Goal: Submit feedback/report problem: Submit feedback/report problem

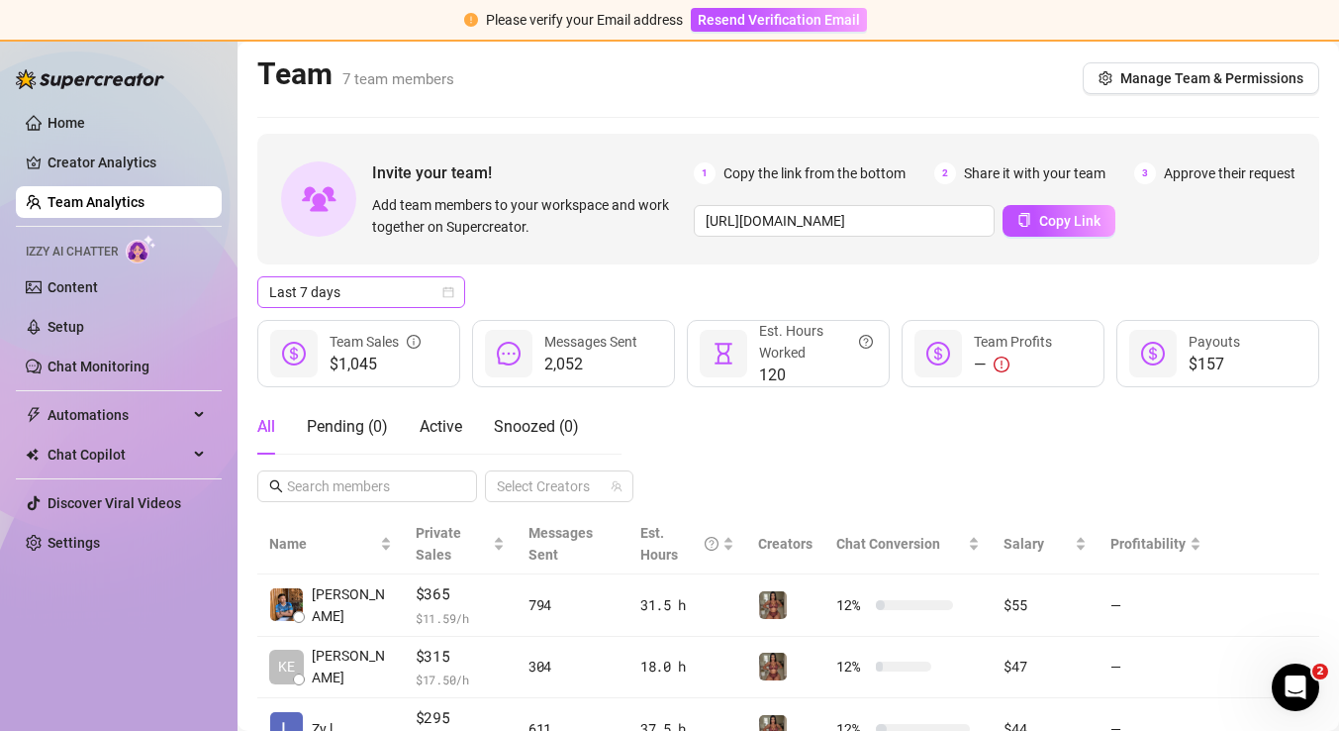
click at [433, 282] on span "Last 7 days" at bounding box center [361, 292] width 184 height 30
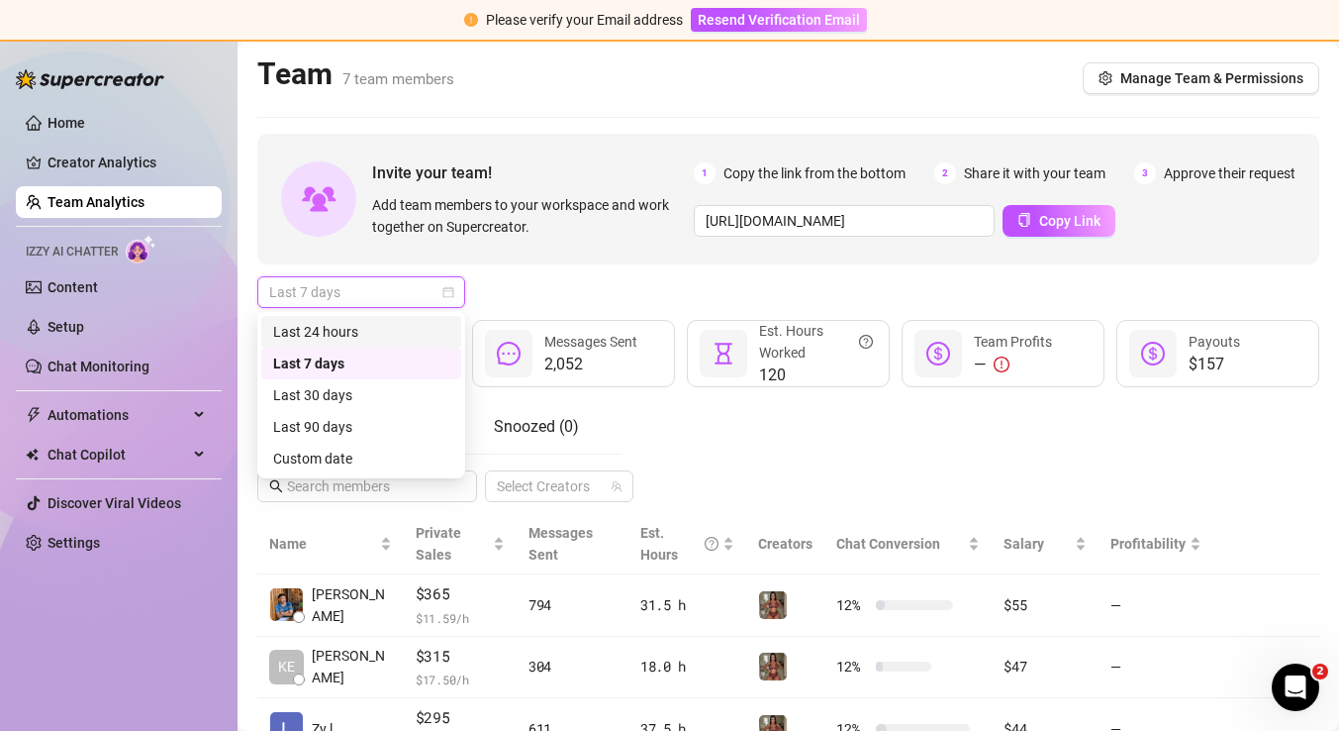
click at [401, 332] on div "Last 24 hours" at bounding box center [361, 332] width 176 height 22
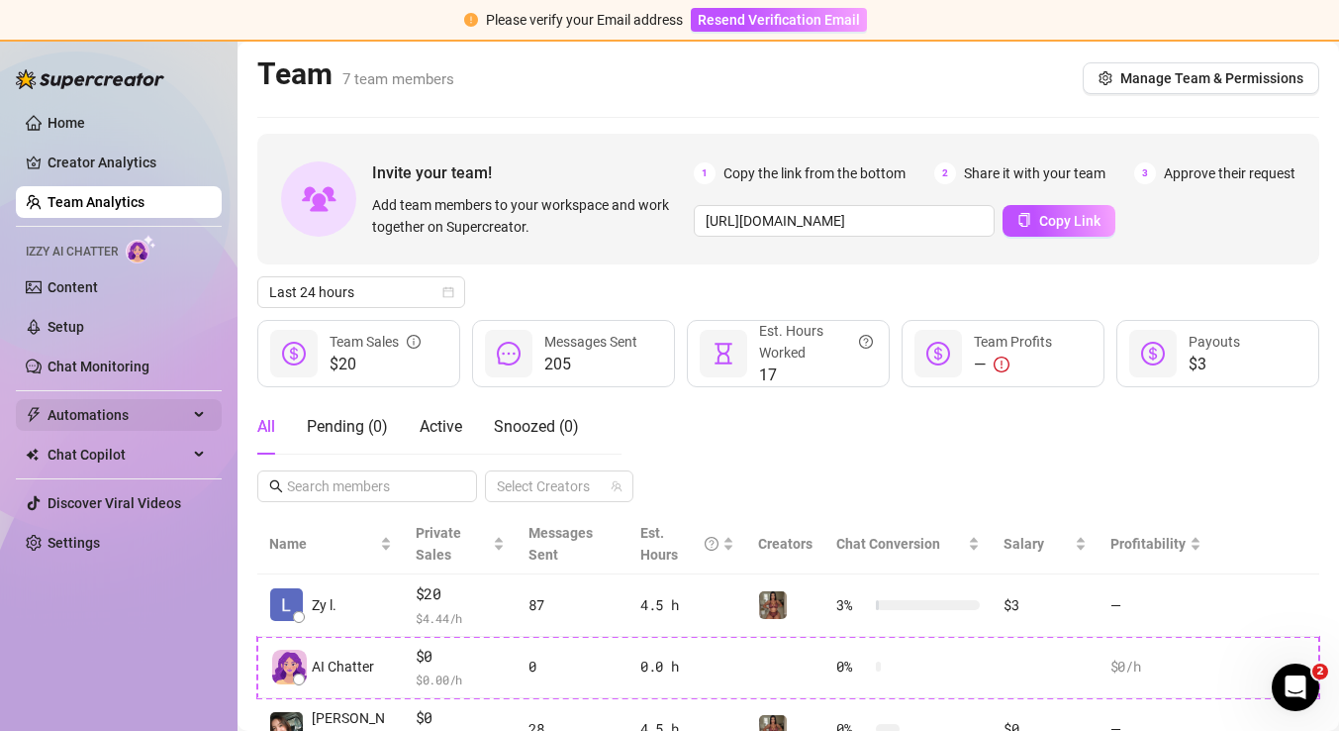
click at [104, 423] on span "Automations" at bounding box center [118, 415] width 141 height 32
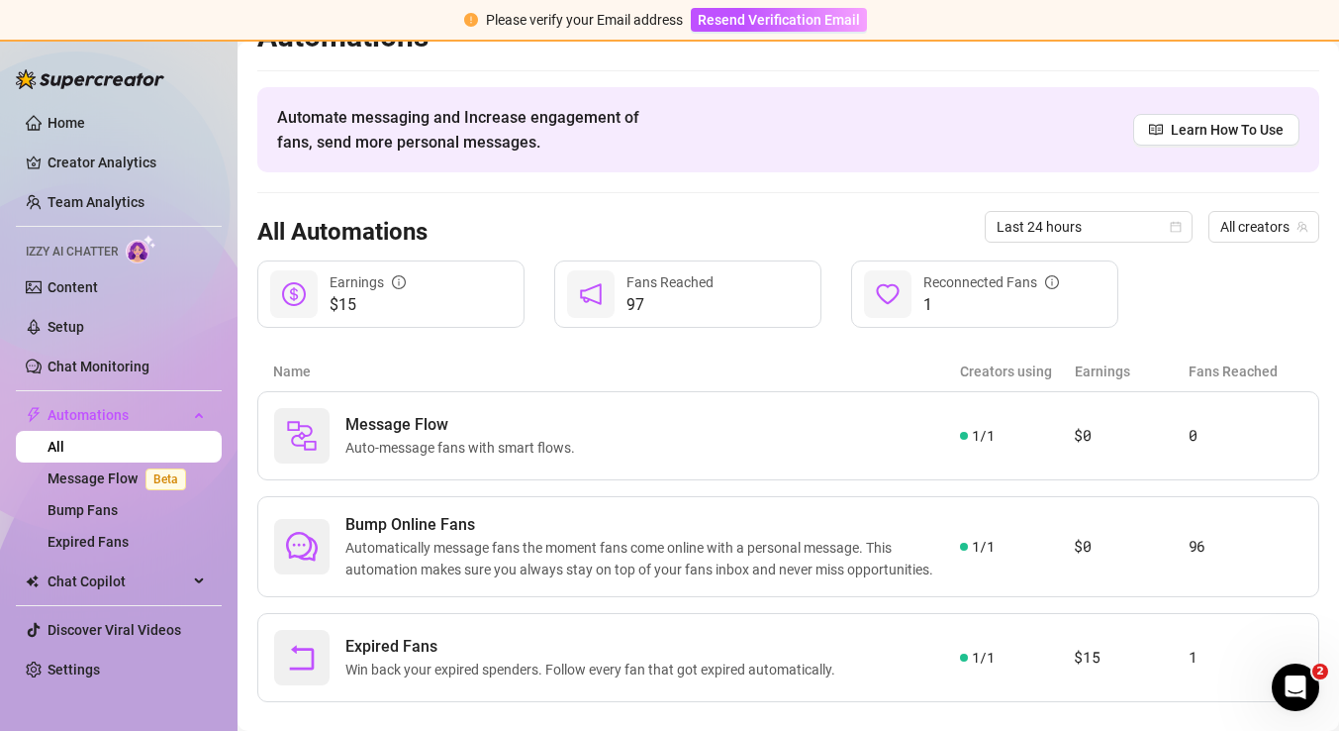
scroll to position [68, 0]
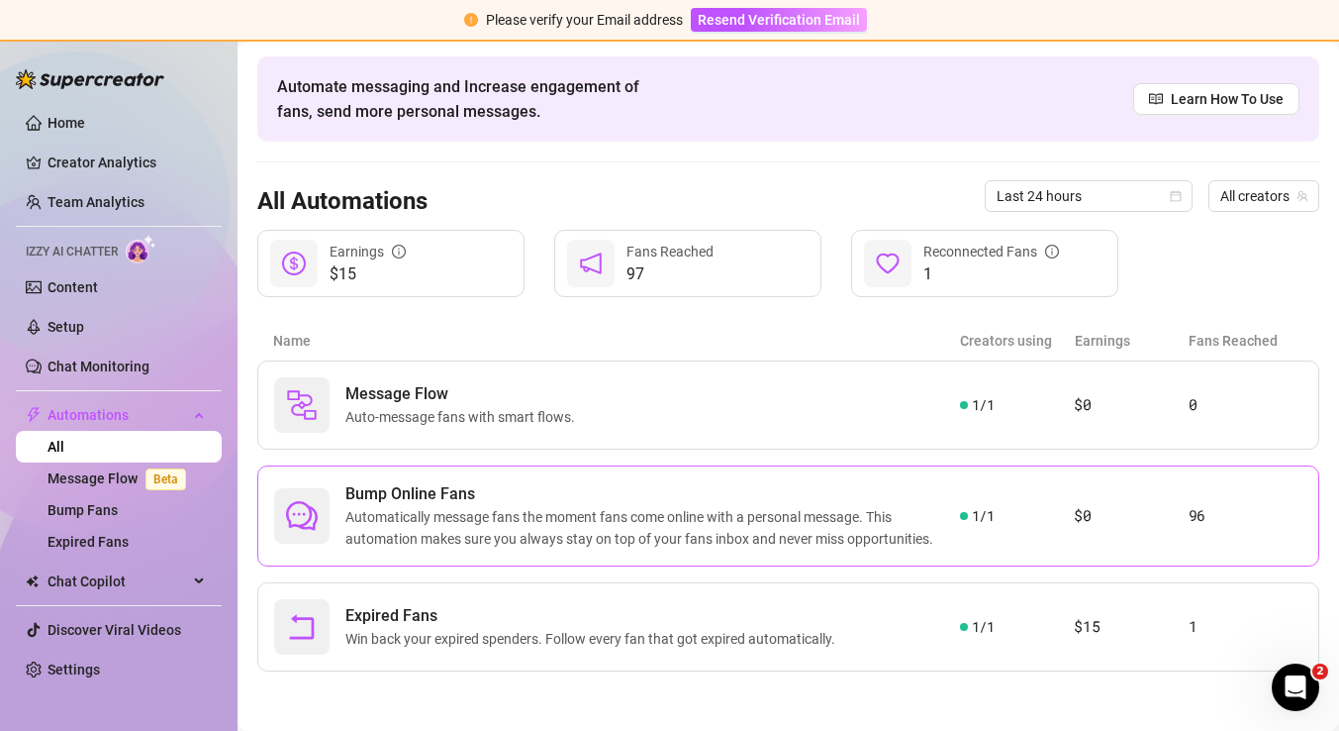
click at [552, 492] on span "Bump Online Fans" at bounding box center [652, 494] width 615 height 24
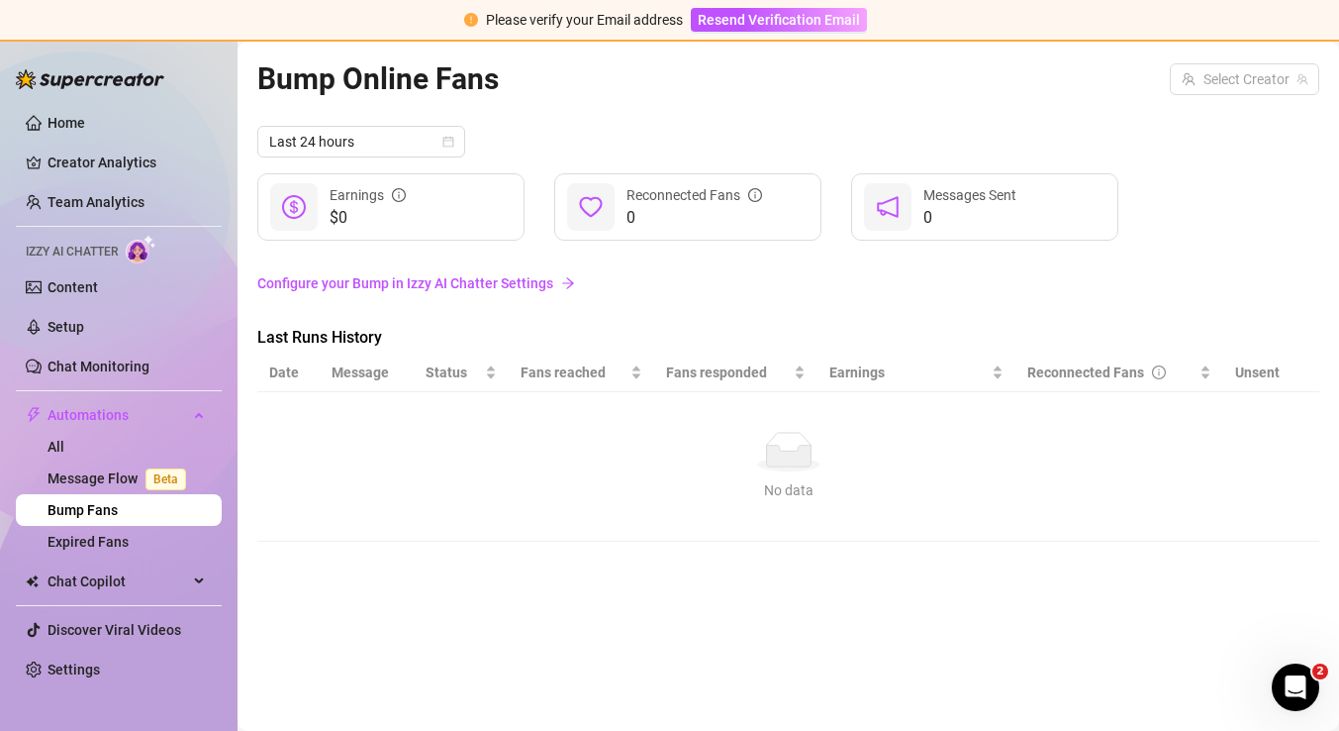
click at [534, 279] on link "Configure your Bump in Izzy AI Chatter Settings" at bounding box center [788, 283] width 1062 height 22
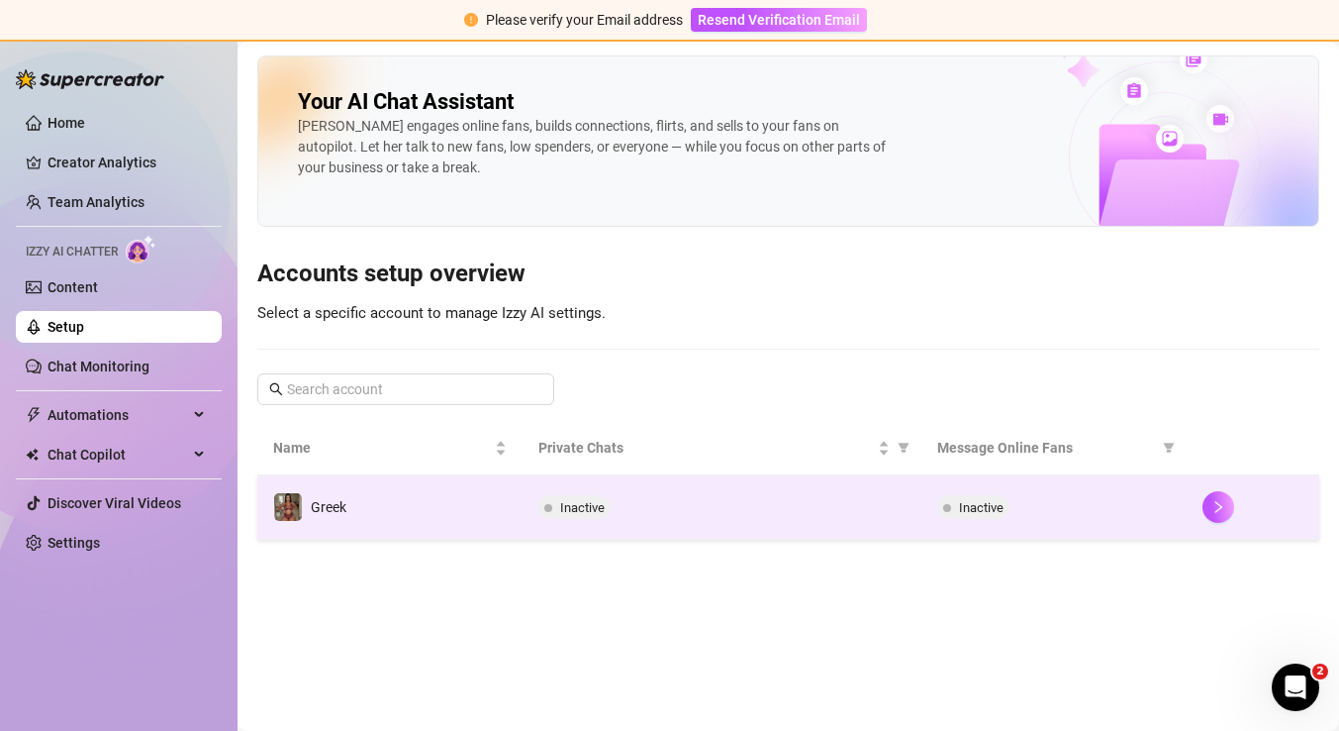
click at [746, 503] on div "Inactive" at bounding box center [722, 507] width 366 height 24
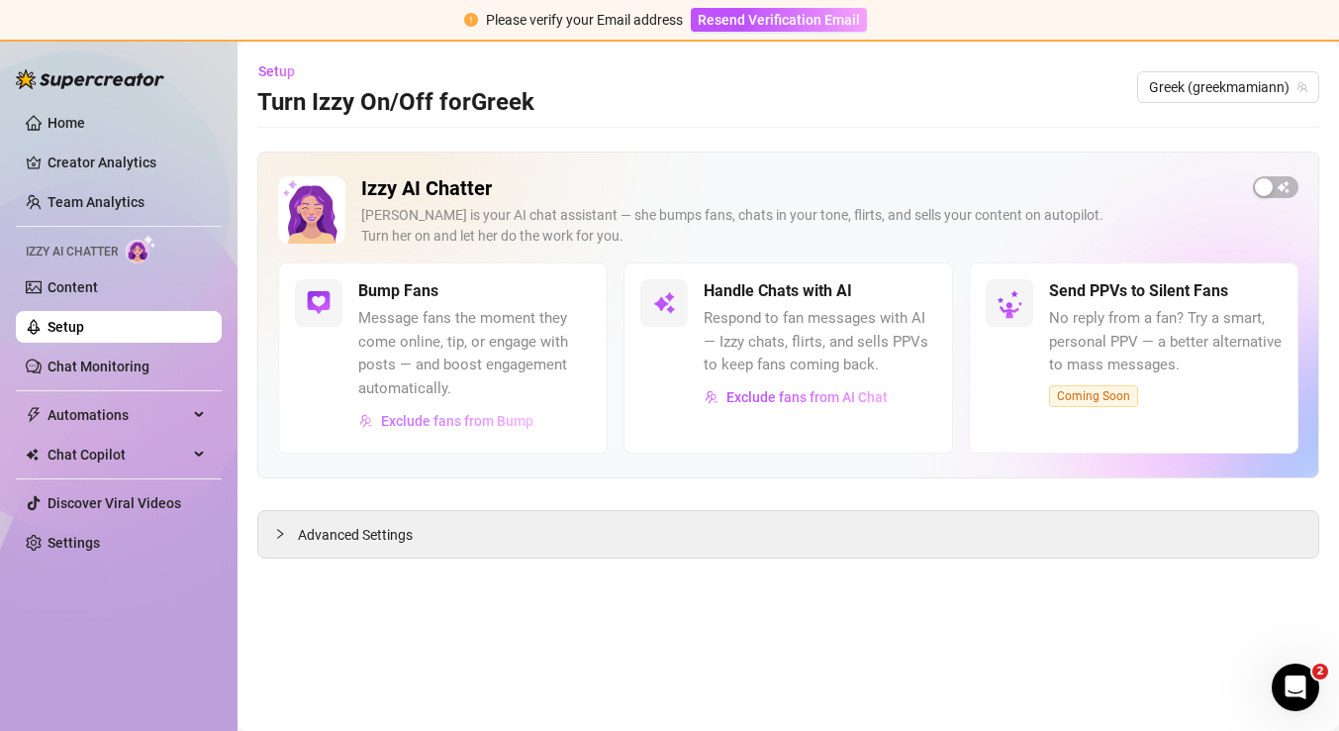
click at [519, 418] on span "Exclude fans from Bump" at bounding box center [457, 421] width 152 height 16
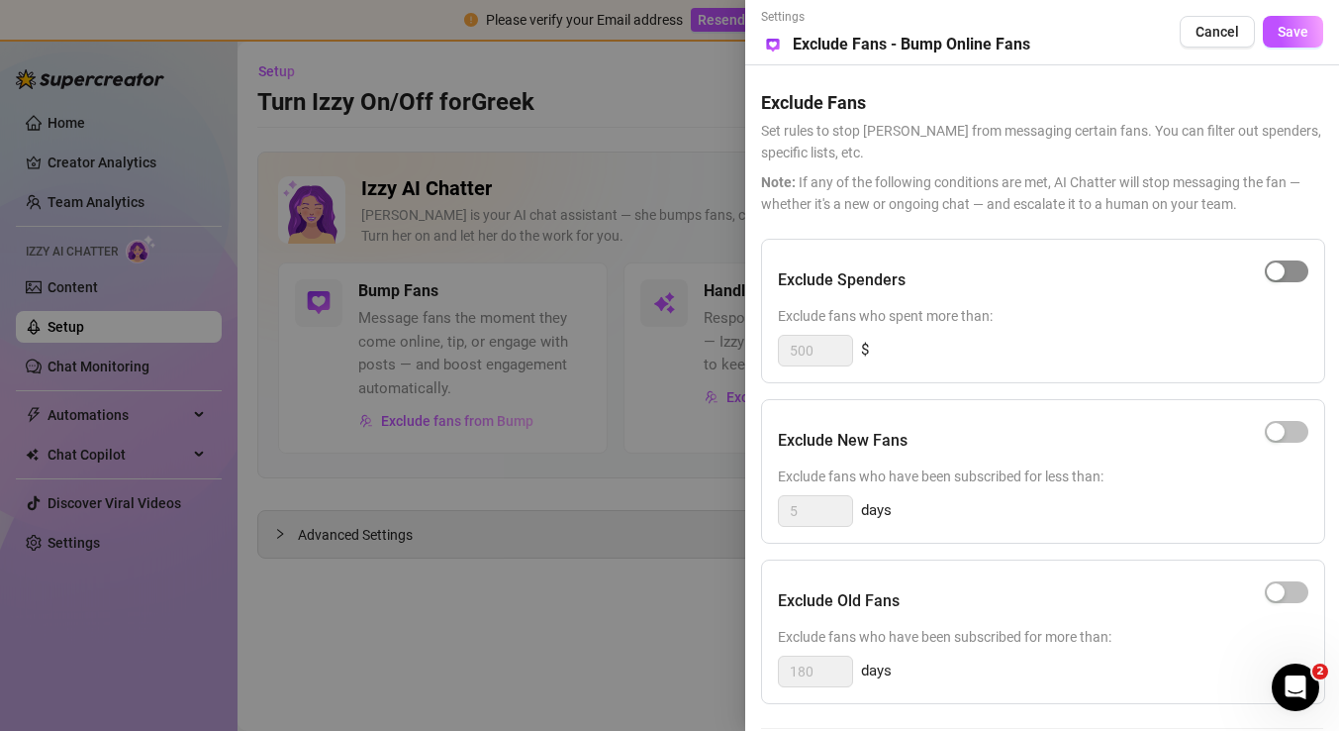
click at [1273, 266] on div "button" at bounding box center [1276, 271] width 18 height 18
click at [818, 359] on input "500" at bounding box center [815, 351] width 73 height 30
type input "5"
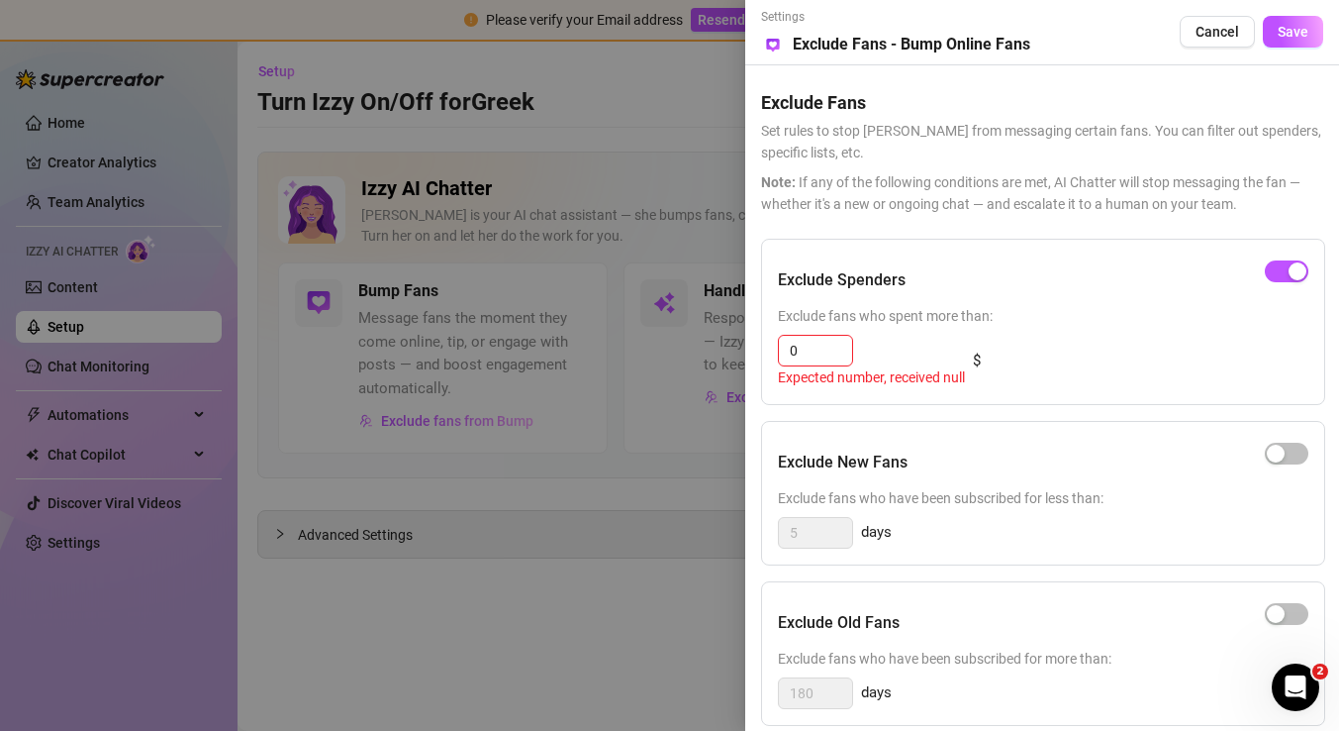
type input "1"
click at [923, 397] on div "Exclude Spenders Exclude fans who spent more than: 1 Expected number, received …" at bounding box center [1043, 322] width 564 height 166
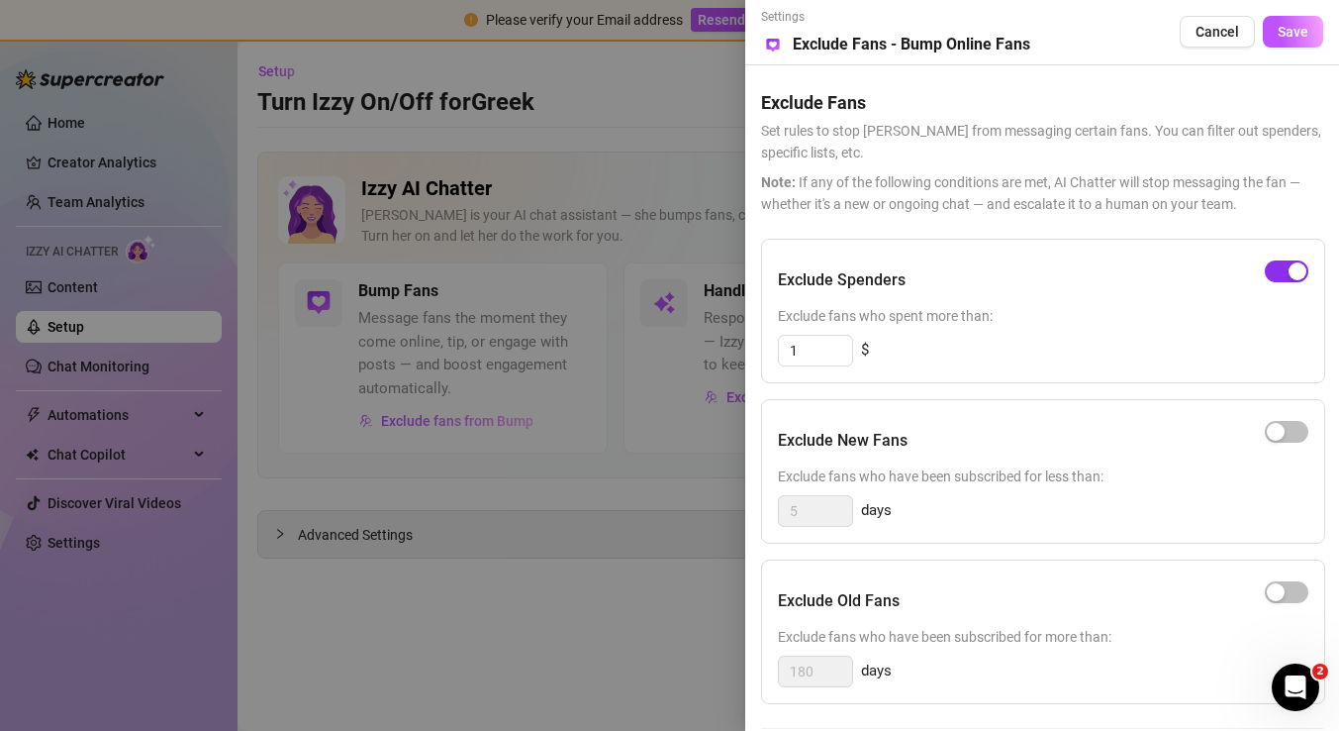
click at [1296, 279] on div "button" at bounding box center [1298, 271] width 18 height 18
click at [1286, 48] on button "Save" at bounding box center [1293, 32] width 60 height 32
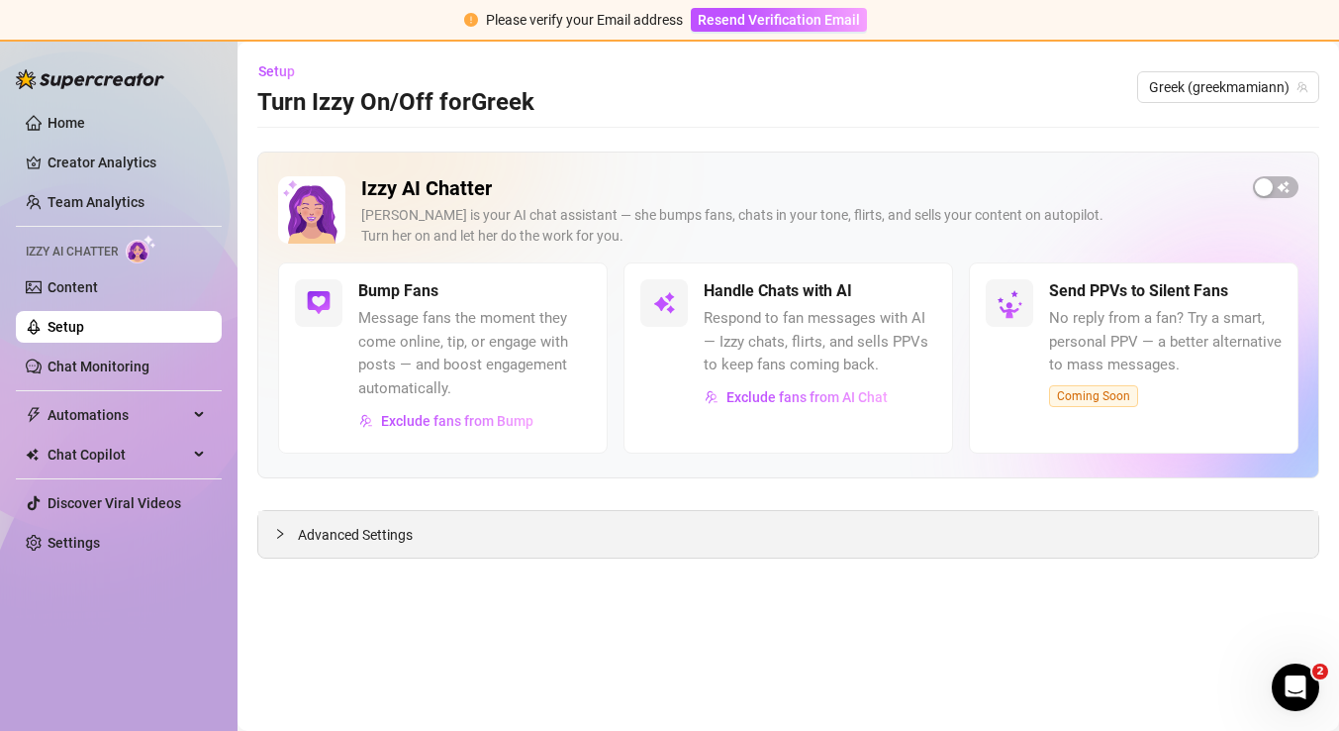
click at [406, 526] on span "Advanced Settings" at bounding box center [355, 535] width 115 height 22
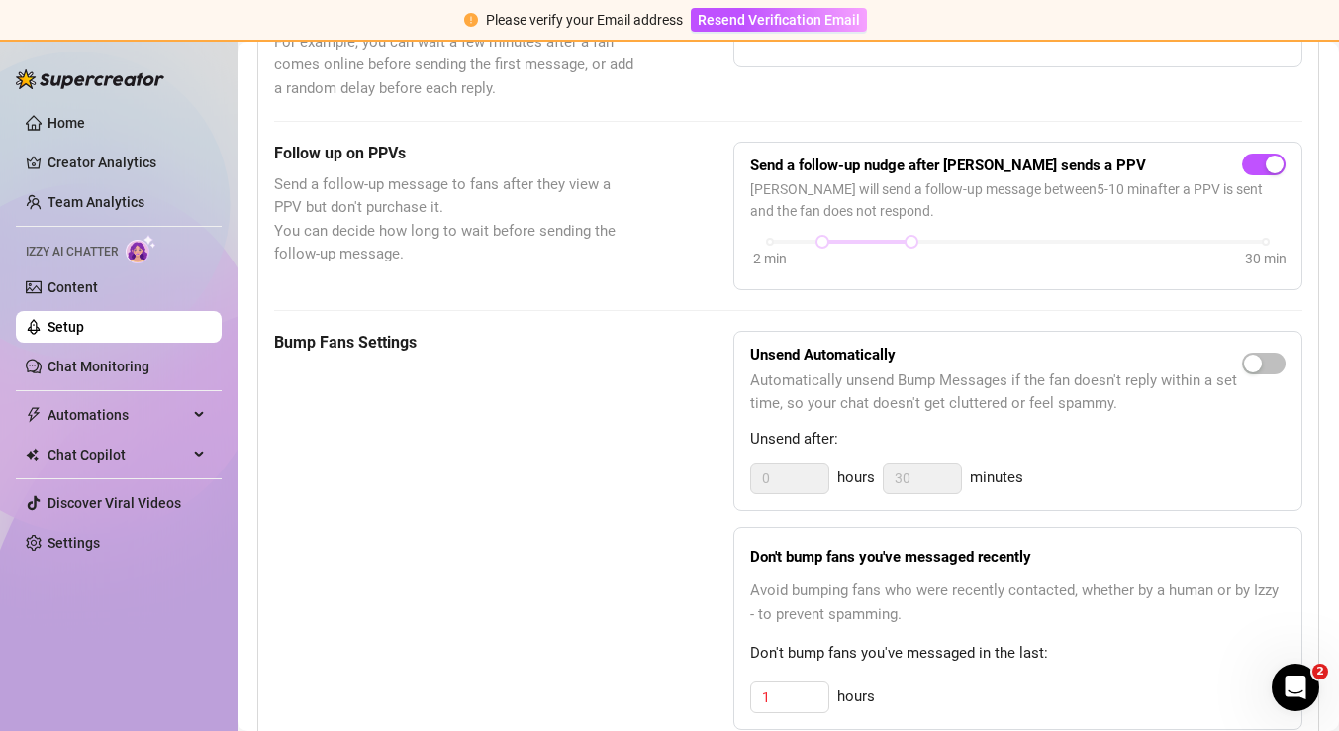
scroll to position [749, 0]
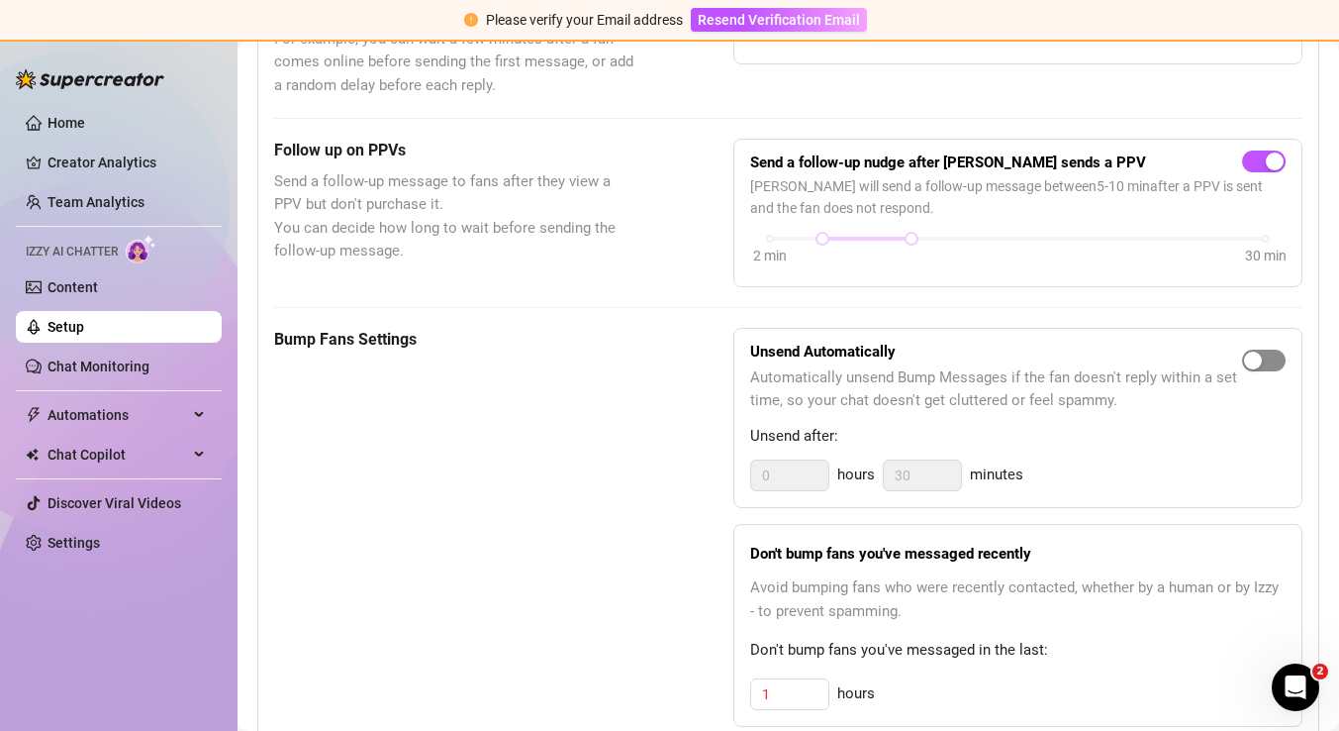
click at [1253, 363] on div "button" at bounding box center [1253, 360] width 18 height 18
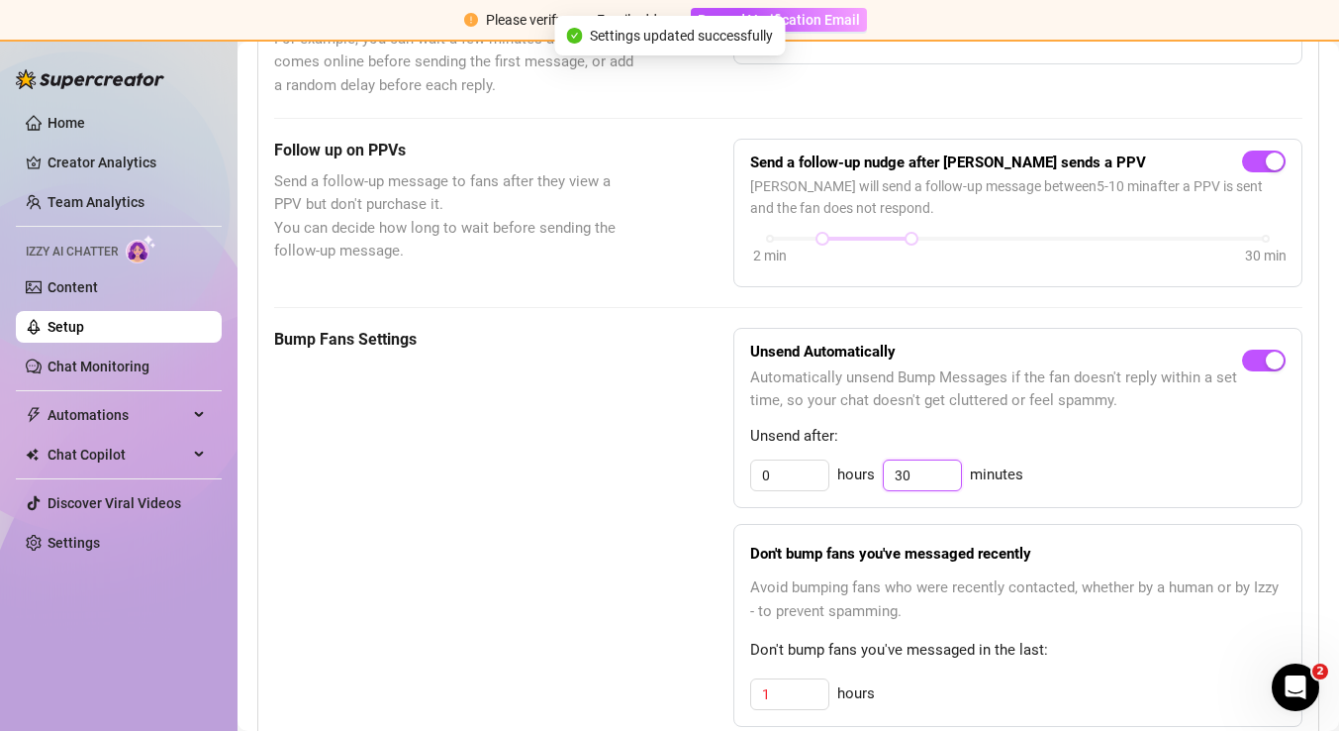
click at [912, 473] on input "30" at bounding box center [922, 475] width 77 height 30
type input "3"
click at [1053, 452] on div "Unsend Automatically Automatically unsend Bump Messages if the fan doesn't repl…" at bounding box center [1018, 418] width 569 height 181
click at [938, 475] on input "30" at bounding box center [922, 475] width 77 height 30
type input "3"
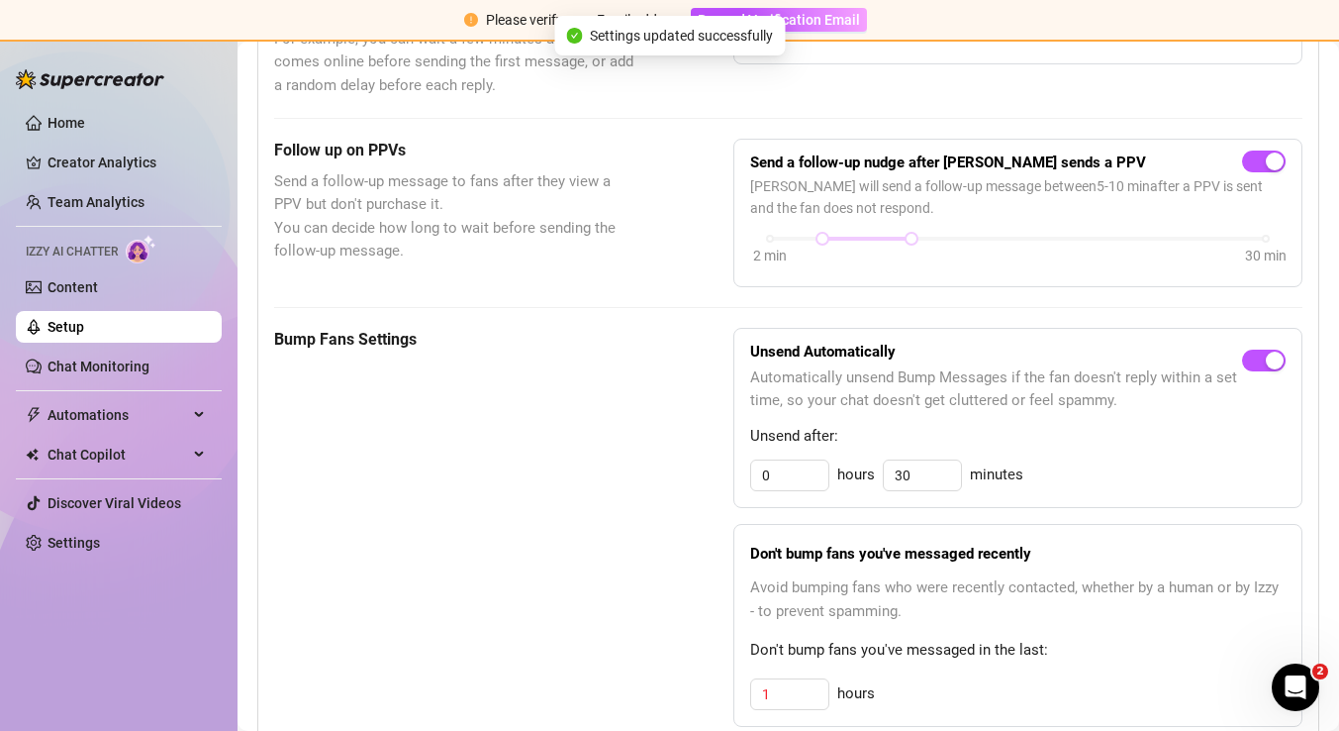
click at [1086, 454] on div "Unsend Automatically Automatically unsend Bump Messages if the fan doesn't repl…" at bounding box center [1018, 418] width 569 height 181
click at [935, 480] on input "30" at bounding box center [922, 475] width 77 height 30
type input "3"
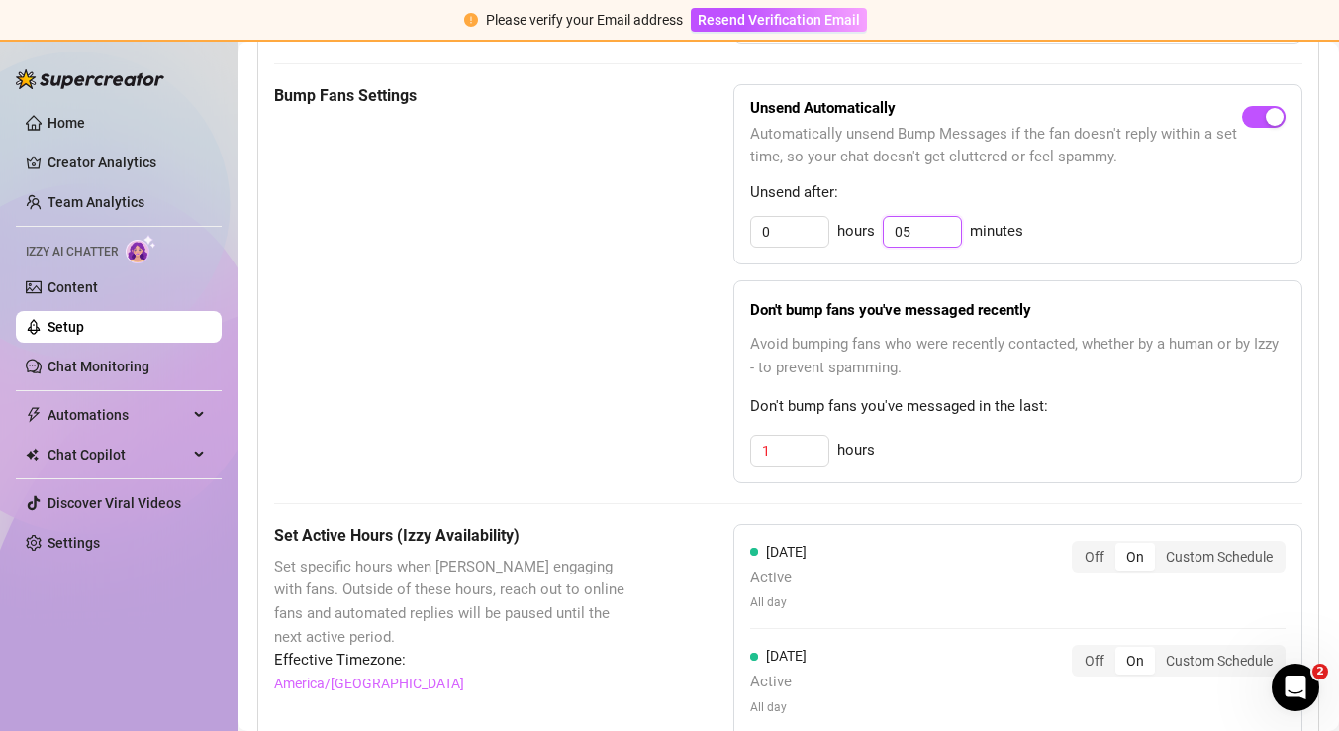
scroll to position [1002, 0]
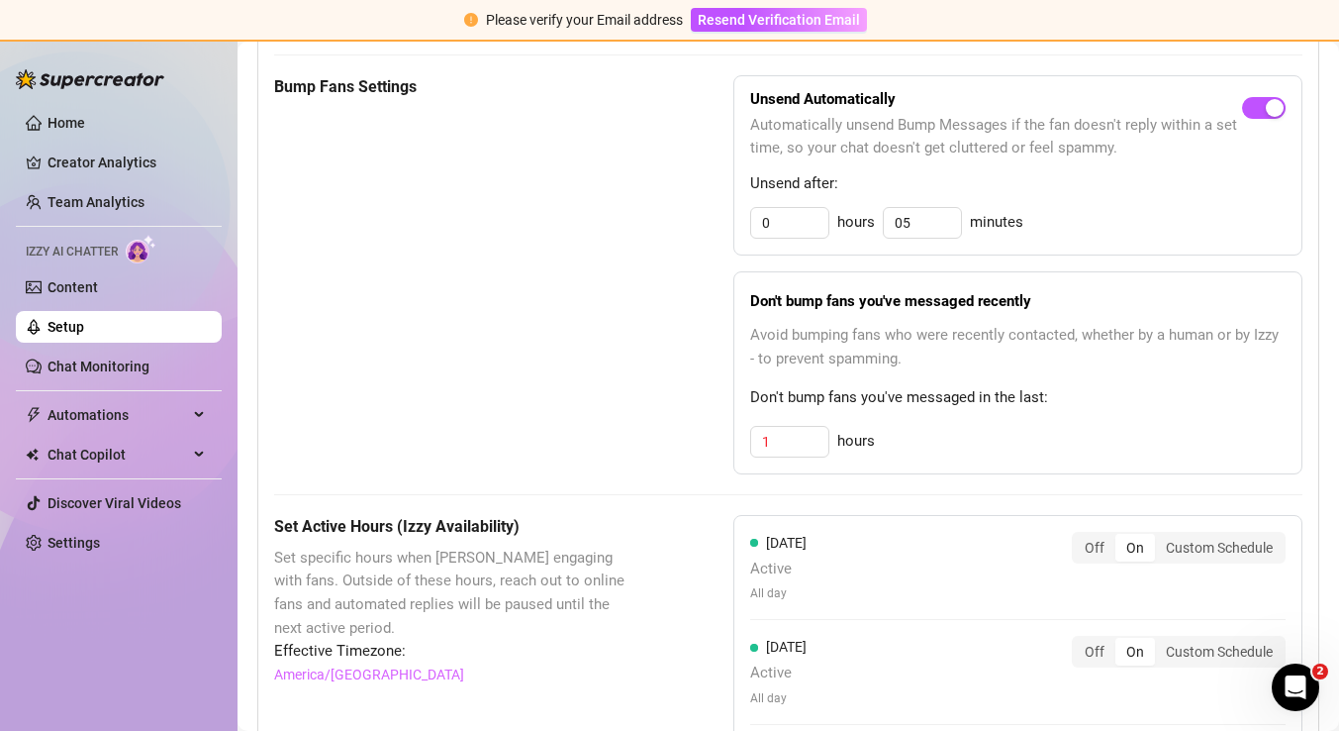
type input "30"
click at [777, 486] on div "These settings control all of [PERSON_NAME]'s features — including Bump Fans, H…" at bounding box center [788, 487] width 1029 height 1831
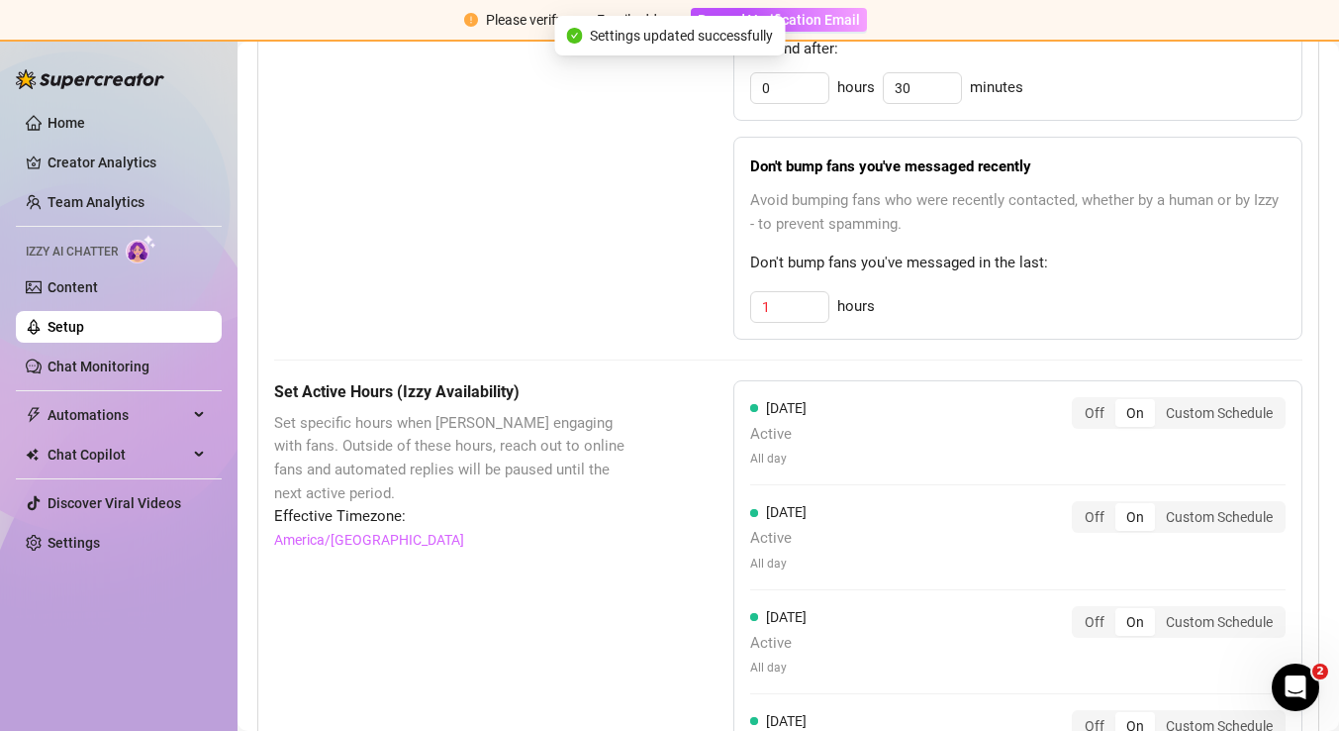
scroll to position [1166, 0]
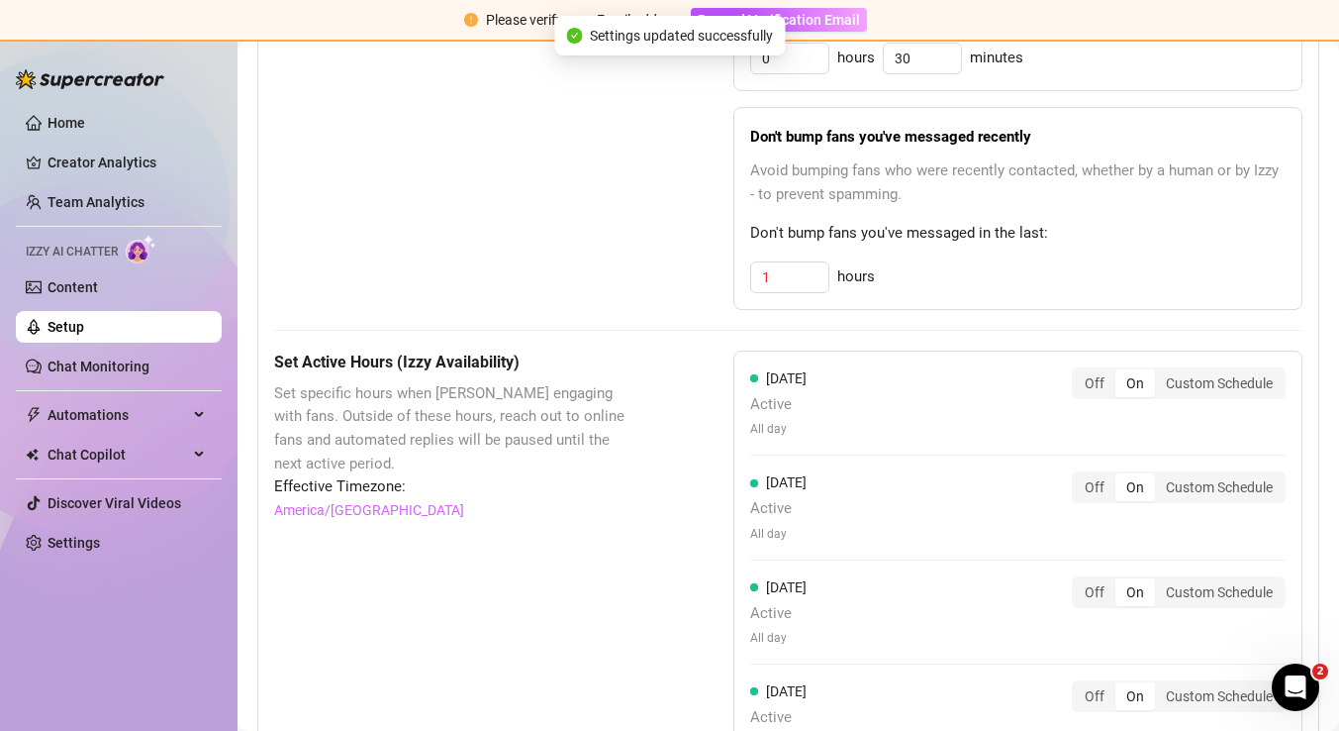
click at [1098, 399] on div "Off On Custom Schedule" at bounding box center [1179, 383] width 214 height 32
click at [1094, 382] on div "Off" at bounding box center [1095, 383] width 42 height 28
click at [1079, 372] on input "Off" at bounding box center [1079, 372] width 0 height 0
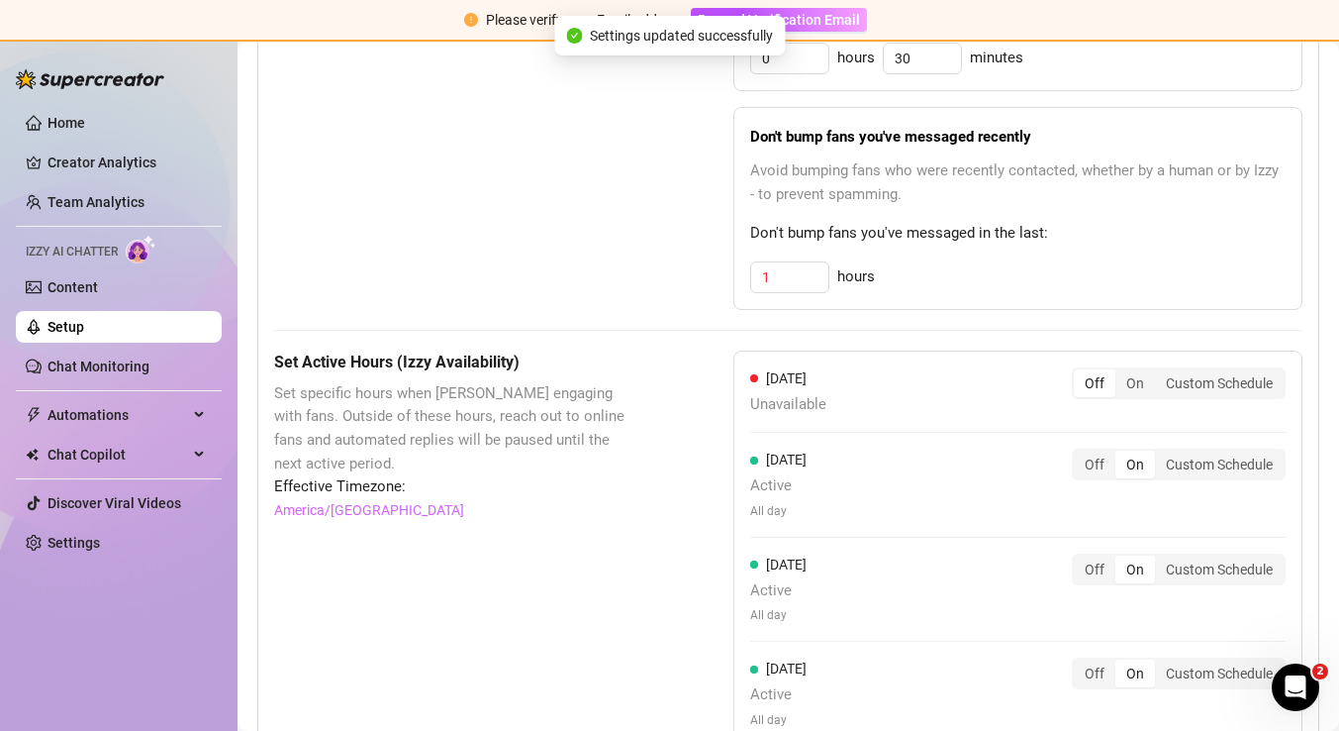
click at [1089, 445] on div "[DATE] Unavailable Off On Custom Schedule [DATE] Active All day Off On Custom S…" at bounding box center [1018, 713] width 569 height 726
click at [1090, 463] on div "Off" at bounding box center [1095, 464] width 42 height 28
click at [1079, 453] on input "Off" at bounding box center [1079, 453] width 0 height 0
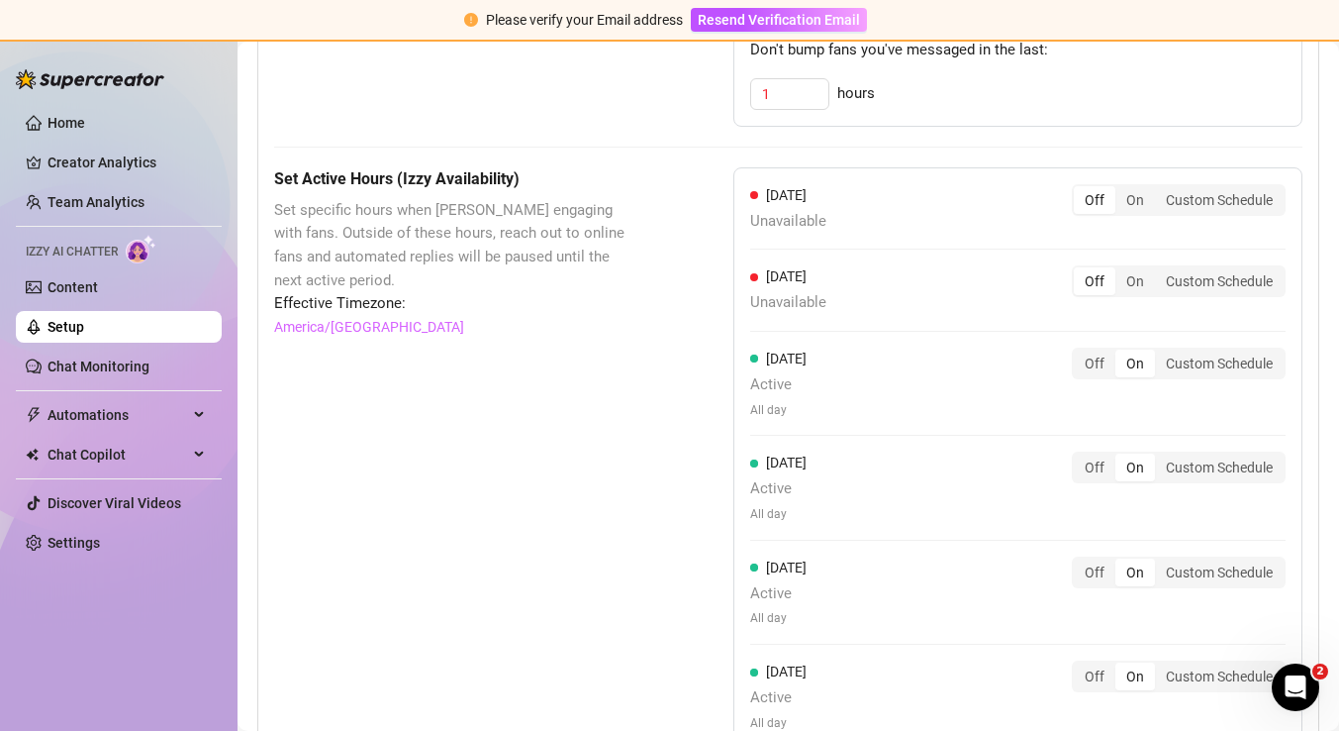
scroll to position [1356, 0]
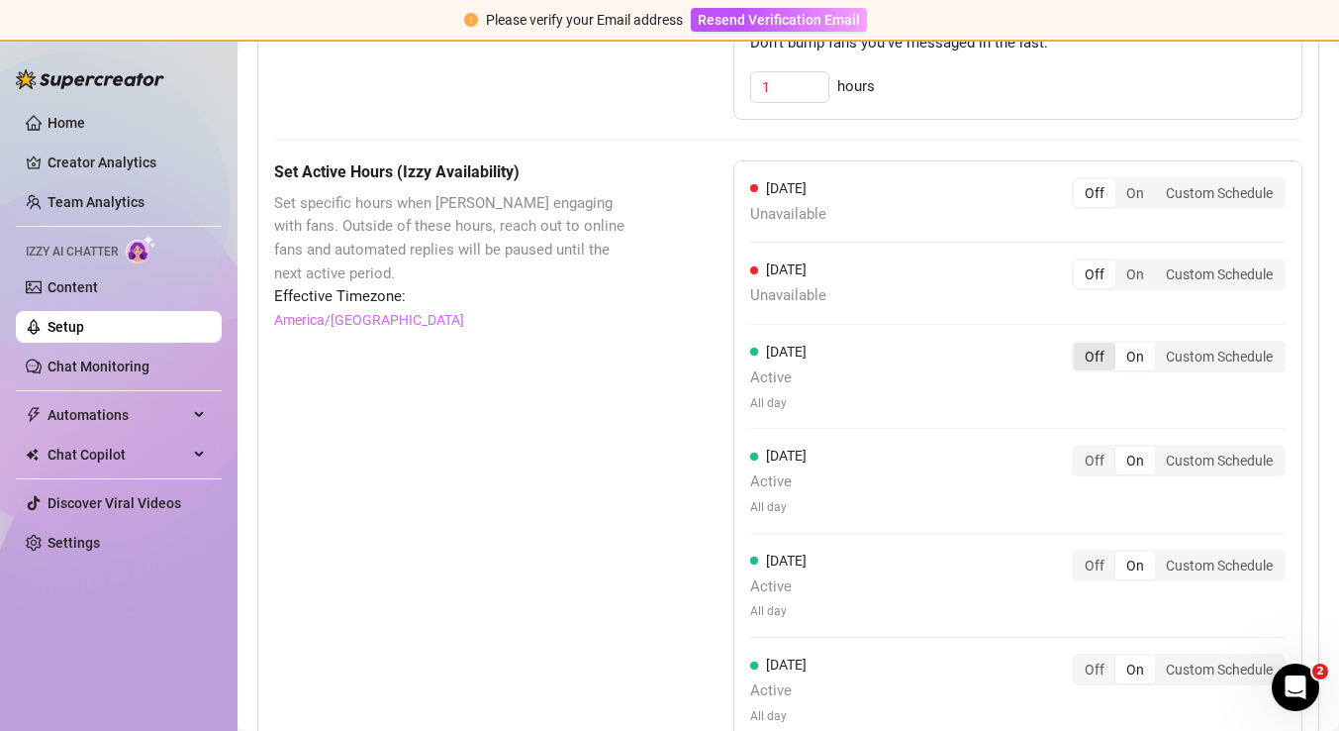
click at [1096, 367] on div "Off" at bounding box center [1095, 357] width 42 height 28
click at [1079, 345] on input "Off" at bounding box center [1079, 345] width 0 height 0
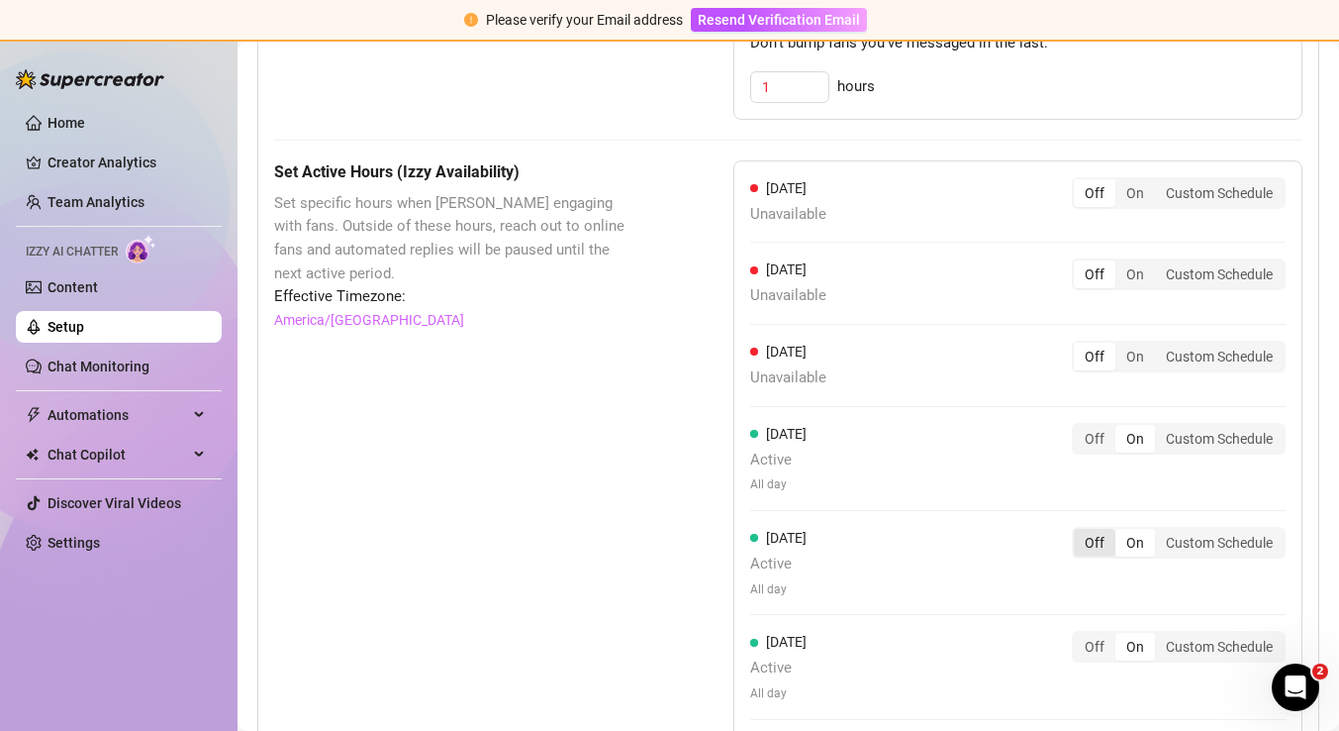
click at [1088, 543] on div "Off" at bounding box center [1095, 543] width 42 height 28
click at [1079, 532] on input "Off" at bounding box center [1079, 532] width 0 height 0
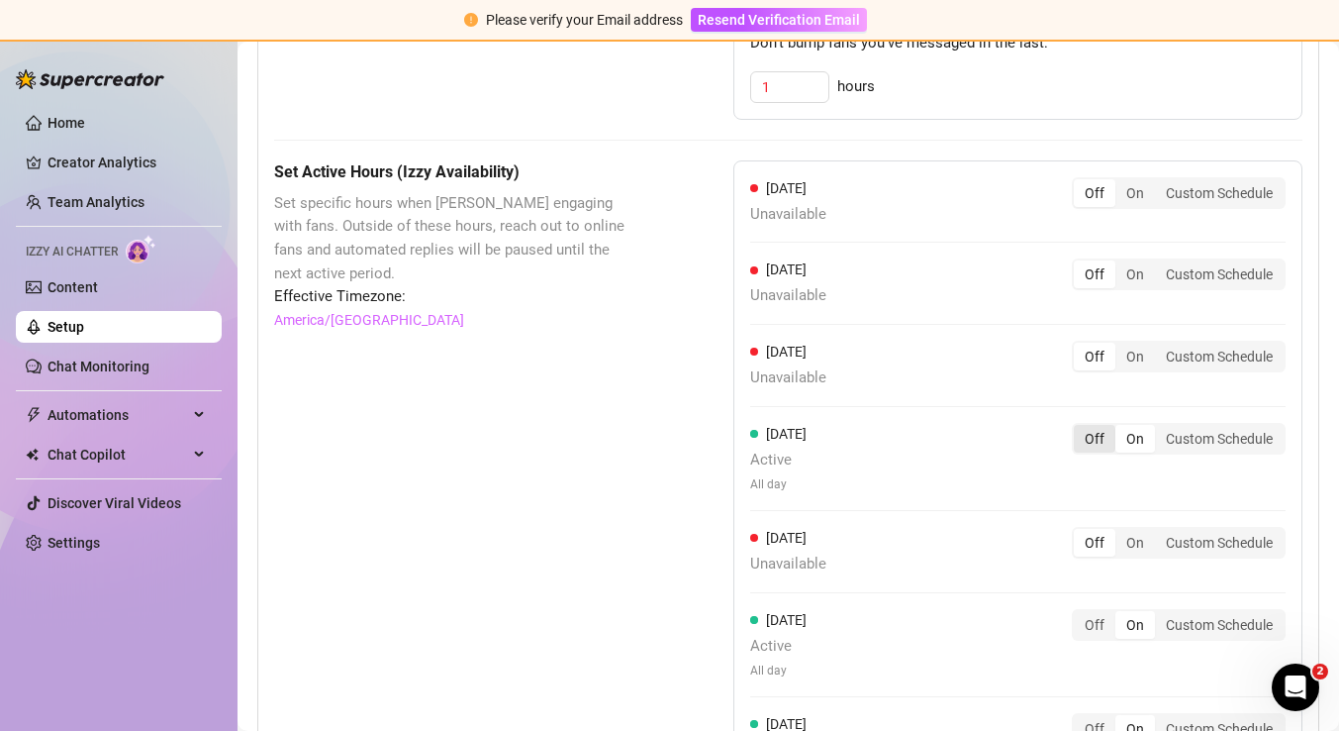
click at [1091, 440] on div "Off" at bounding box center [1095, 439] width 42 height 28
click at [1079, 428] on input "Off" at bounding box center [1079, 428] width 0 height 0
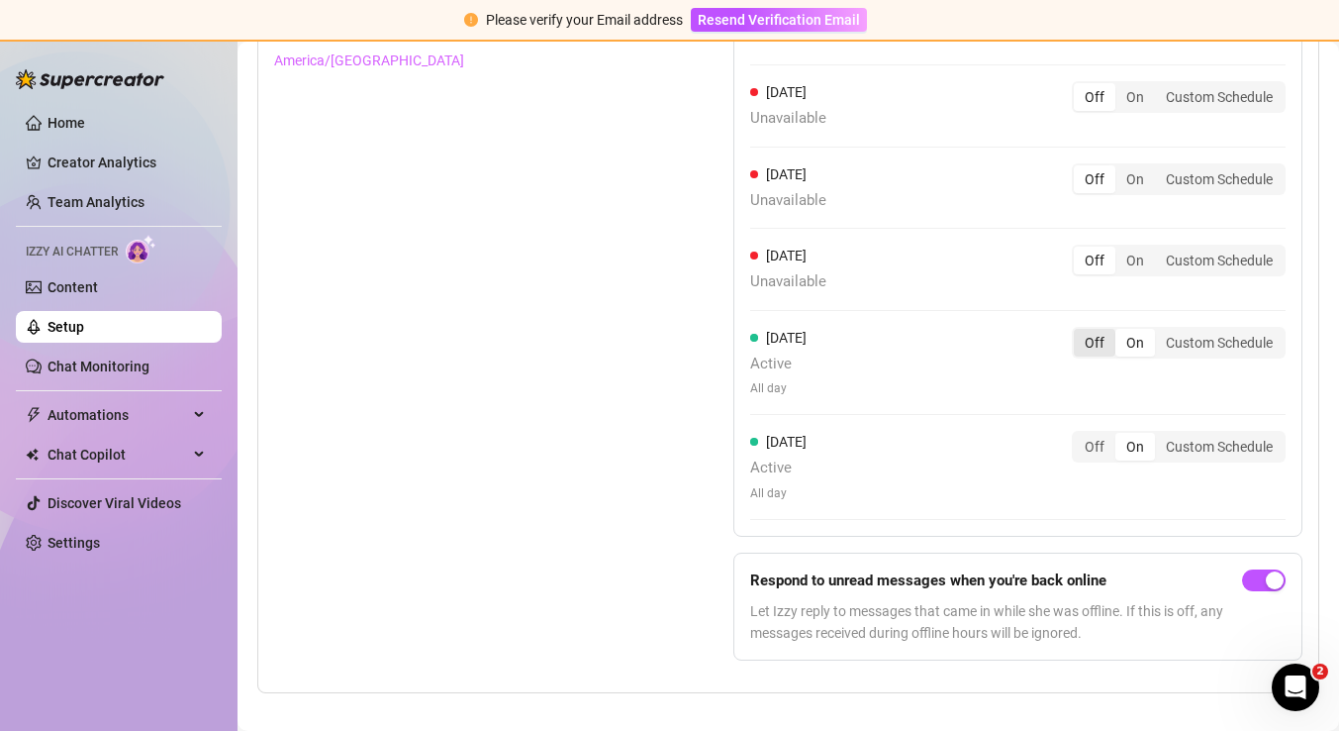
click at [1096, 341] on div "Off" at bounding box center [1095, 343] width 42 height 28
click at [1079, 332] on input "Off" at bounding box center [1079, 332] width 0 height 0
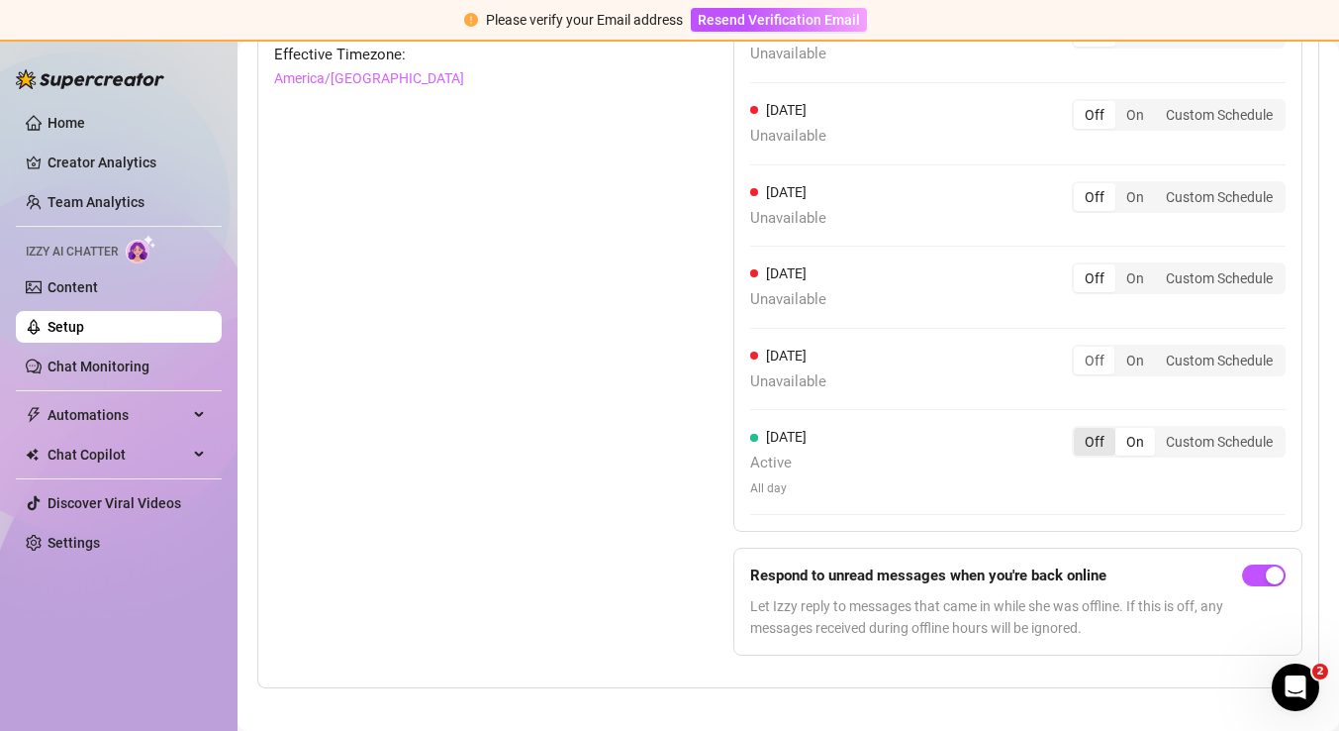
scroll to position [1616, 0]
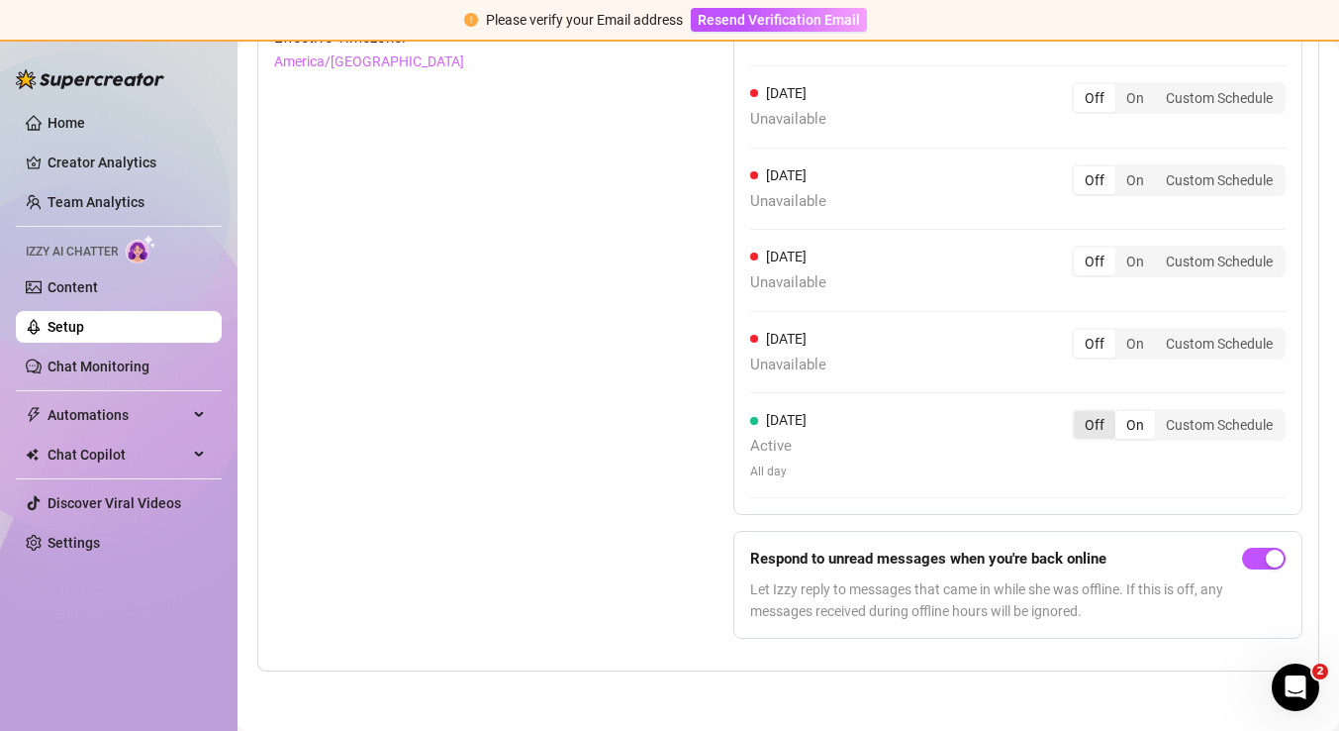
click at [1098, 431] on div "Off" at bounding box center [1095, 425] width 42 height 28
click at [1079, 414] on input "Off" at bounding box center [1079, 414] width 0 height 0
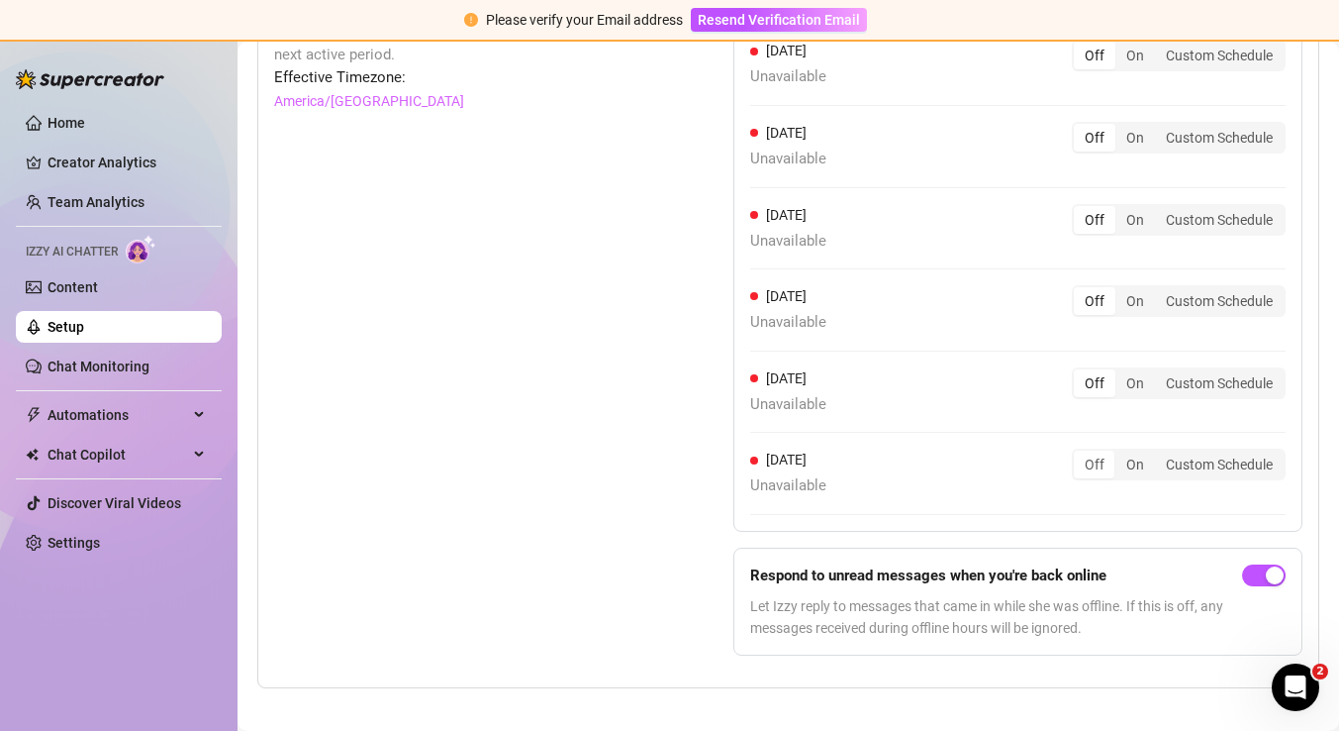
scroll to position [1593, 0]
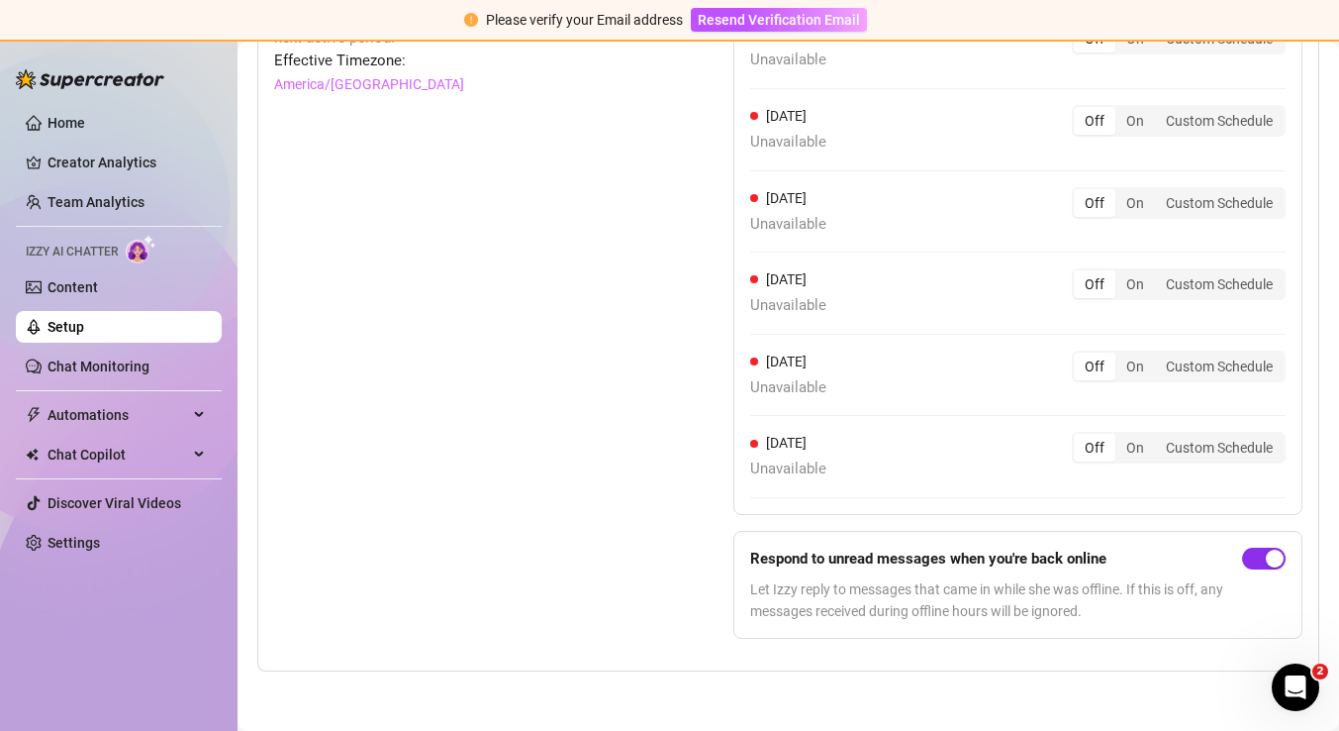
click at [1257, 564] on span "button" at bounding box center [1264, 558] width 44 height 22
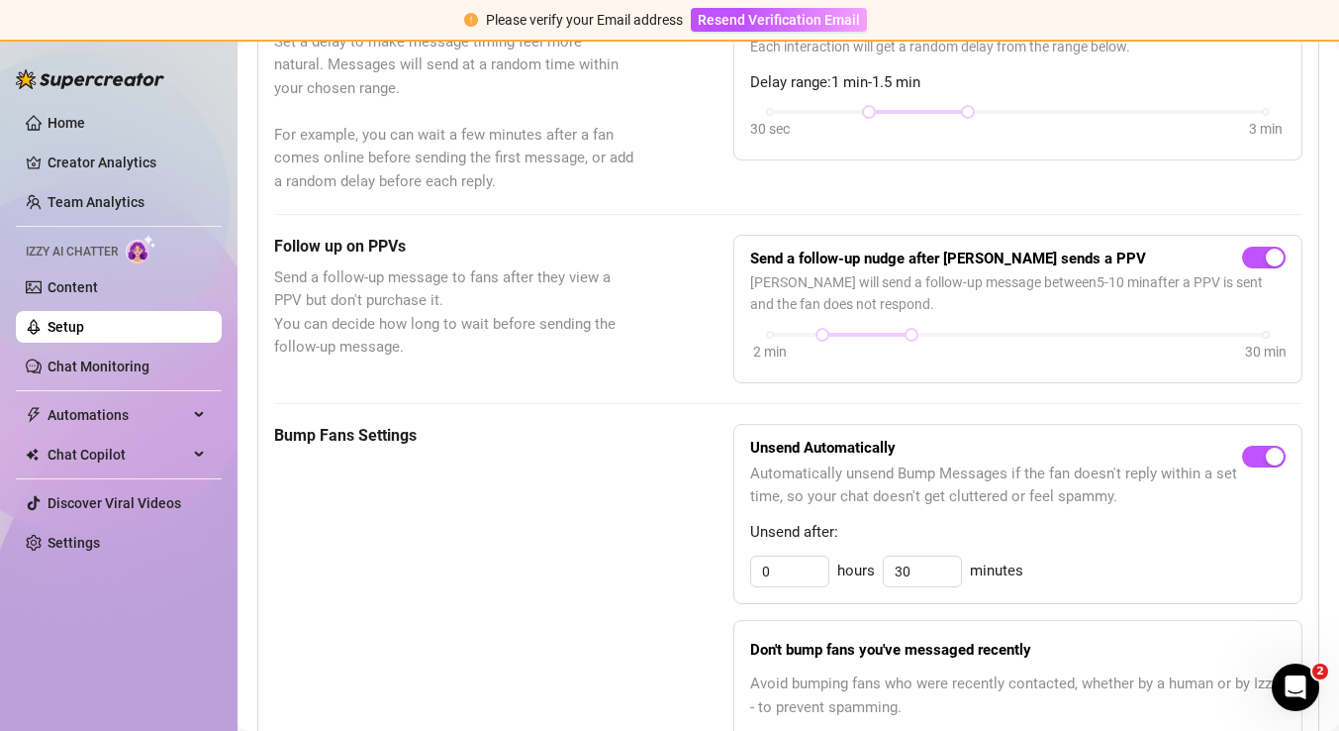
scroll to position [652, 0]
click at [1262, 260] on span "button" at bounding box center [1264, 258] width 44 height 22
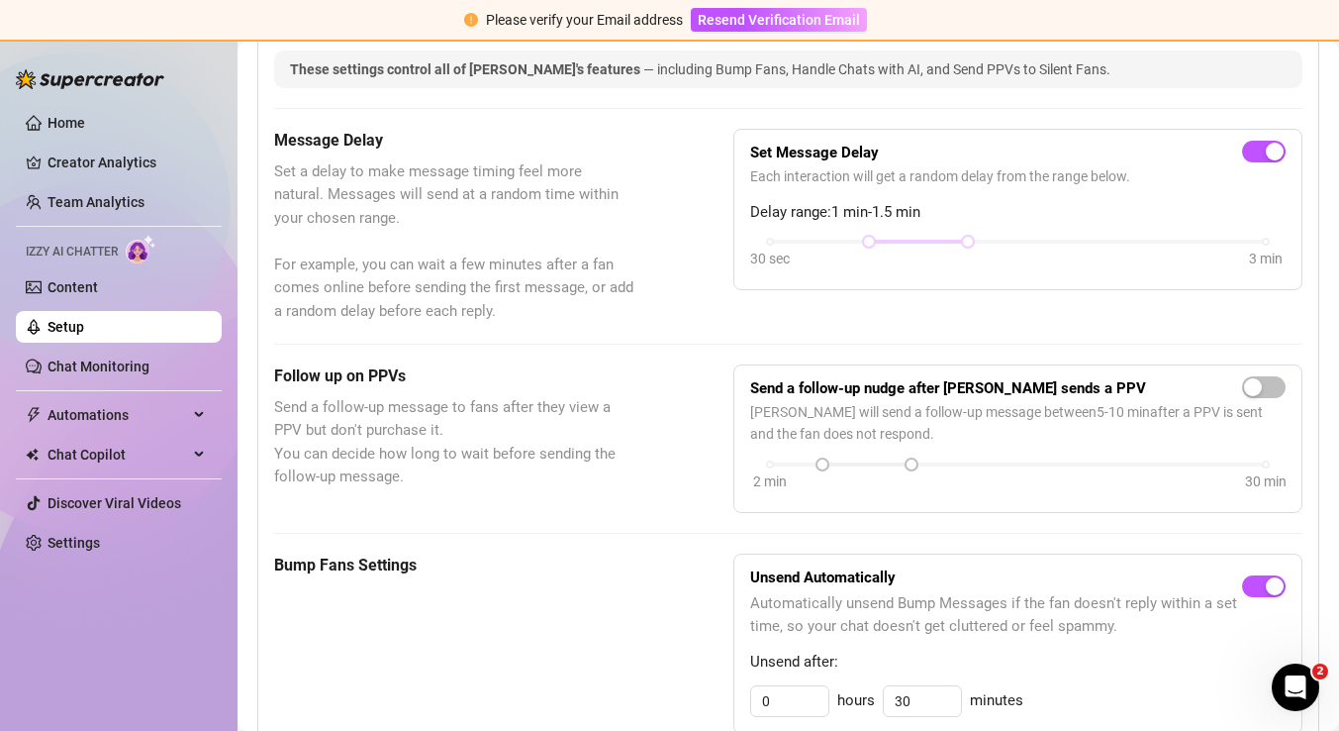
scroll to position [510, 0]
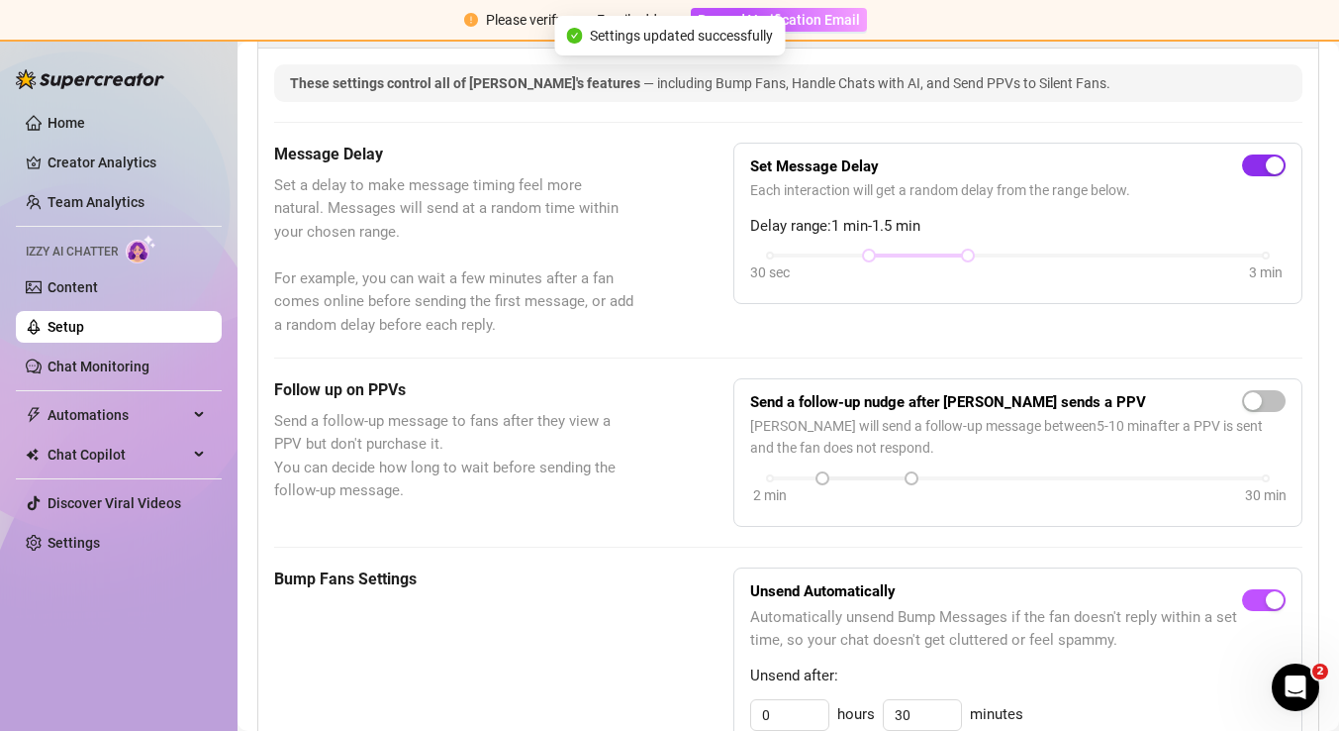
click at [1256, 173] on span "button" at bounding box center [1264, 165] width 44 height 22
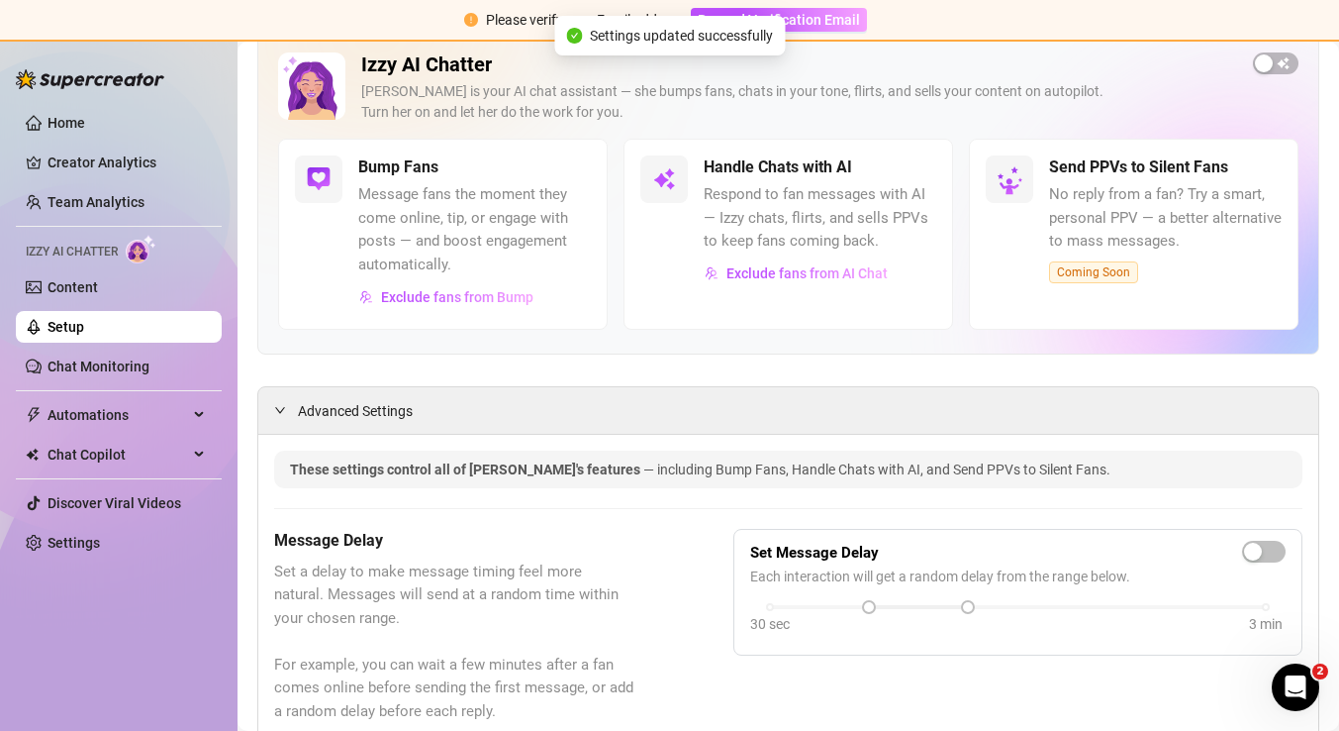
scroll to position [0, 0]
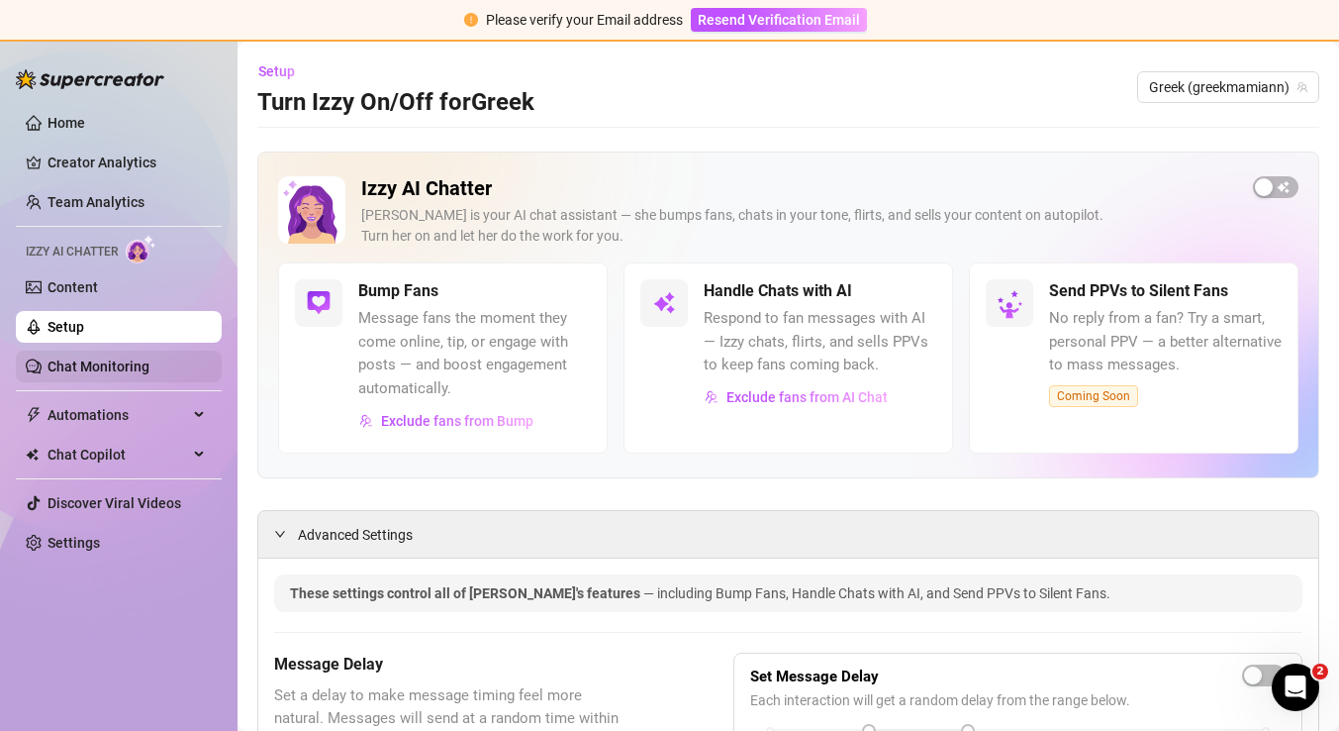
click at [146, 371] on link "Chat Monitoring" at bounding box center [99, 366] width 102 height 16
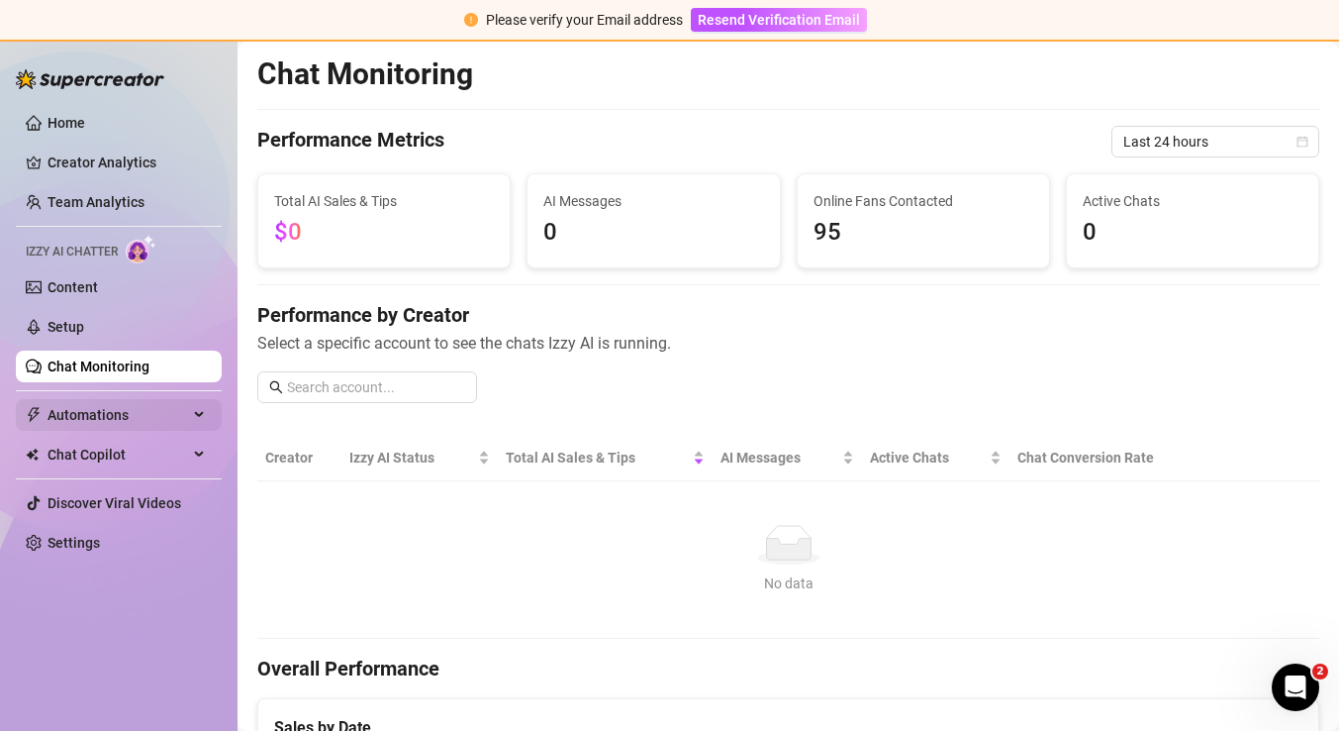
click at [145, 410] on span "Automations" at bounding box center [118, 415] width 141 height 32
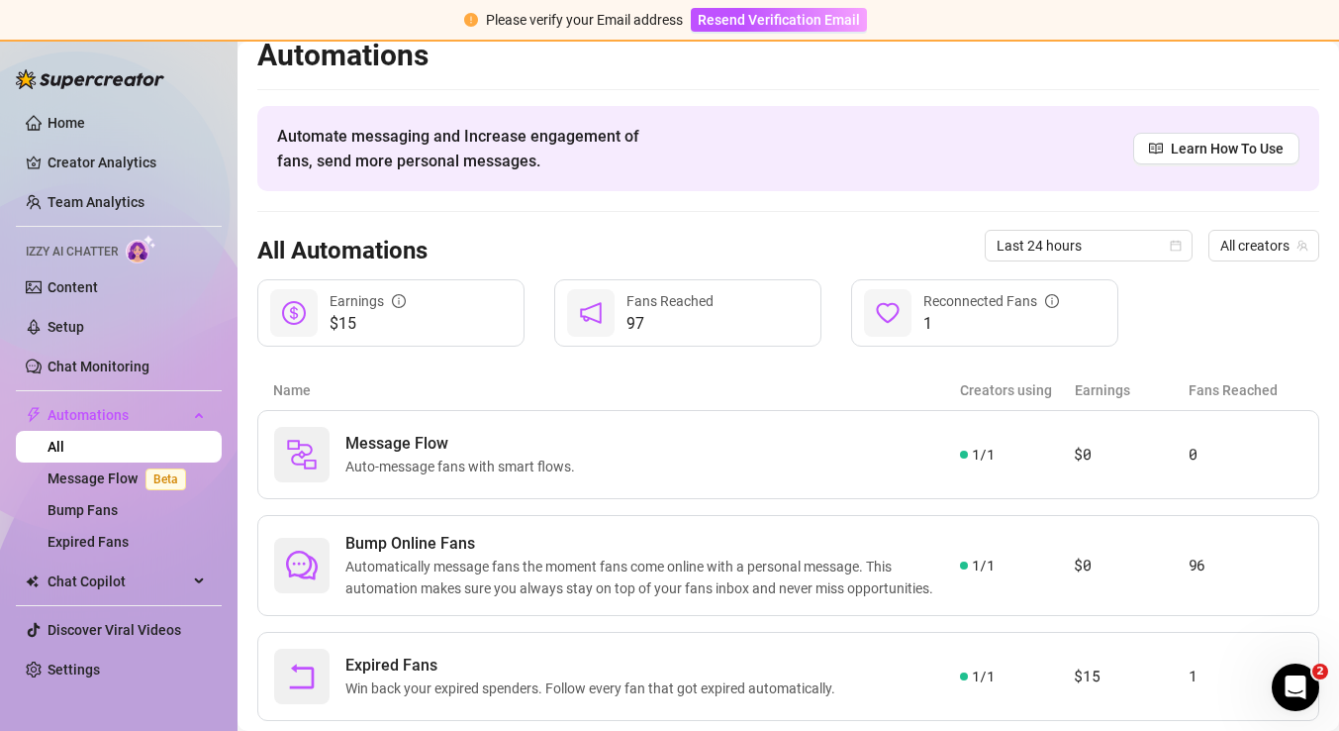
scroll to position [68, 0]
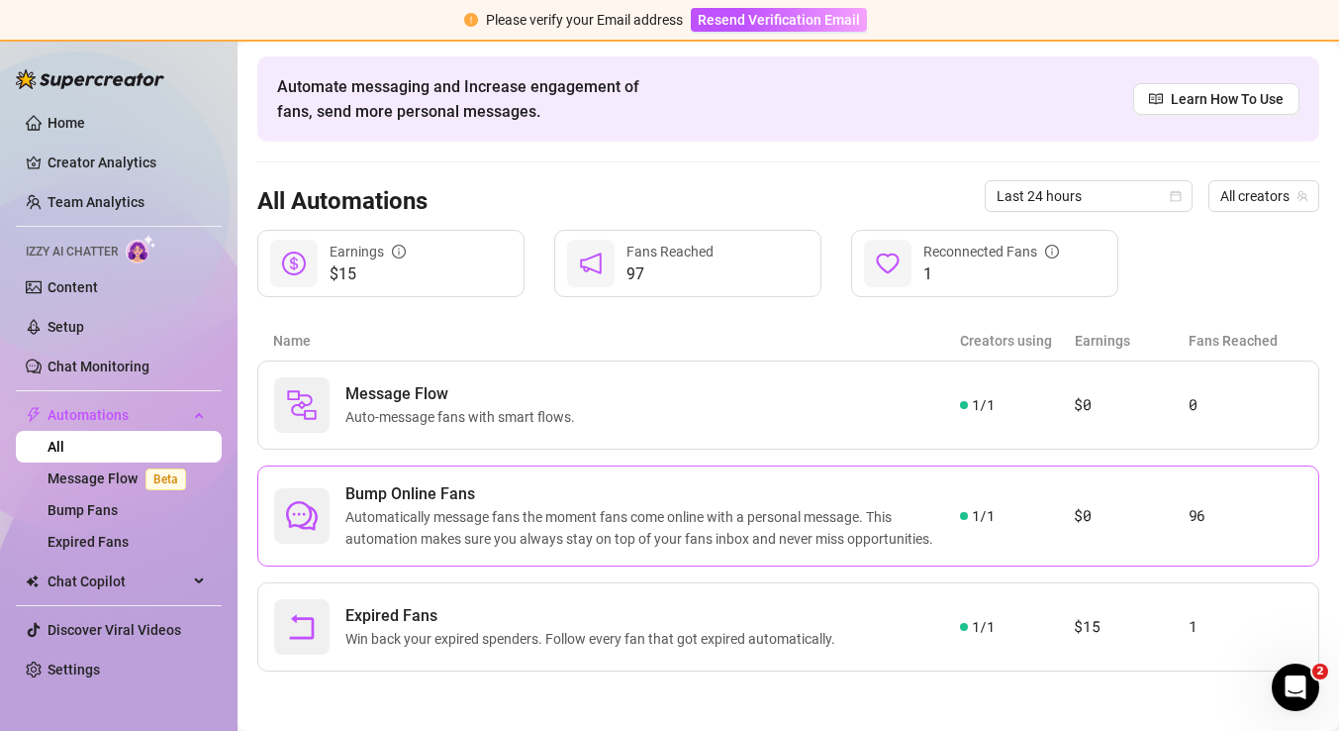
click at [375, 498] on span "Bump Online Fans" at bounding box center [652, 494] width 615 height 24
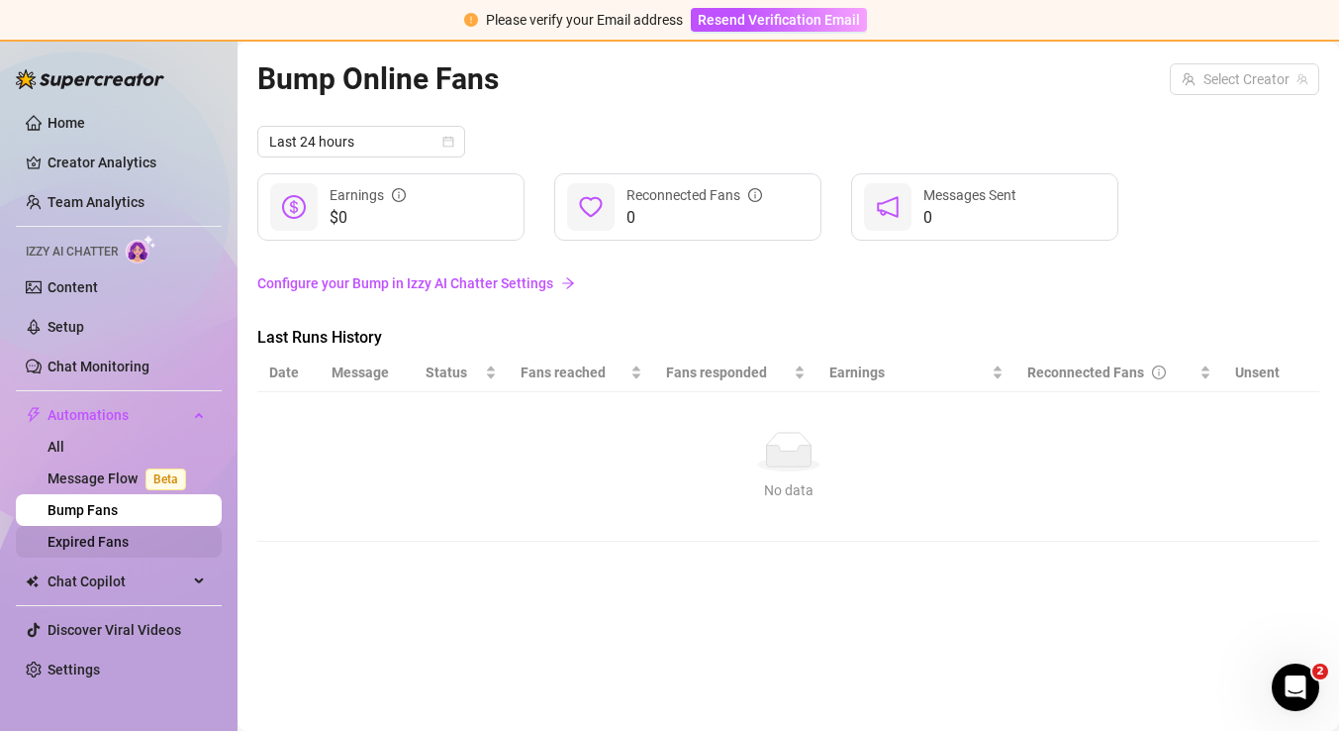
click at [129, 549] on link "Expired Fans" at bounding box center [88, 542] width 81 height 16
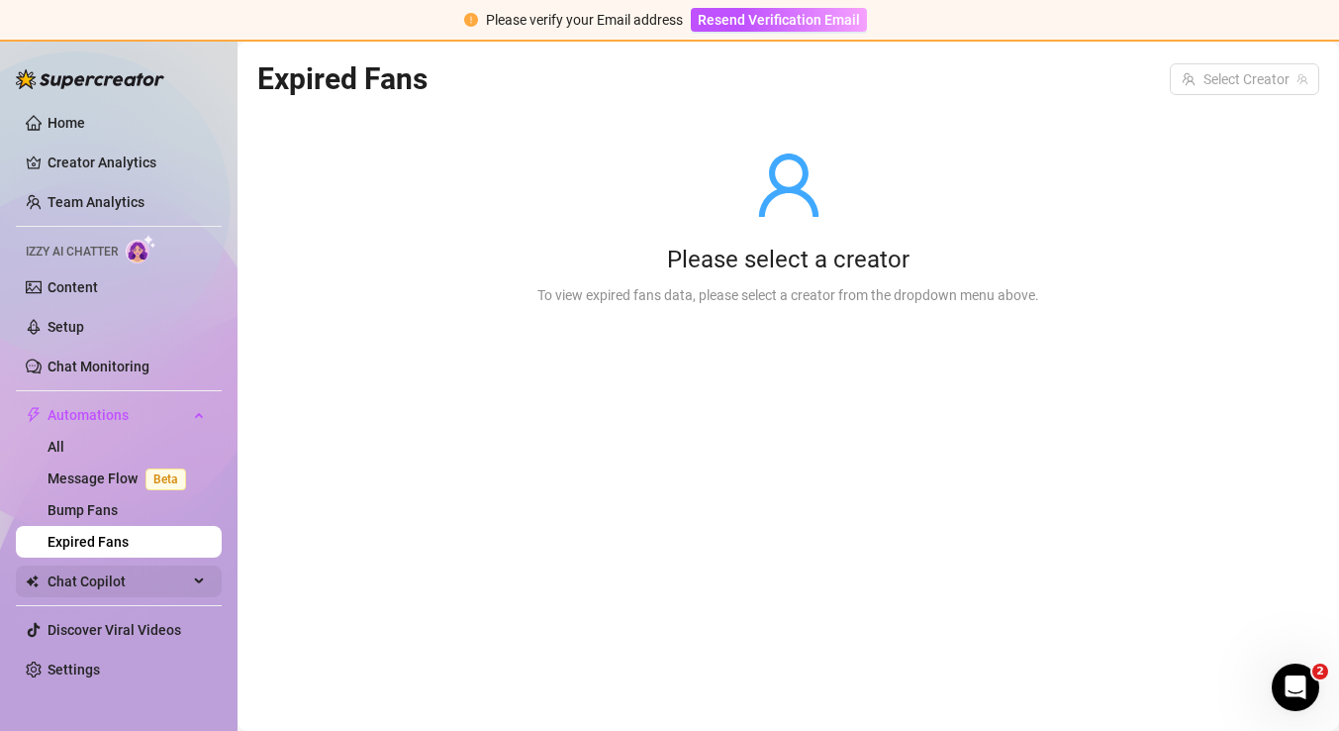
click at [136, 575] on span "Chat Copilot" at bounding box center [118, 581] width 141 height 32
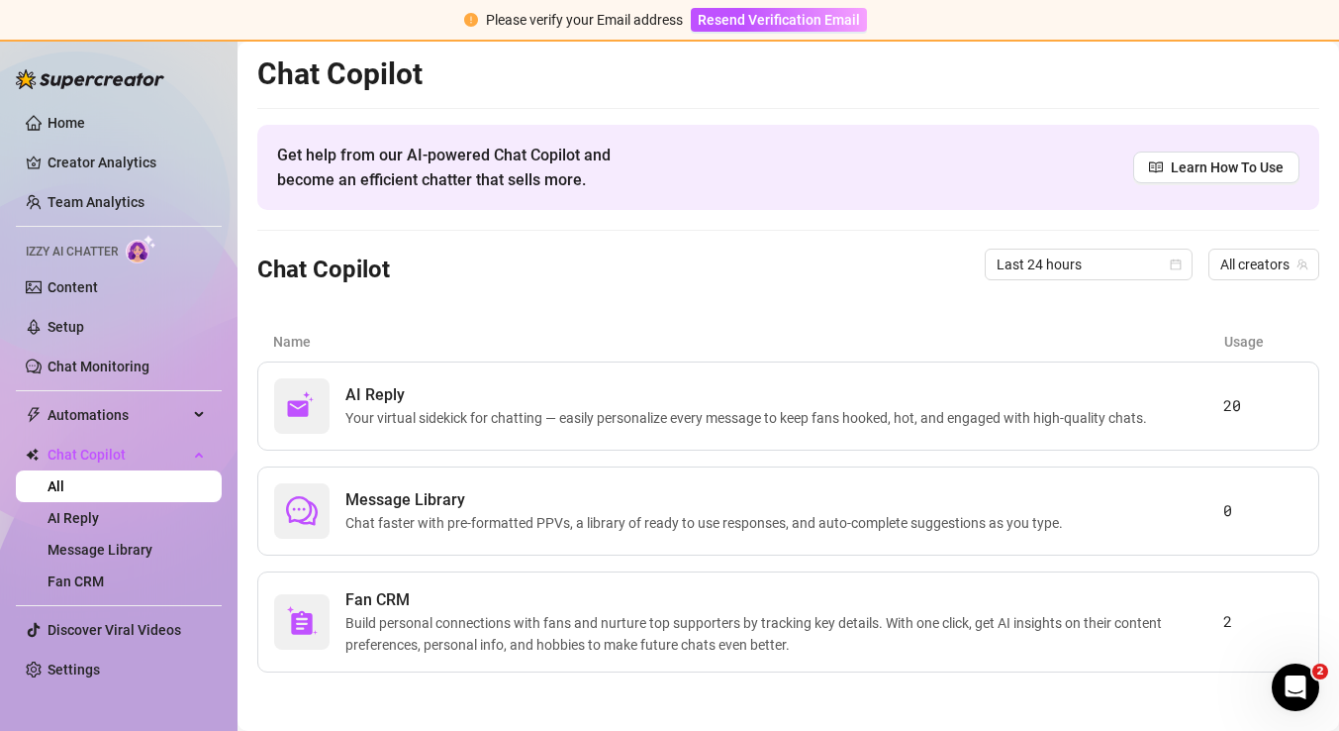
scroll to position [1, 0]
click at [366, 410] on span "Your virtual sidekick for chatting — easily personalize every message to keep f…" at bounding box center [750, 417] width 810 height 22
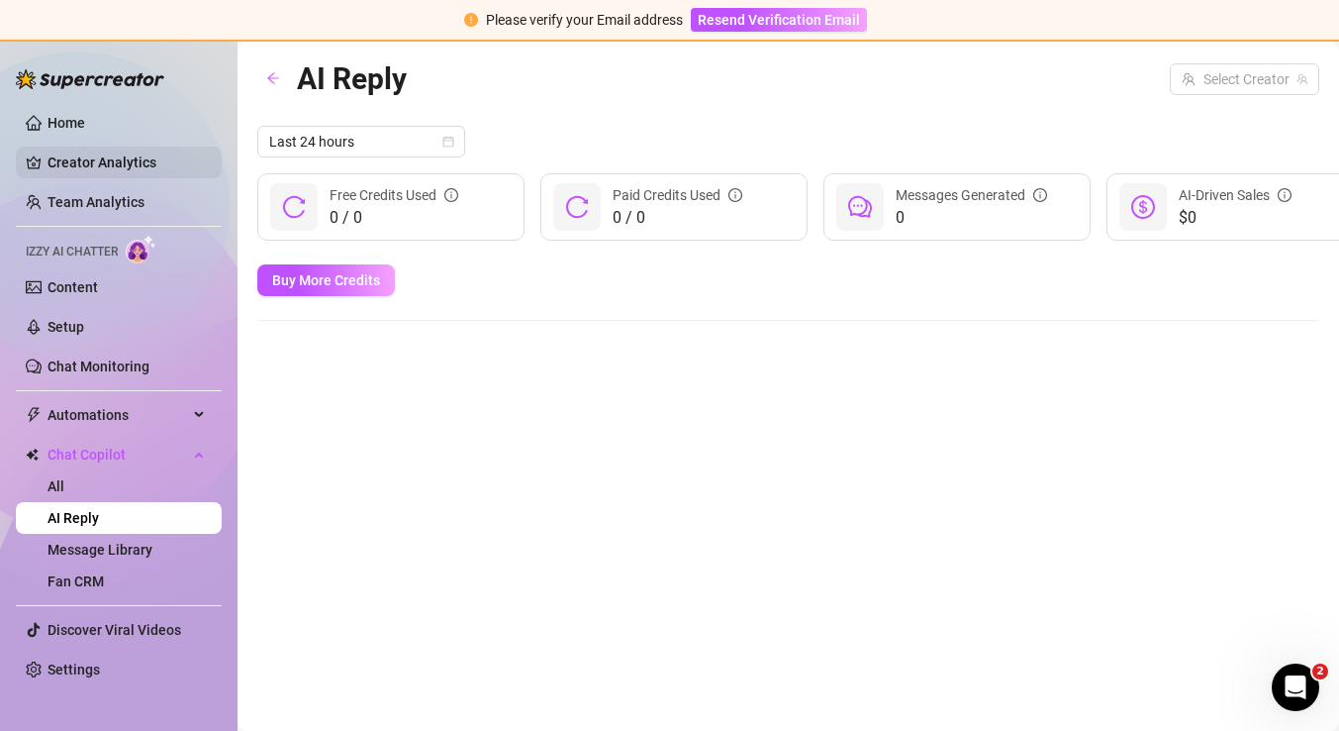
click at [61, 176] on link "Creator Analytics" at bounding box center [127, 163] width 158 height 32
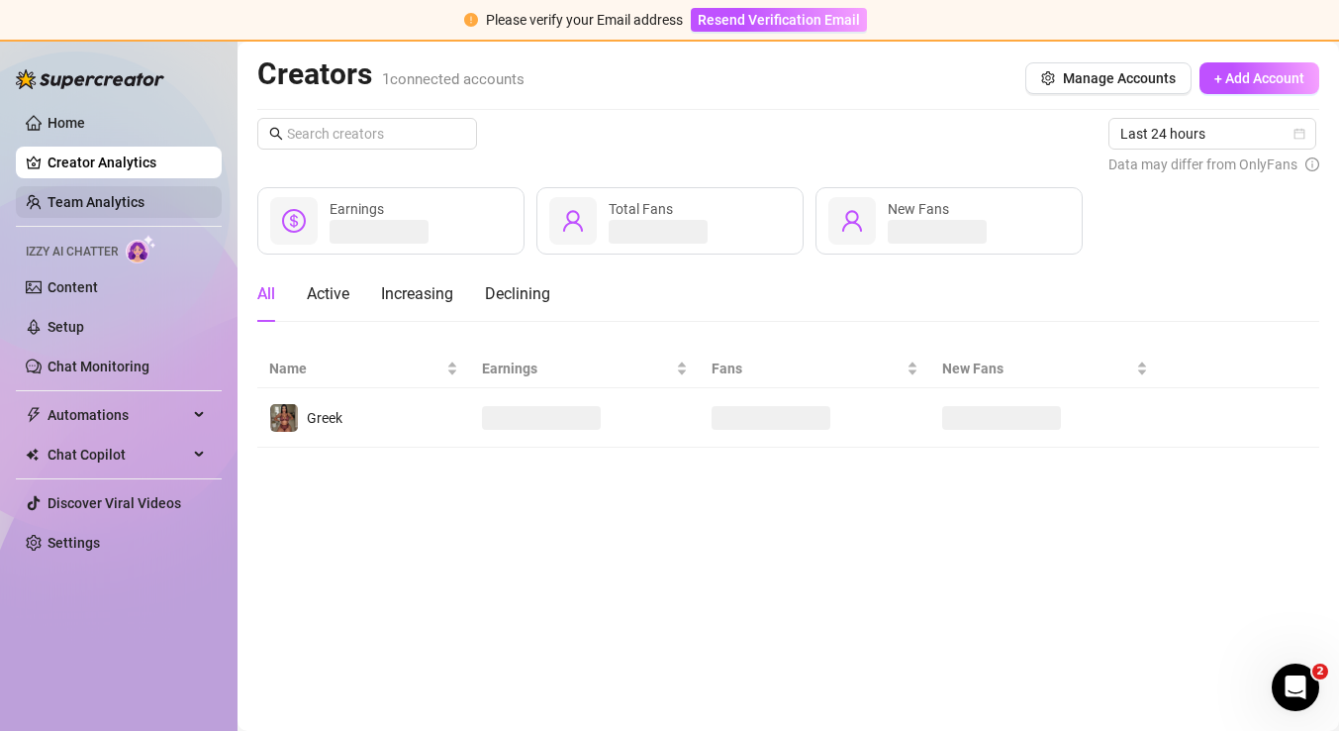
click at [61, 194] on link "Team Analytics" at bounding box center [96, 202] width 97 height 16
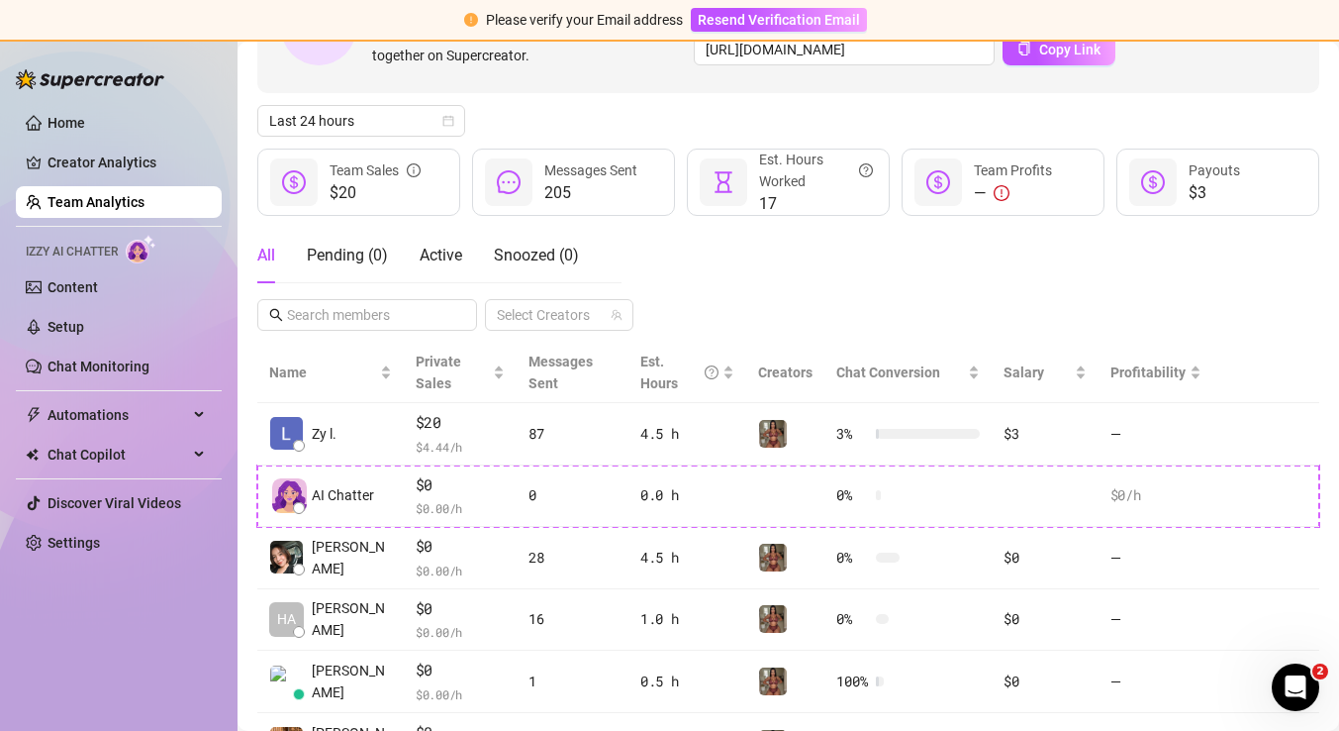
scroll to position [178, 0]
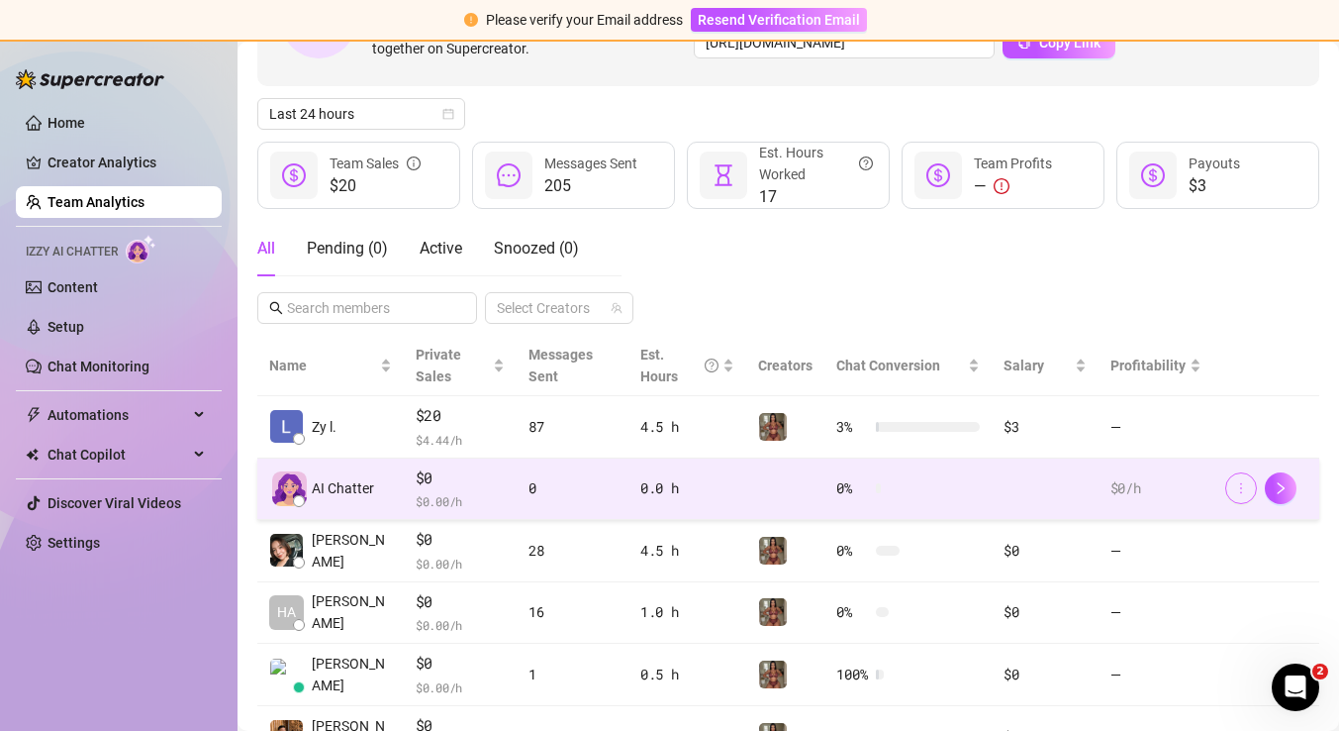
click at [1239, 495] on span "button" at bounding box center [1241, 488] width 14 height 16
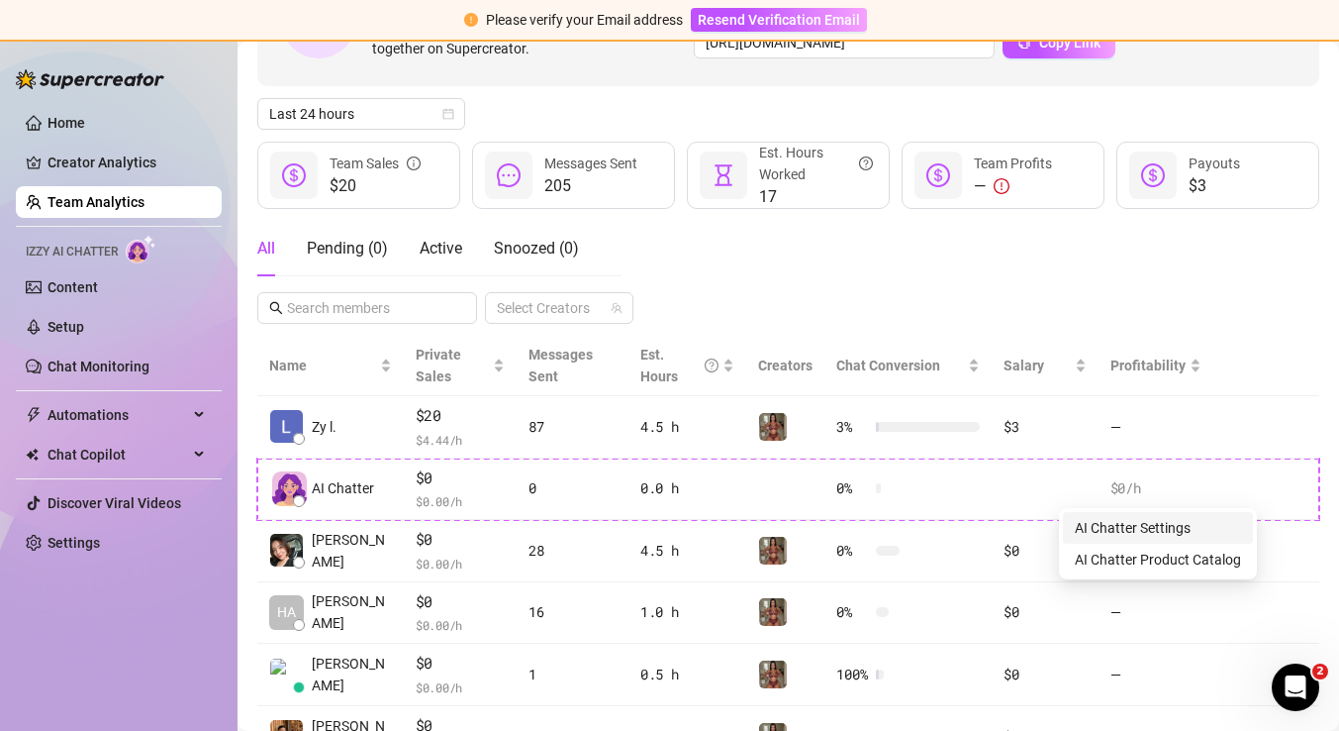
click at [1191, 528] on link "AI Chatter Settings" at bounding box center [1133, 528] width 116 height 16
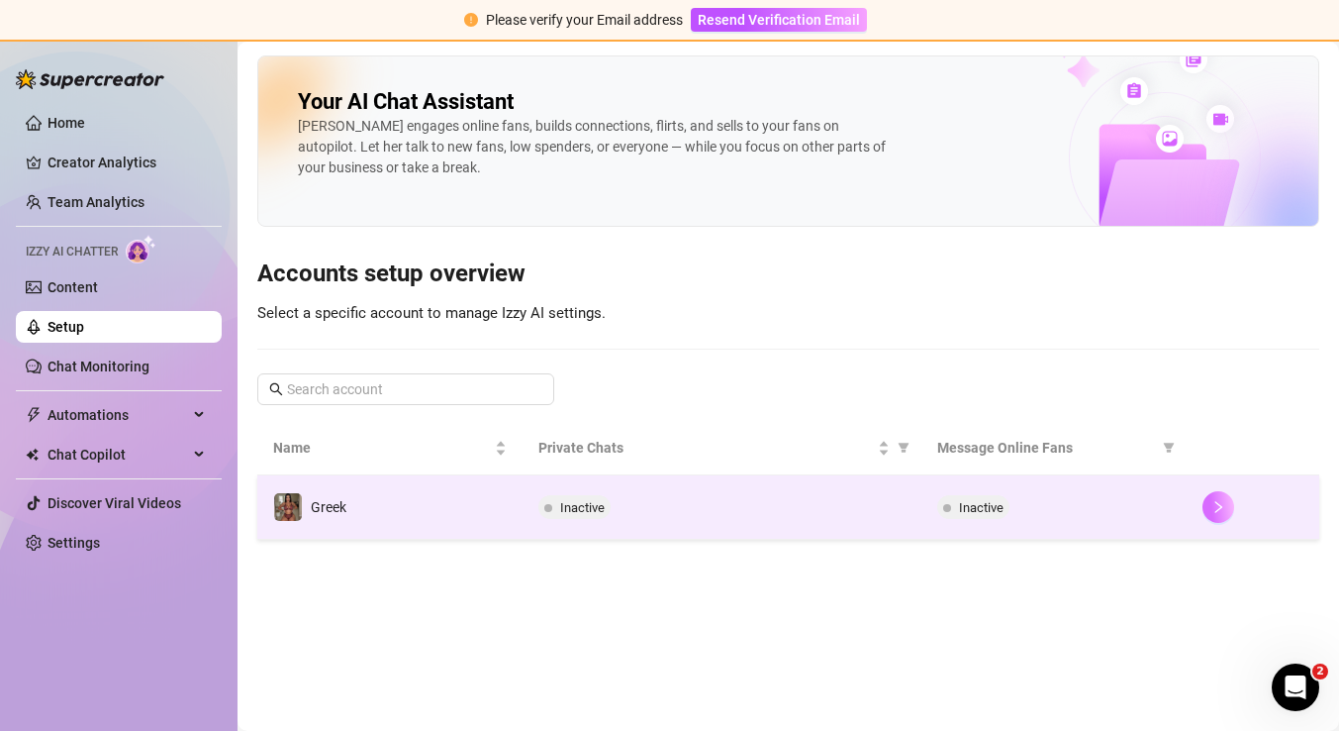
click at [1230, 513] on button "button" at bounding box center [1219, 507] width 32 height 32
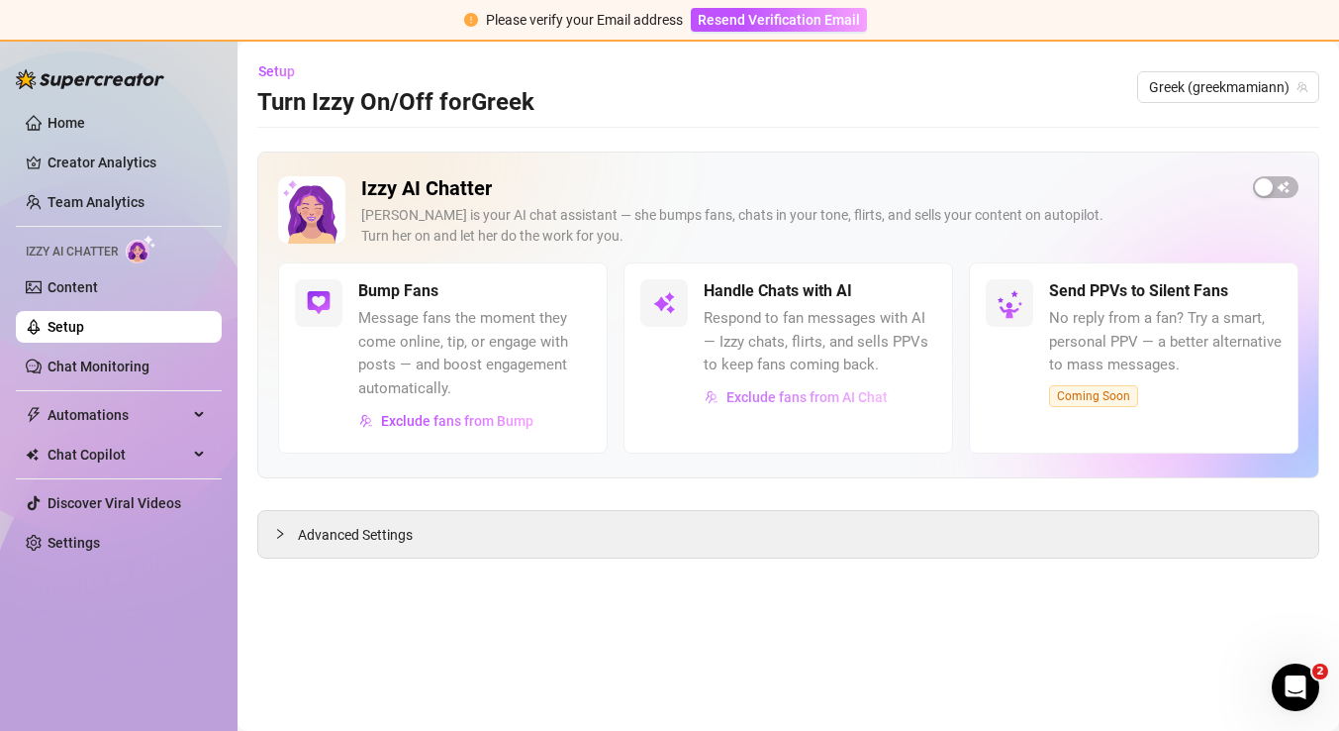
click at [795, 401] on span "Exclude fans from AI Chat" at bounding box center [807, 397] width 161 height 16
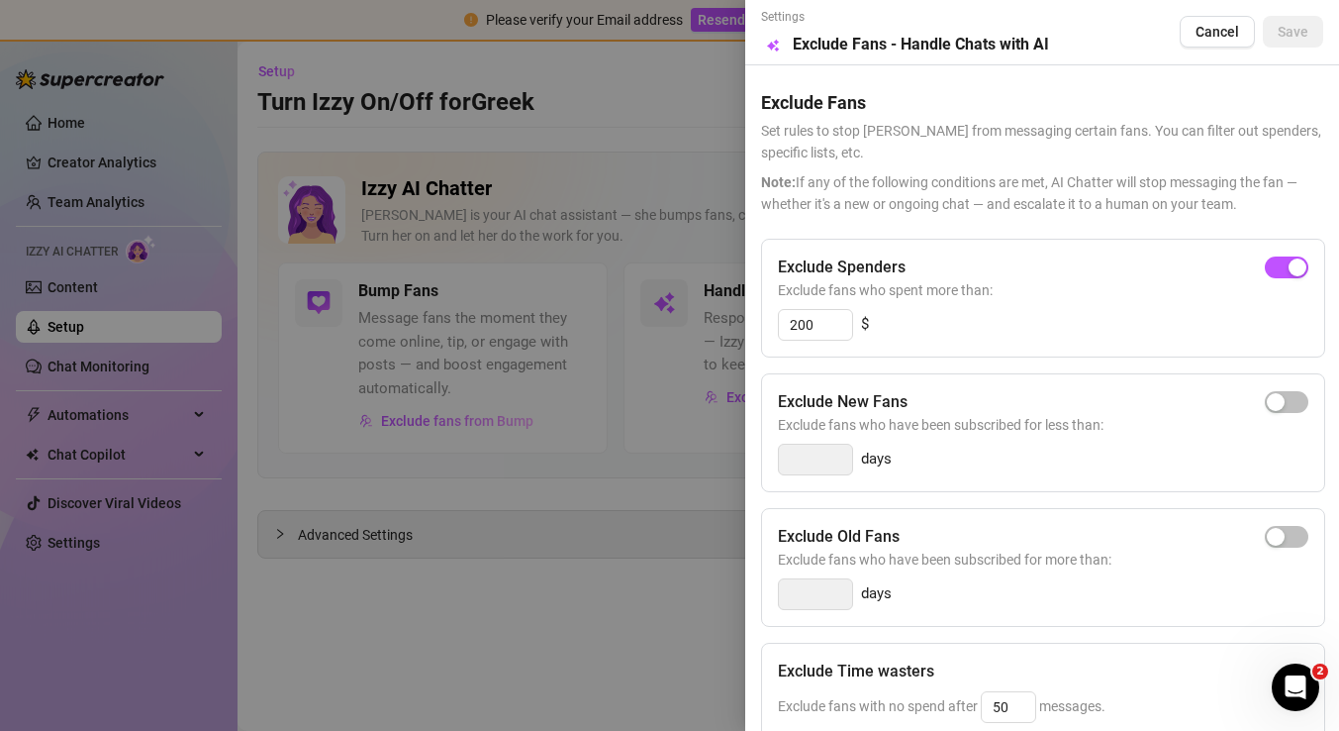
click at [595, 298] on div at bounding box center [669, 365] width 1339 height 731
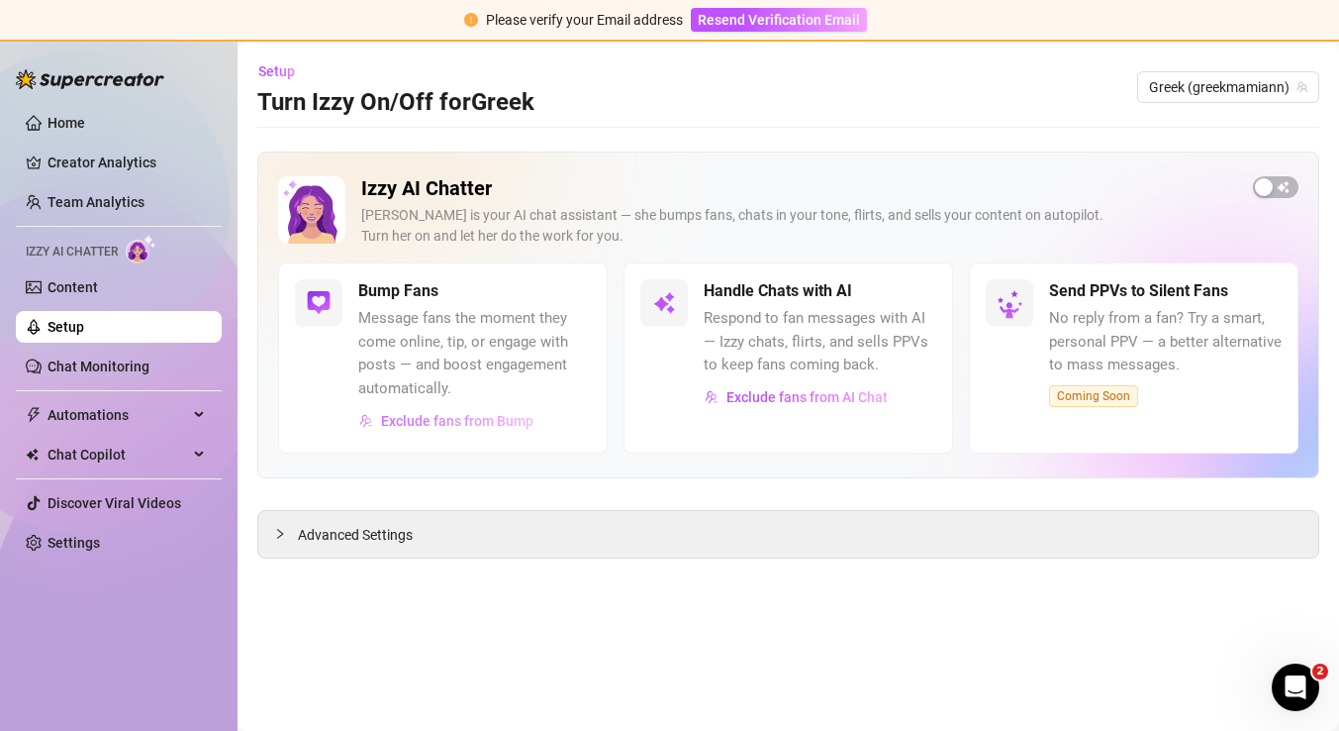
click at [425, 422] on span "Exclude fans from Bump" at bounding box center [457, 421] width 152 height 16
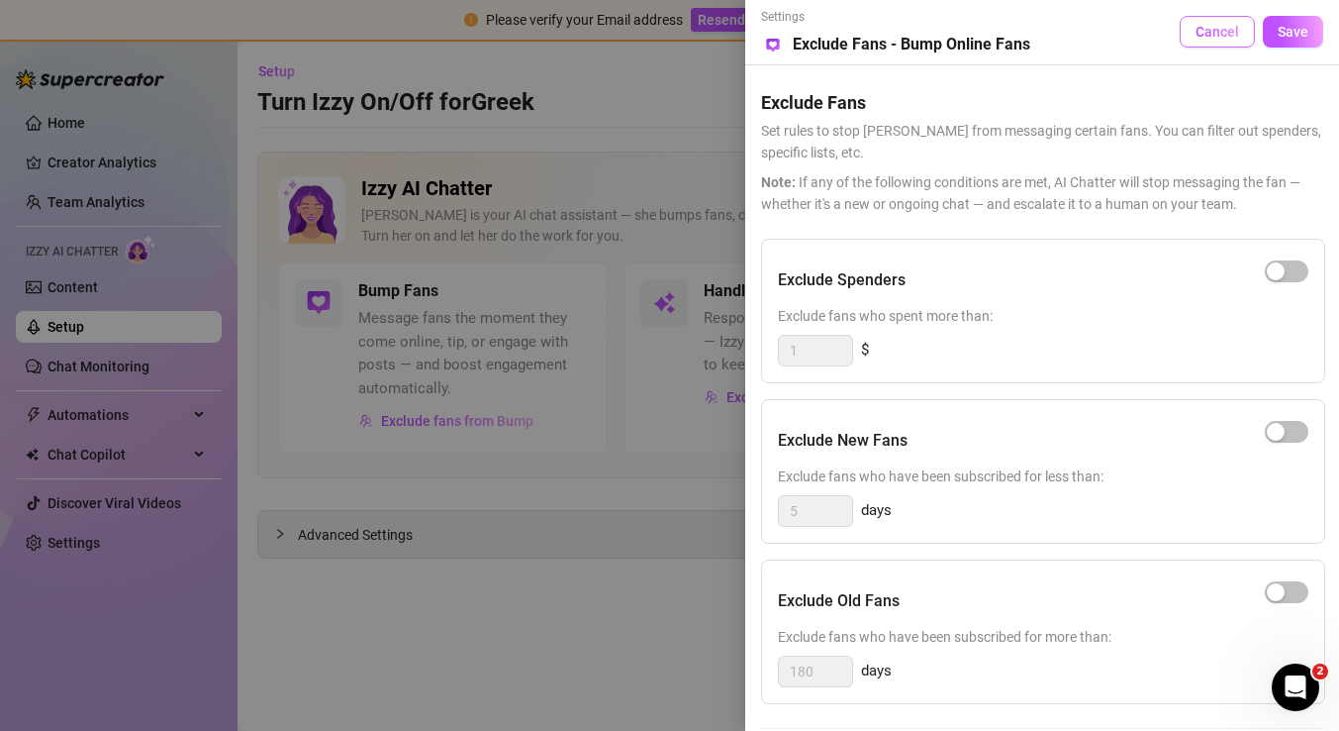
click at [1233, 32] on span "Cancel" at bounding box center [1218, 32] width 44 height 16
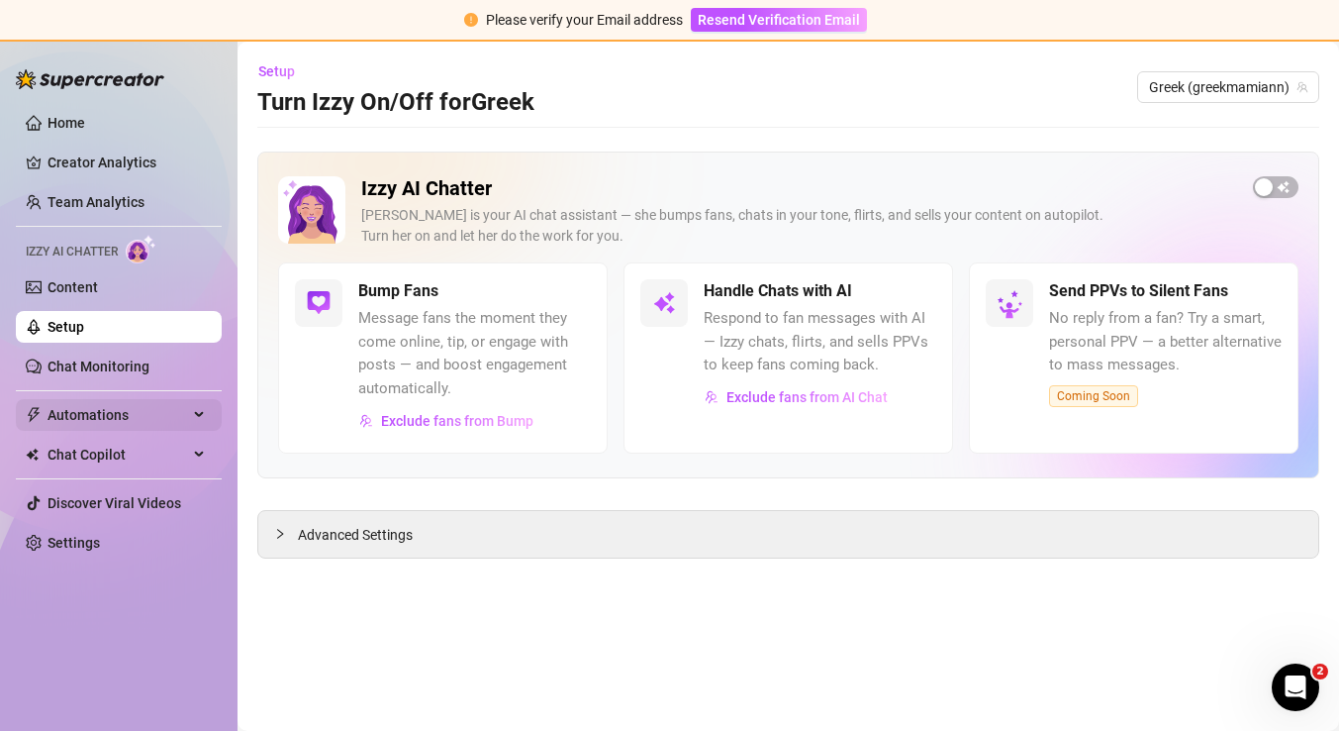
click at [196, 412] on div "Automations" at bounding box center [119, 415] width 206 height 32
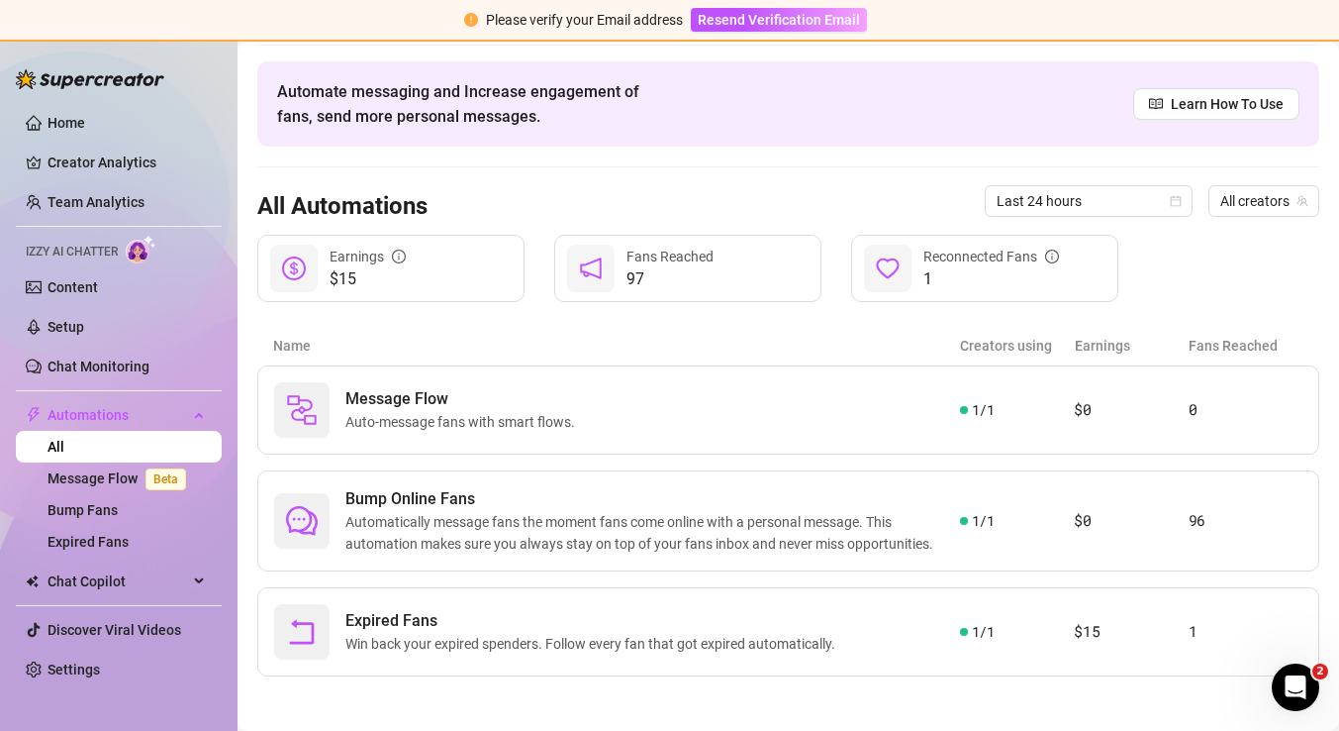
scroll to position [68, 0]
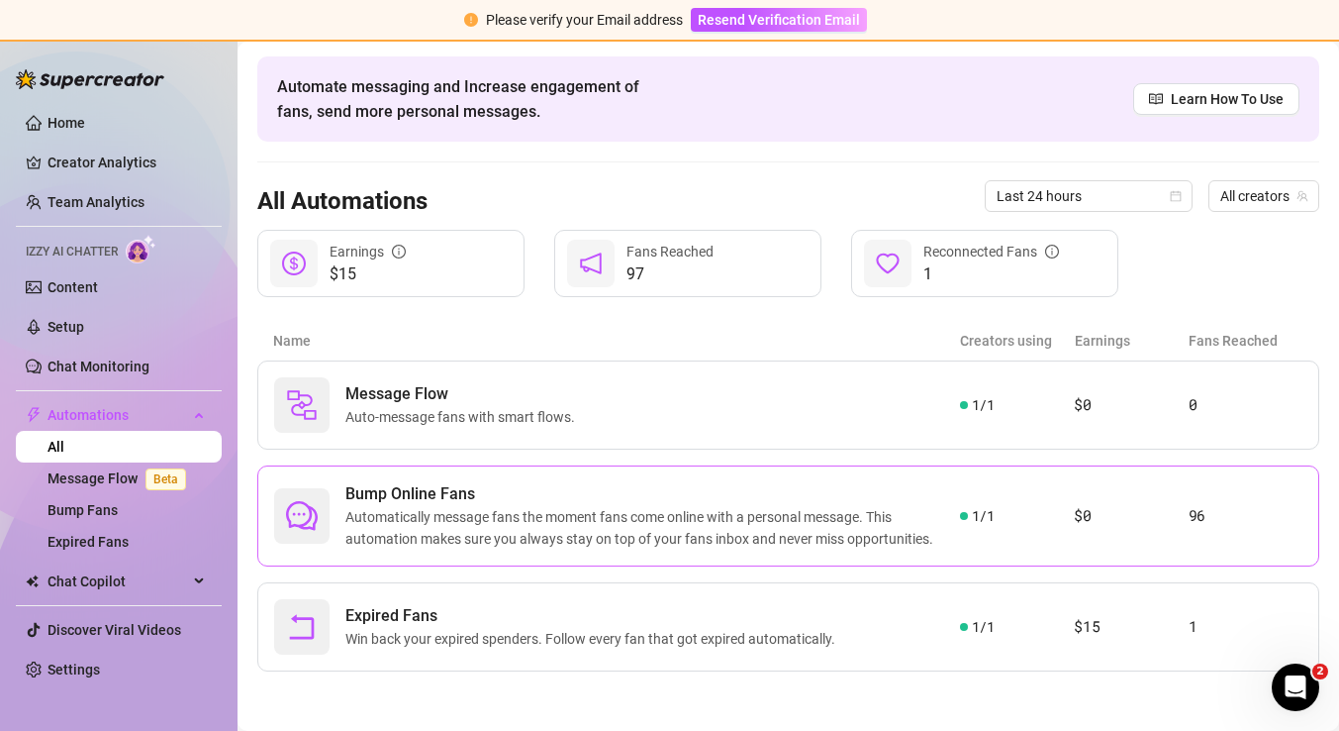
click at [277, 509] on div at bounding box center [301, 515] width 55 height 55
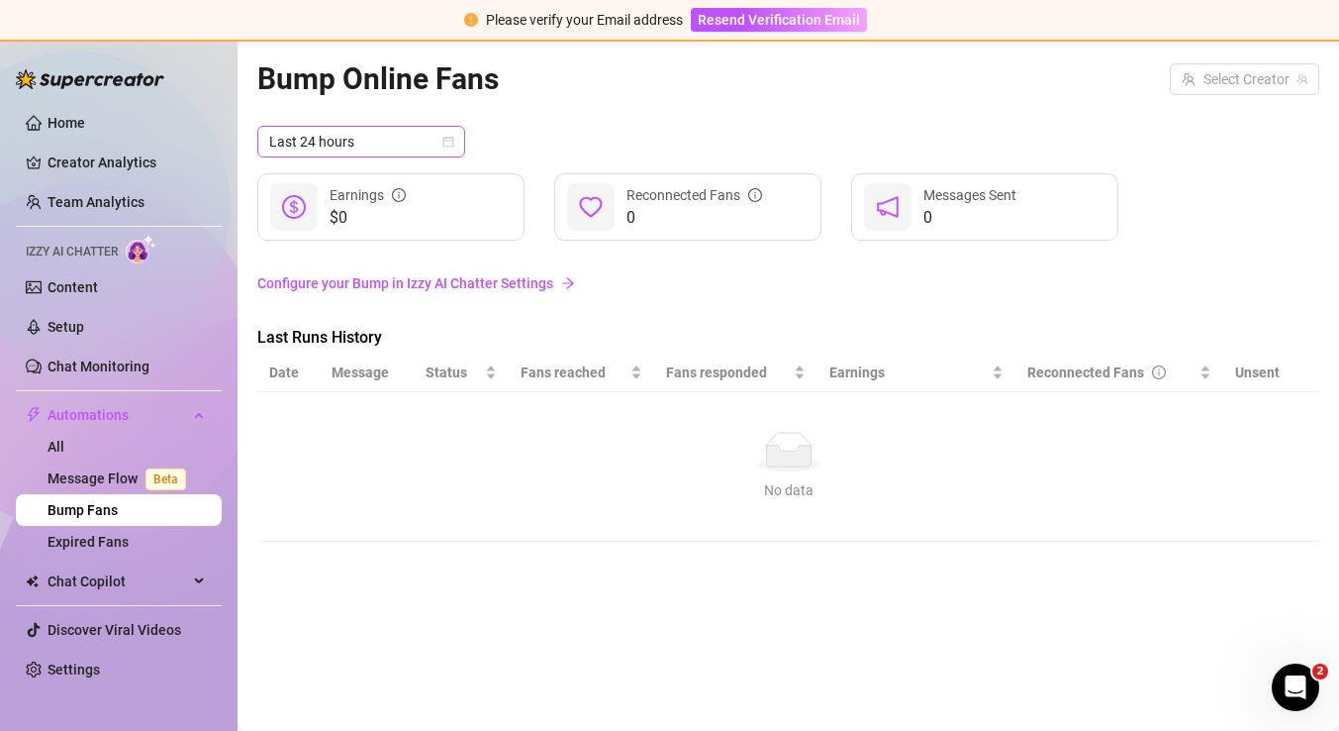
click at [454, 140] on div "Last 24 hours" at bounding box center [361, 142] width 208 height 32
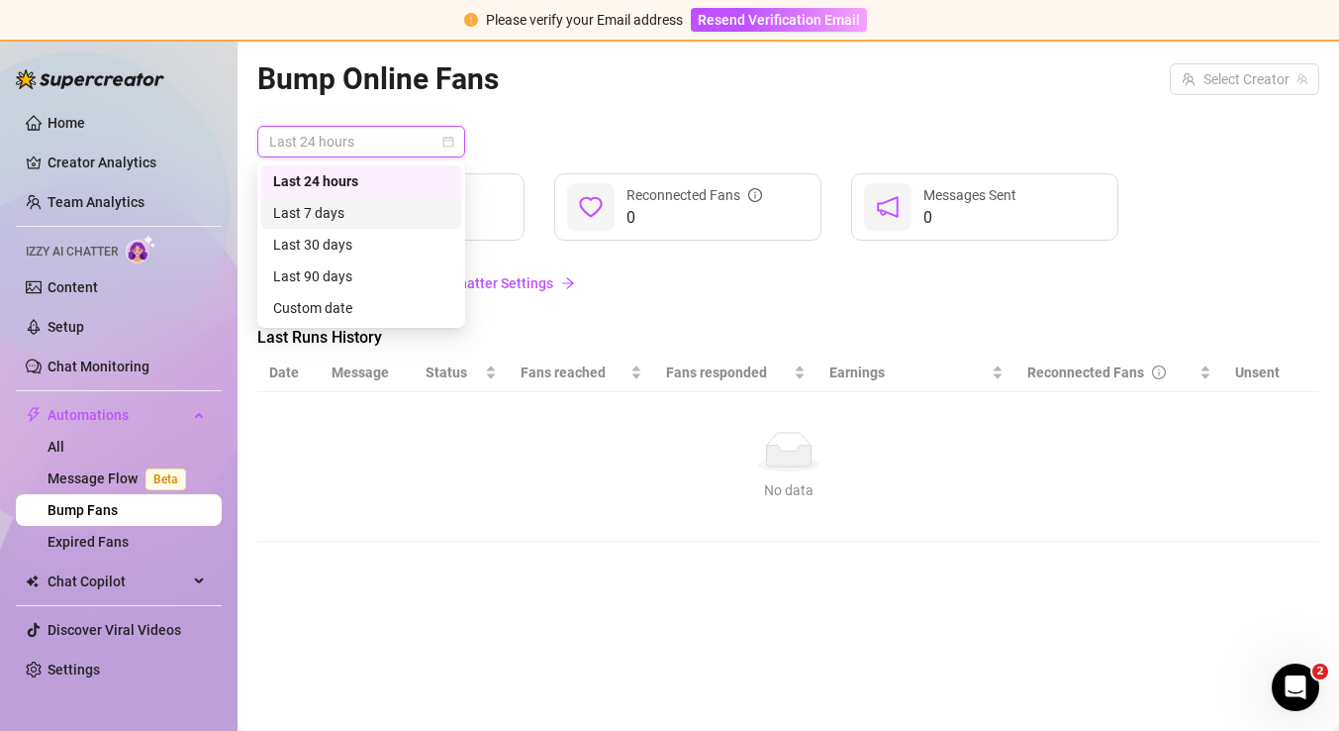
click at [431, 209] on div "Last 7 days" at bounding box center [361, 213] width 176 height 22
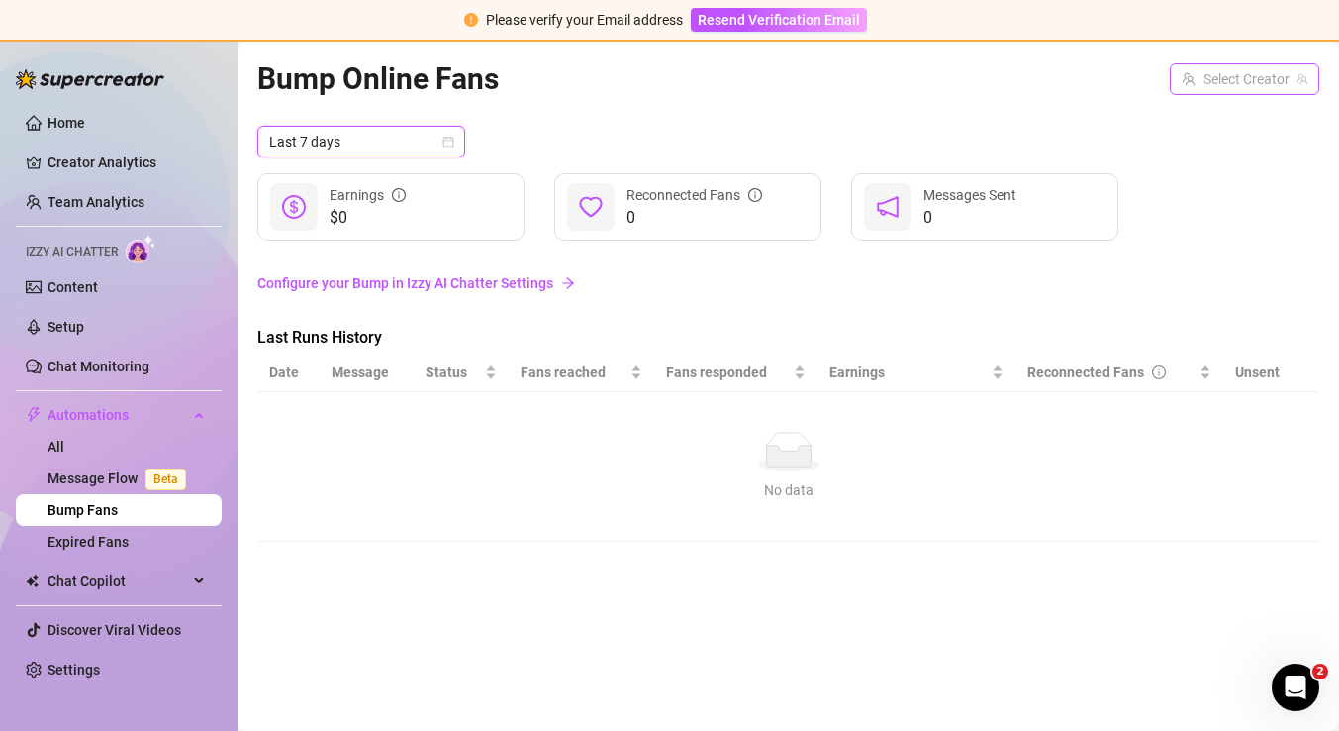
click at [1184, 87] on input "search" at bounding box center [1236, 79] width 108 height 30
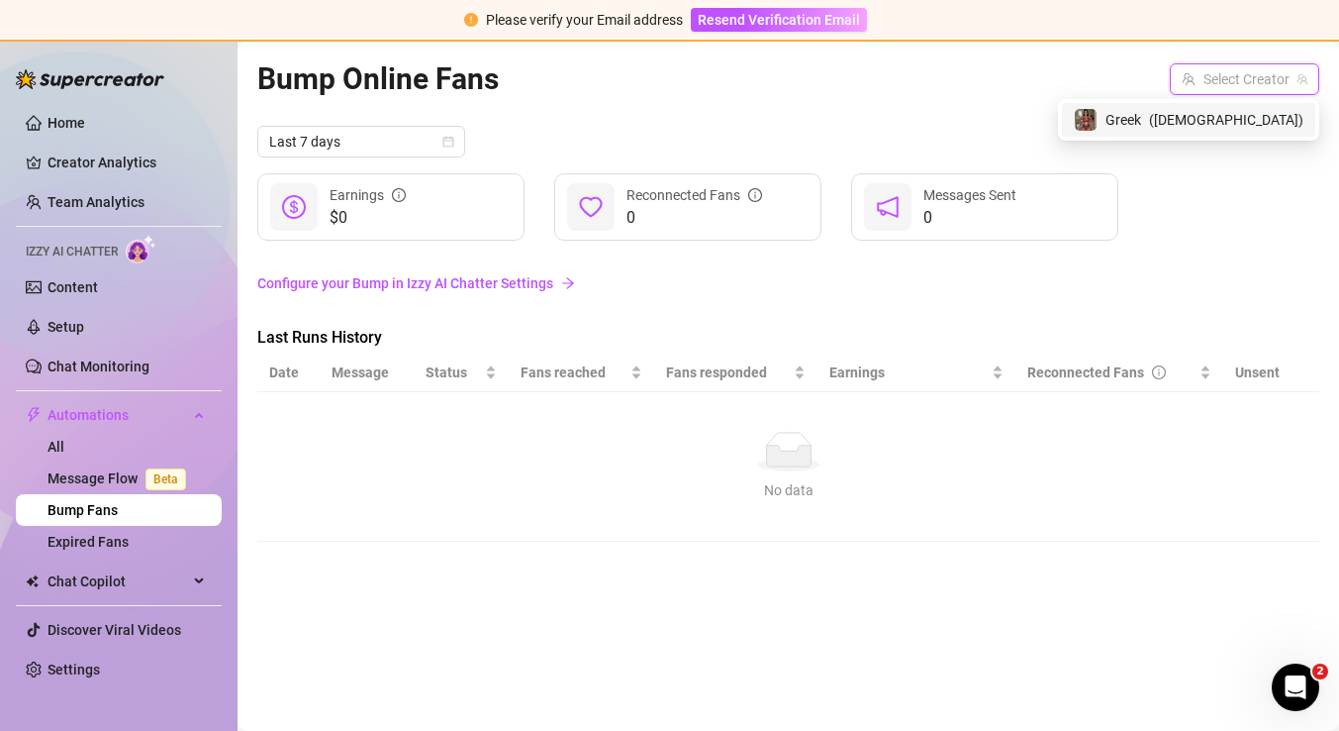
click at [1141, 119] on span "Greek" at bounding box center [1124, 120] width 36 height 22
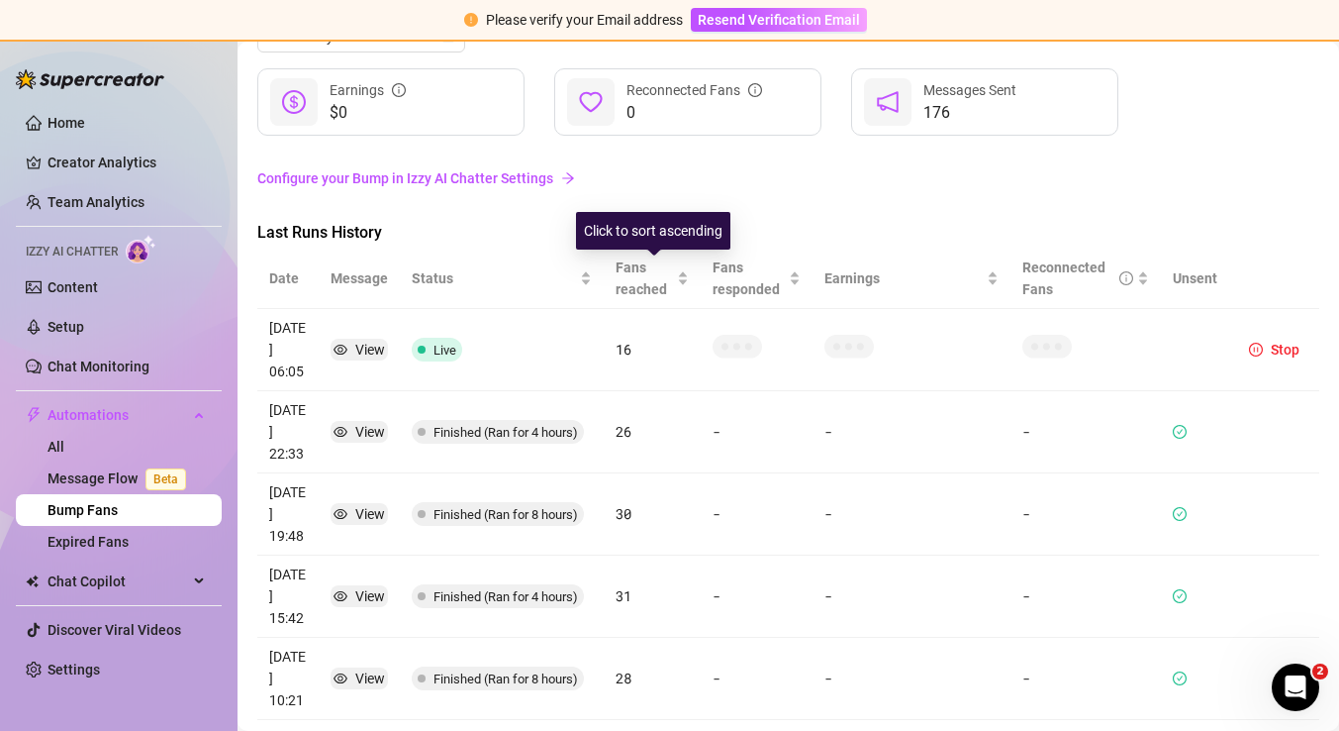
scroll to position [110, 0]
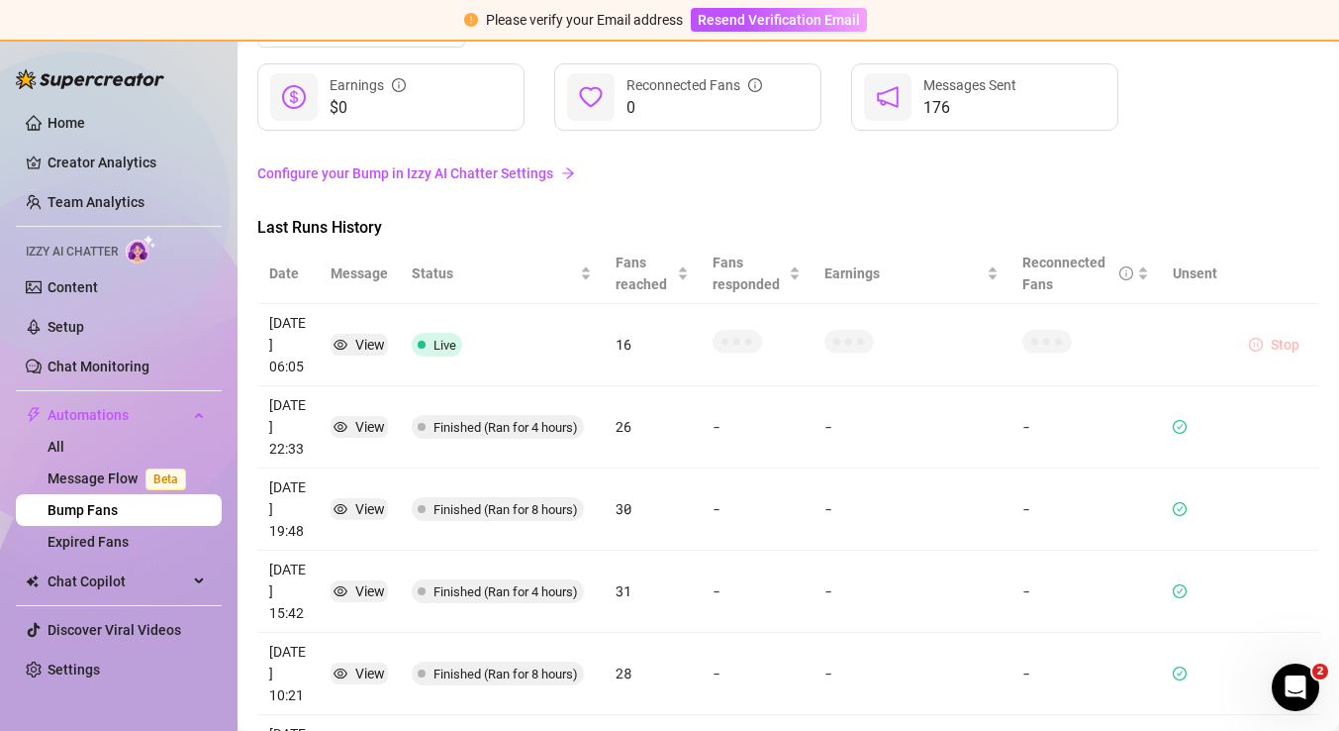
click at [1259, 338] on icon "pause-circle" at bounding box center [1256, 345] width 14 height 14
click at [1260, 338] on icon "pause-circle" at bounding box center [1256, 345] width 14 height 14
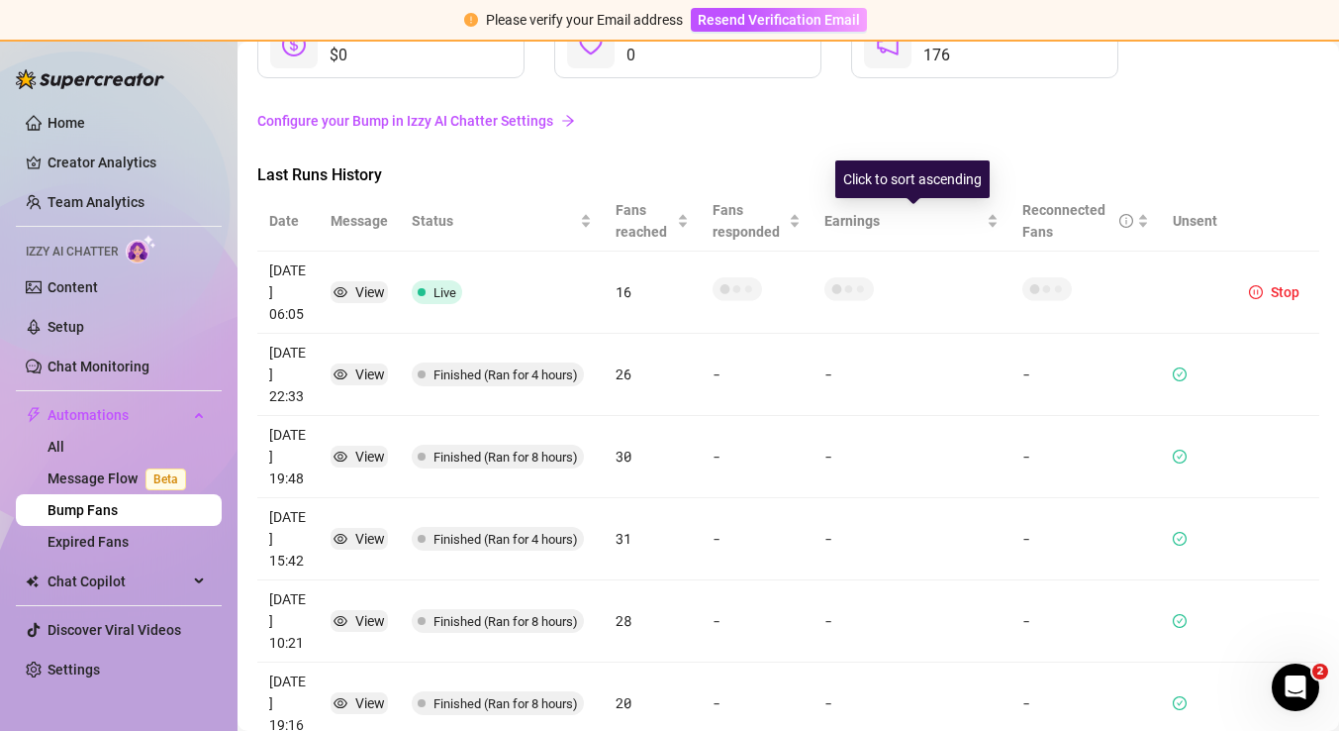
scroll to position [0, 0]
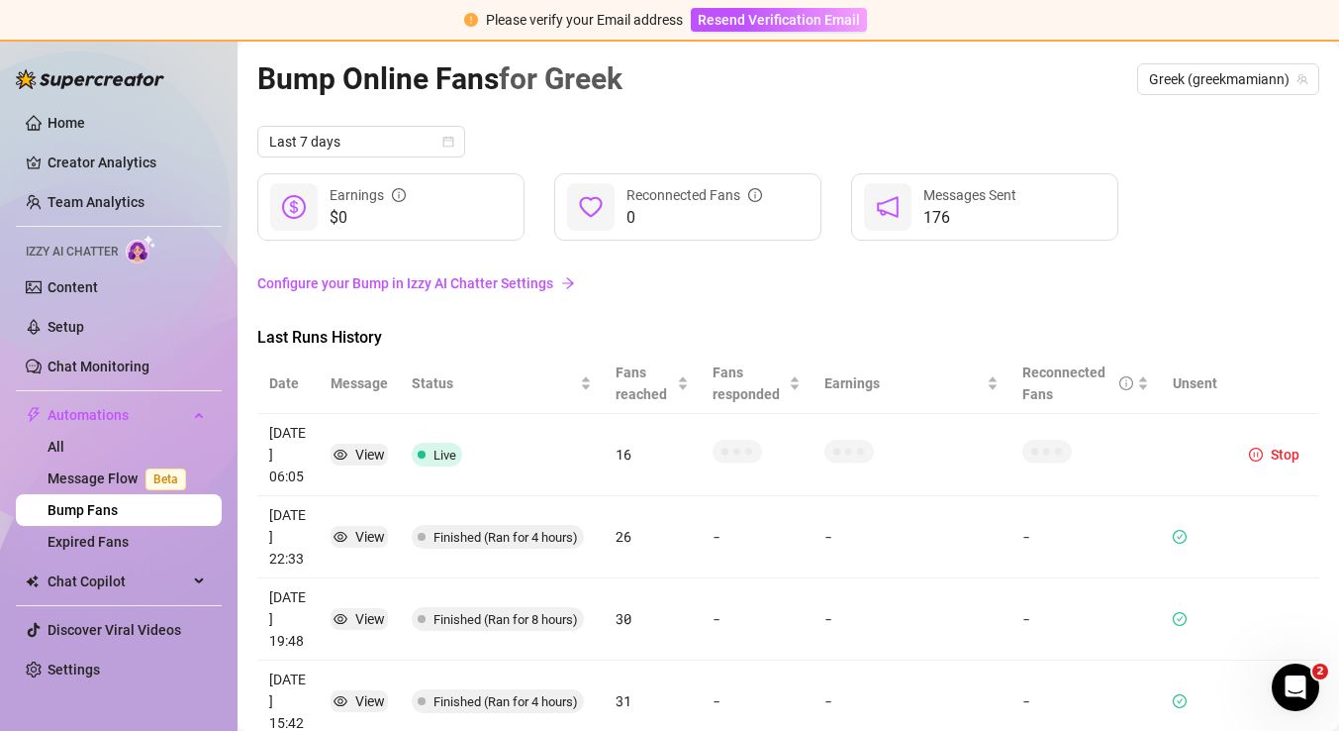
click at [295, 288] on link "Configure your Bump in Izzy AI Chatter Settings" at bounding box center [788, 283] width 1062 height 22
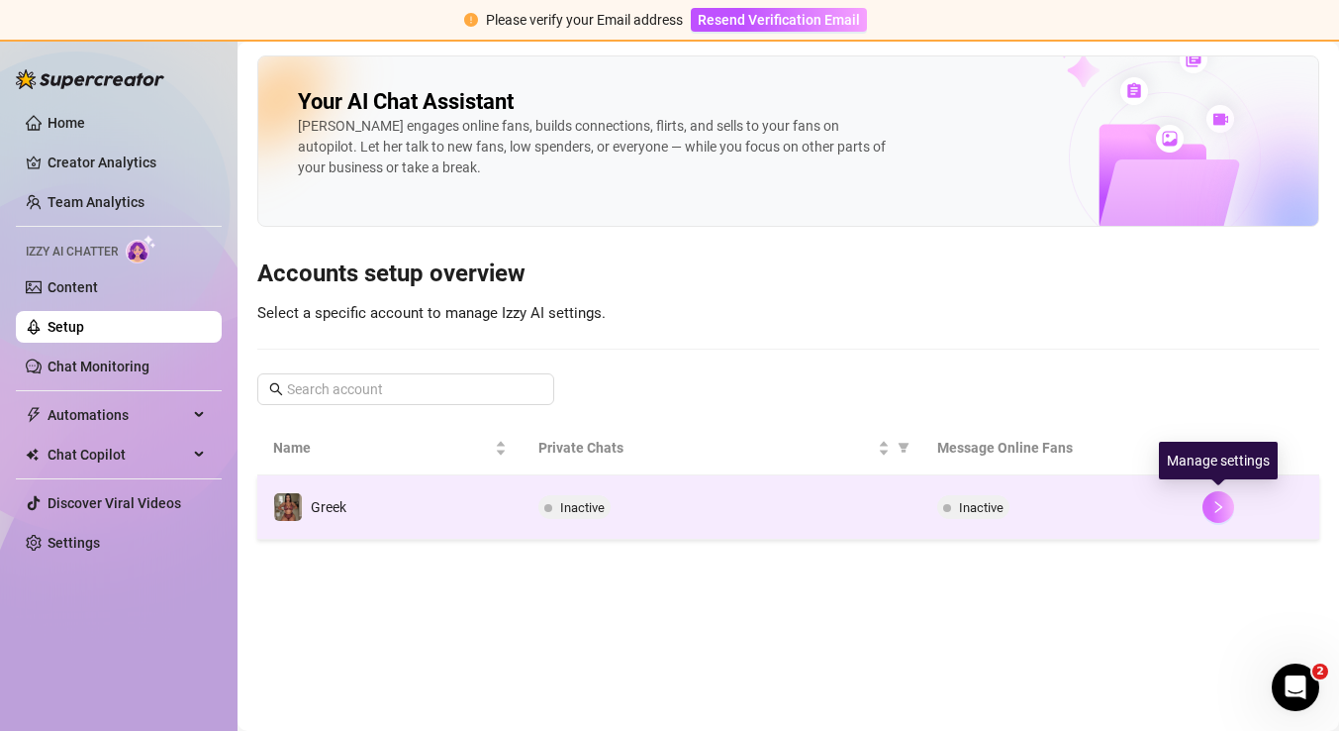
click at [1227, 507] on button "button" at bounding box center [1219, 507] width 32 height 32
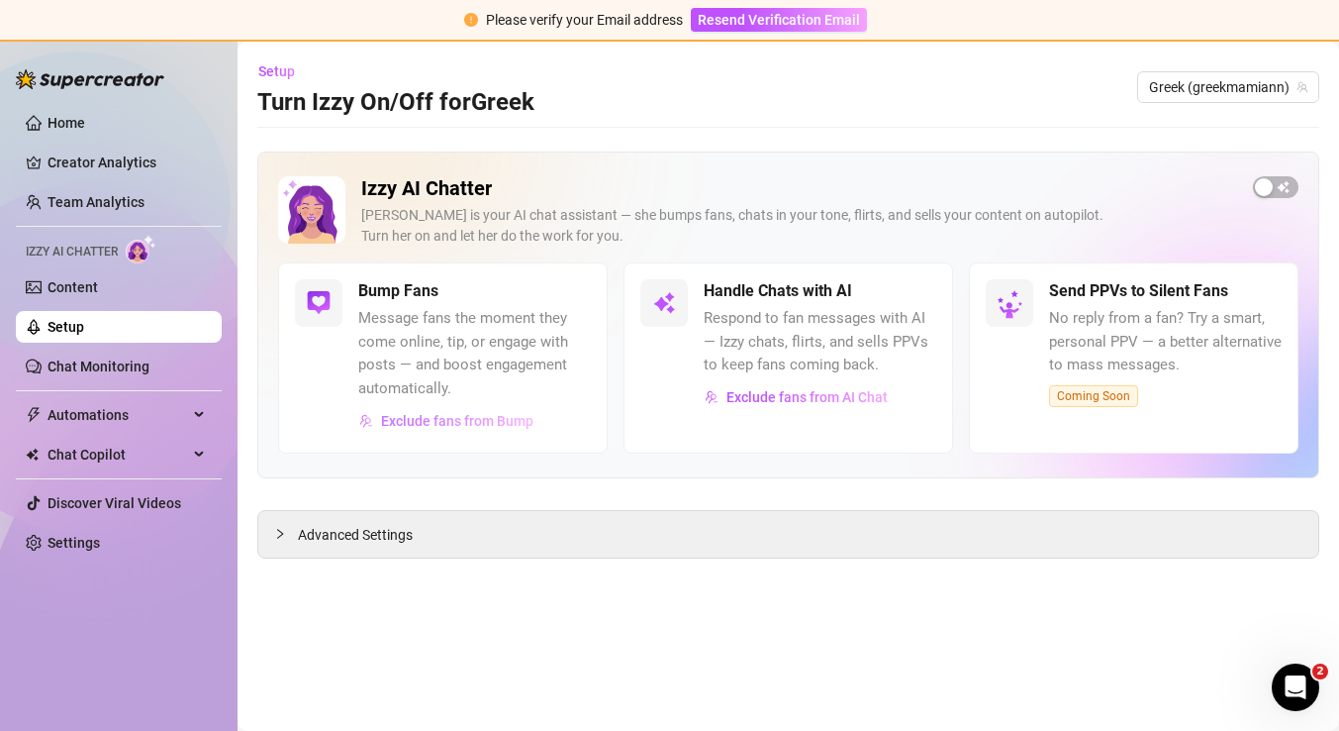
click at [511, 422] on span "Exclude fans from Bump" at bounding box center [457, 421] width 152 height 16
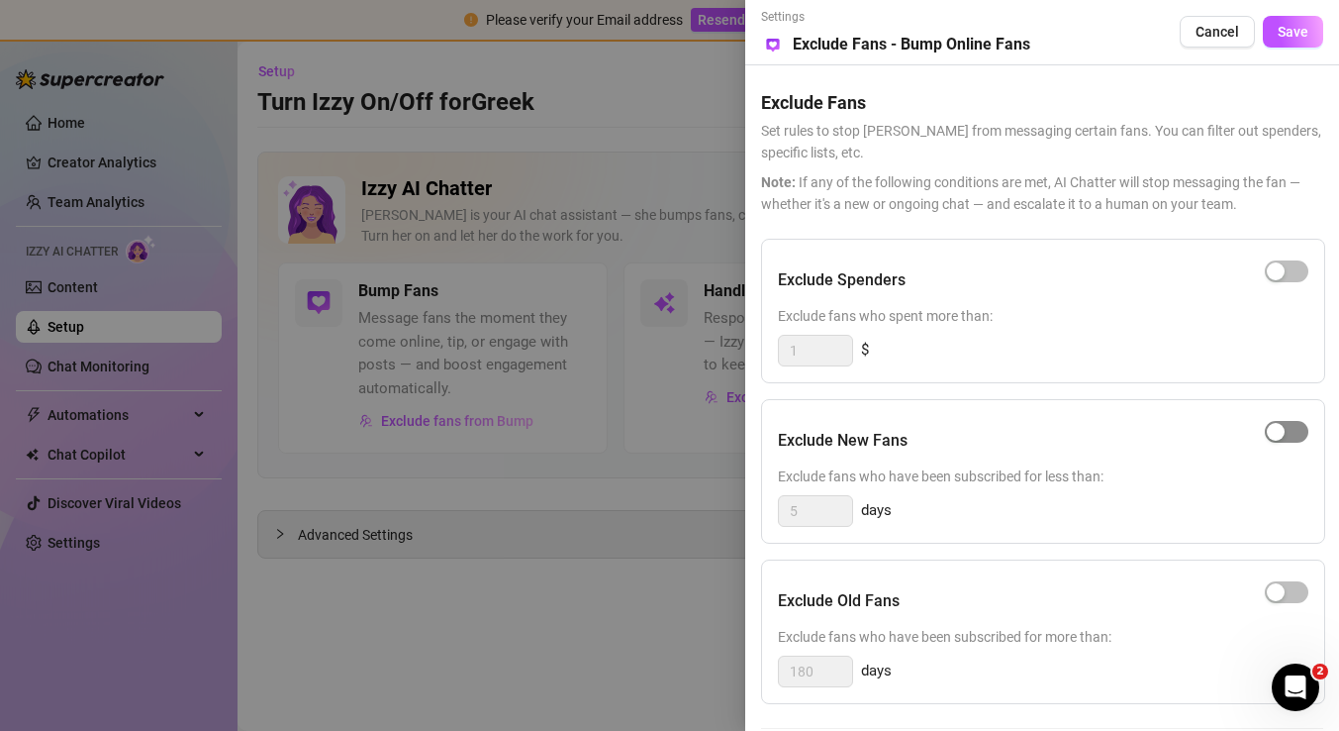
click at [1269, 426] on div "button" at bounding box center [1276, 432] width 18 height 18
click at [840, 510] on input "5" at bounding box center [815, 511] width 73 height 30
type input "1"
click at [1007, 528] on div "Exclude New Fans Exclude fans who have been subscribed for less than: 1 days" at bounding box center [1043, 471] width 564 height 145
click at [1269, 34] on button "Save" at bounding box center [1293, 32] width 60 height 32
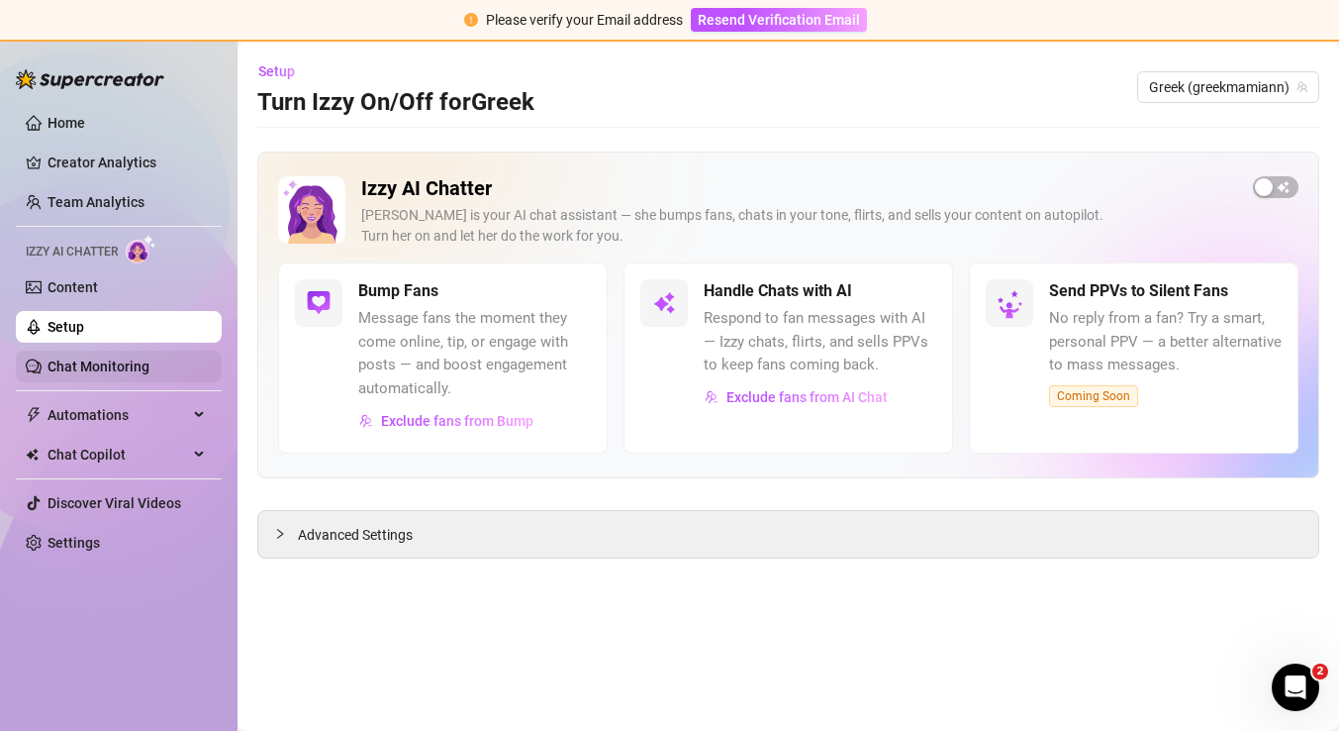
click at [119, 358] on link "Chat Monitoring" at bounding box center [99, 366] width 102 height 16
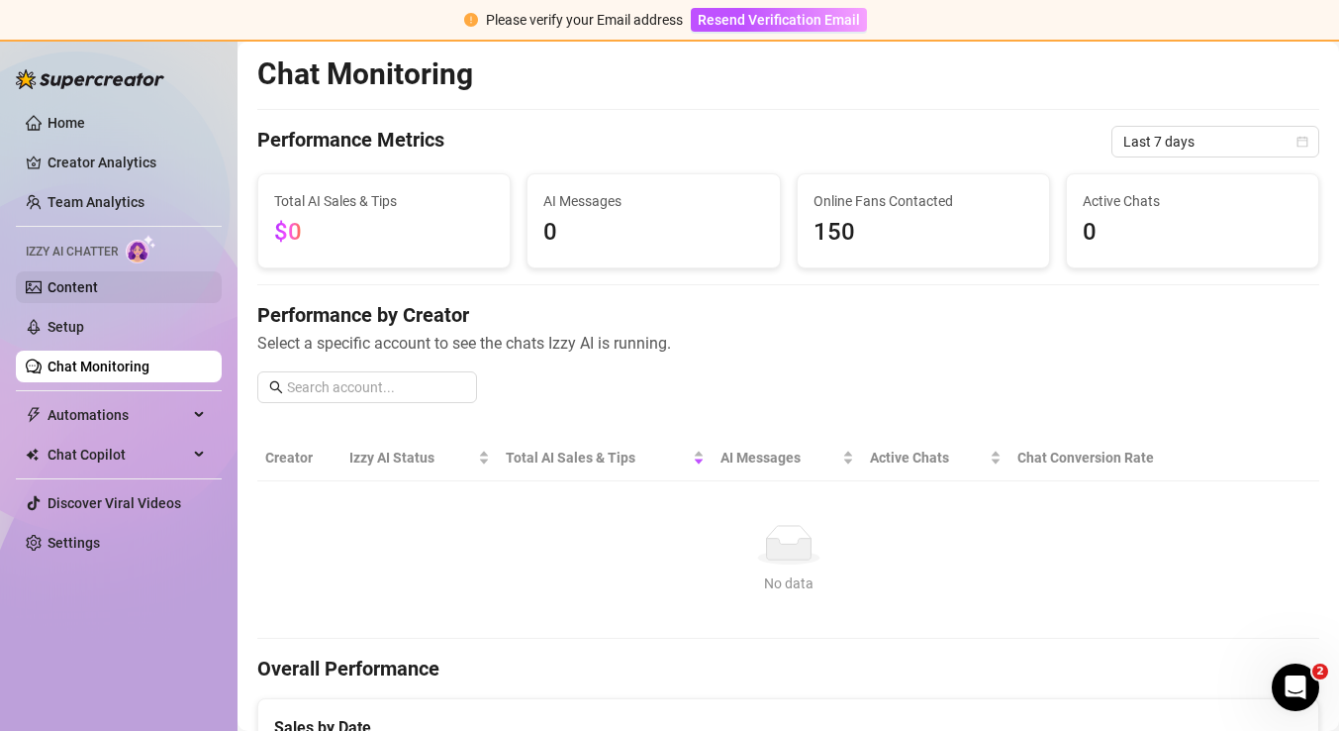
click at [98, 287] on link "Content" at bounding box center [73, 287] width 50 height 16
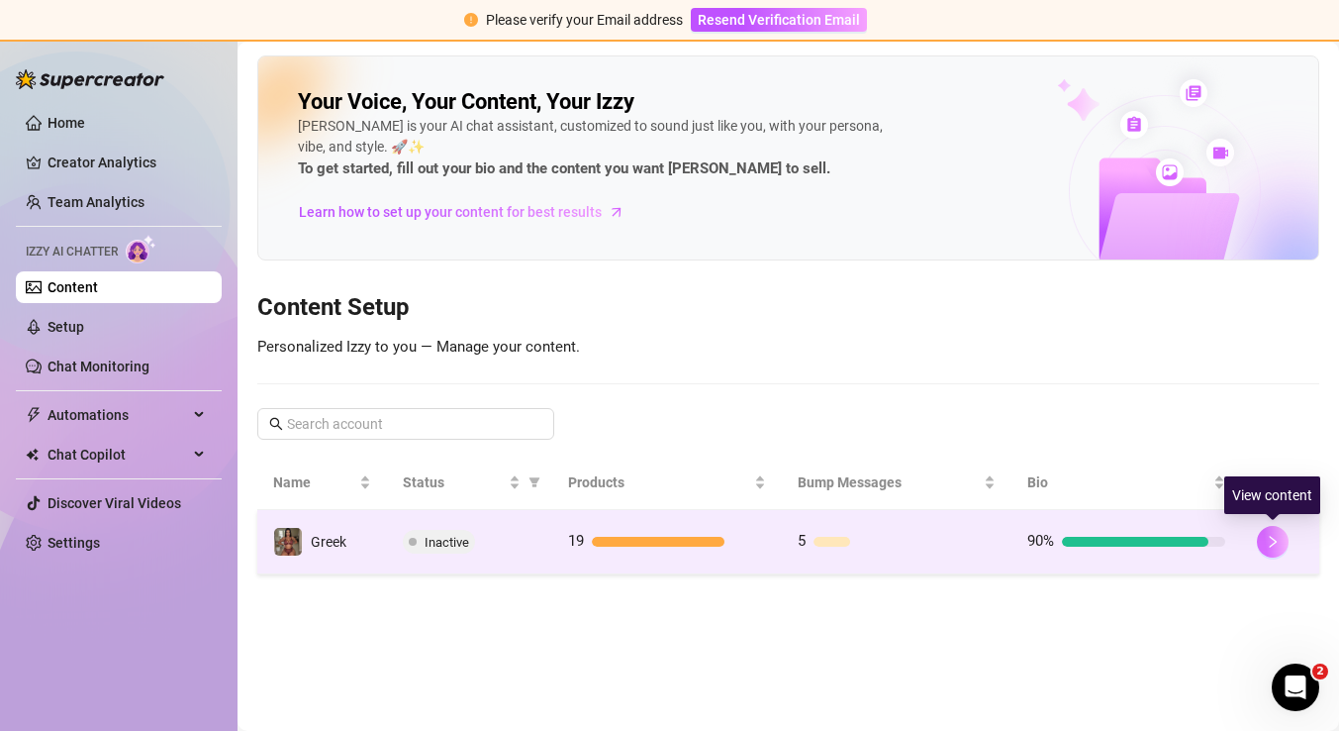
click at [1281, 550] on button "button" at bounding box center [1273, 542] width 32 height 32
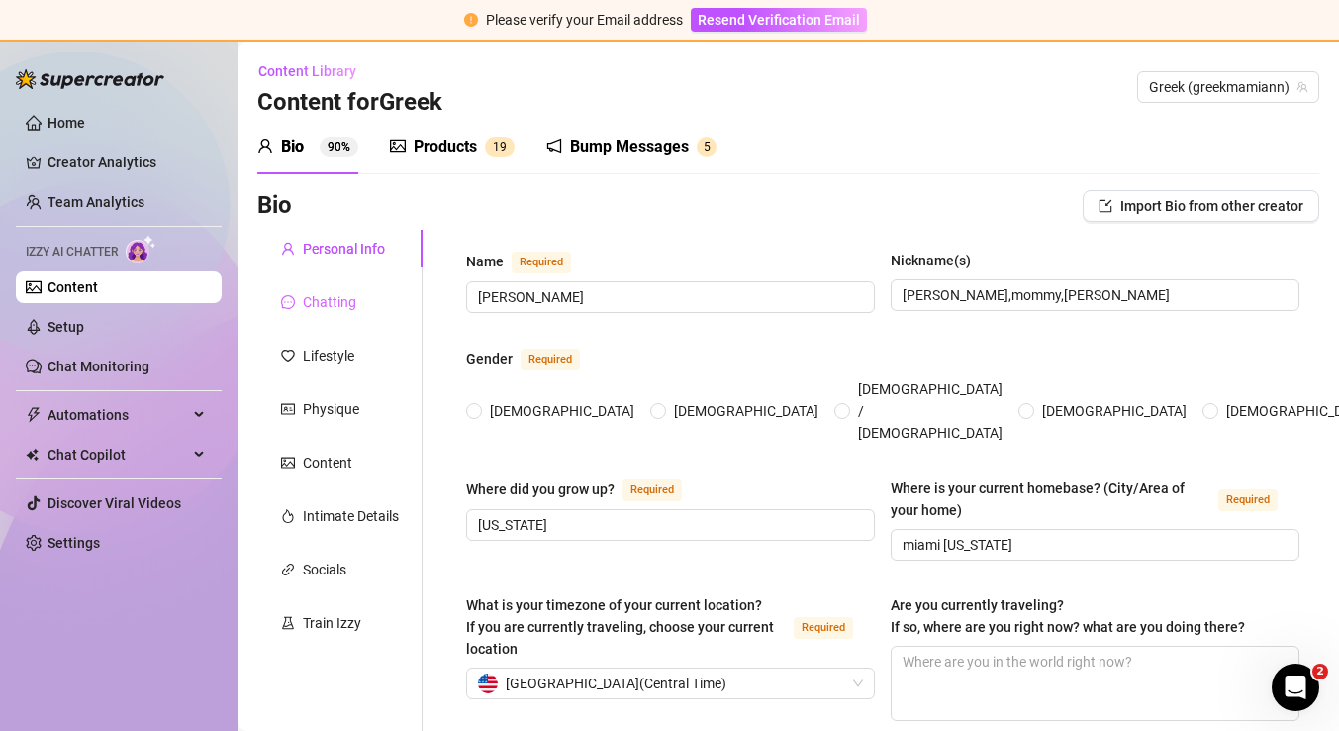
click at [359, 306] on div "Chatting" at bounding box center [339, 302] width 165 height 38
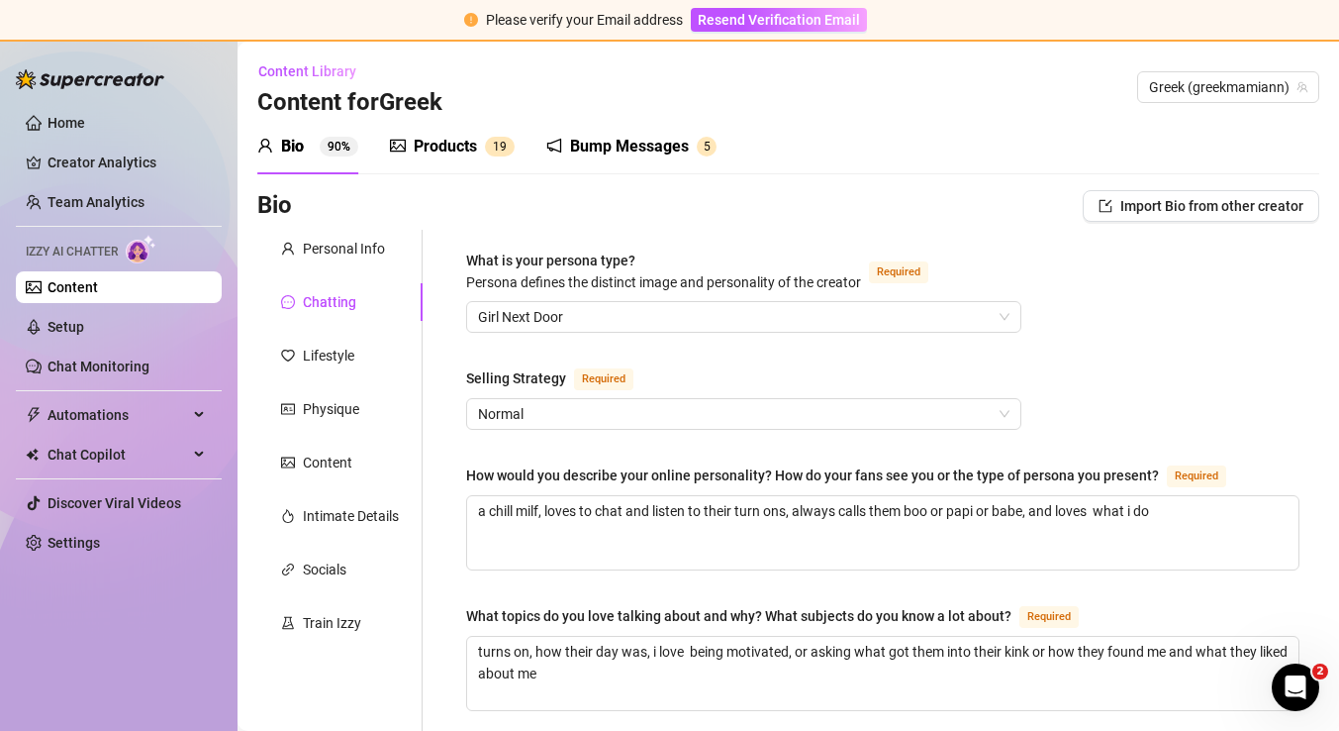
click at [593, 141] on div "Bump Messages" at bounding box center [629, 147] width 119 height 24
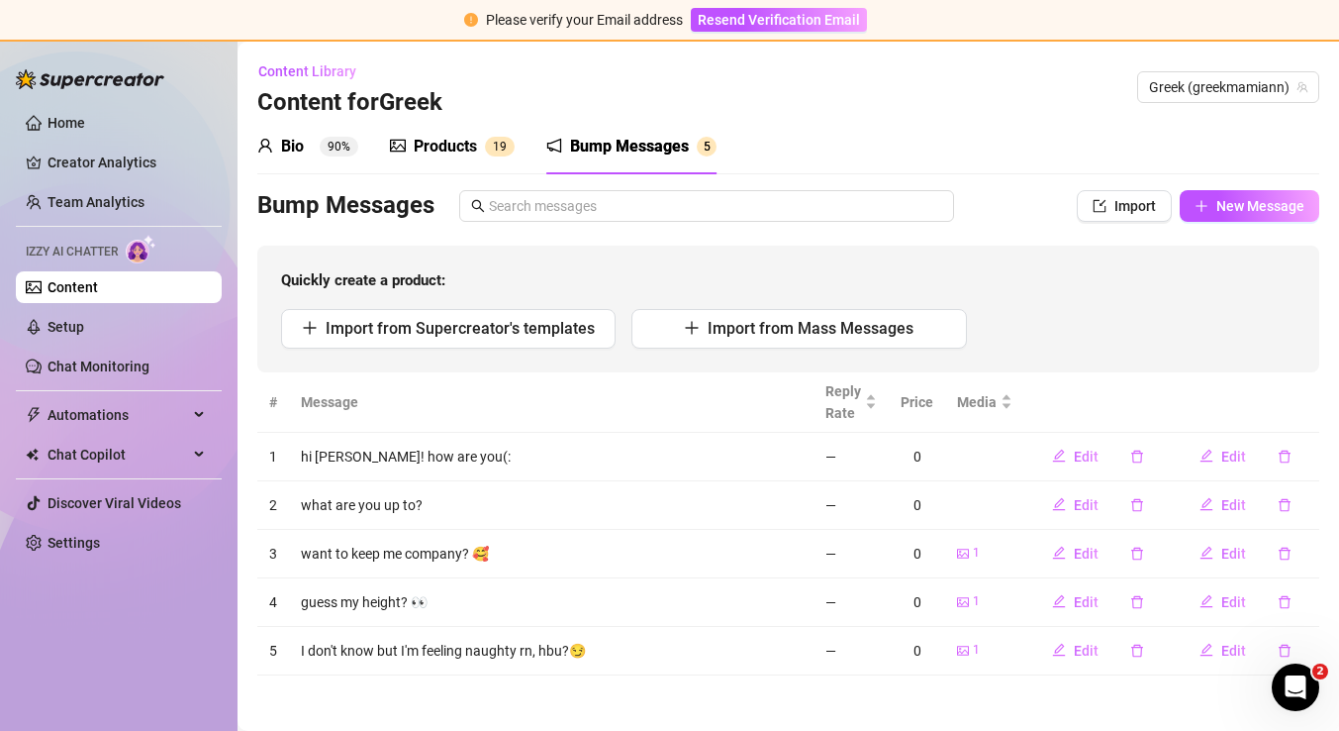
scroll to position [3, 0]
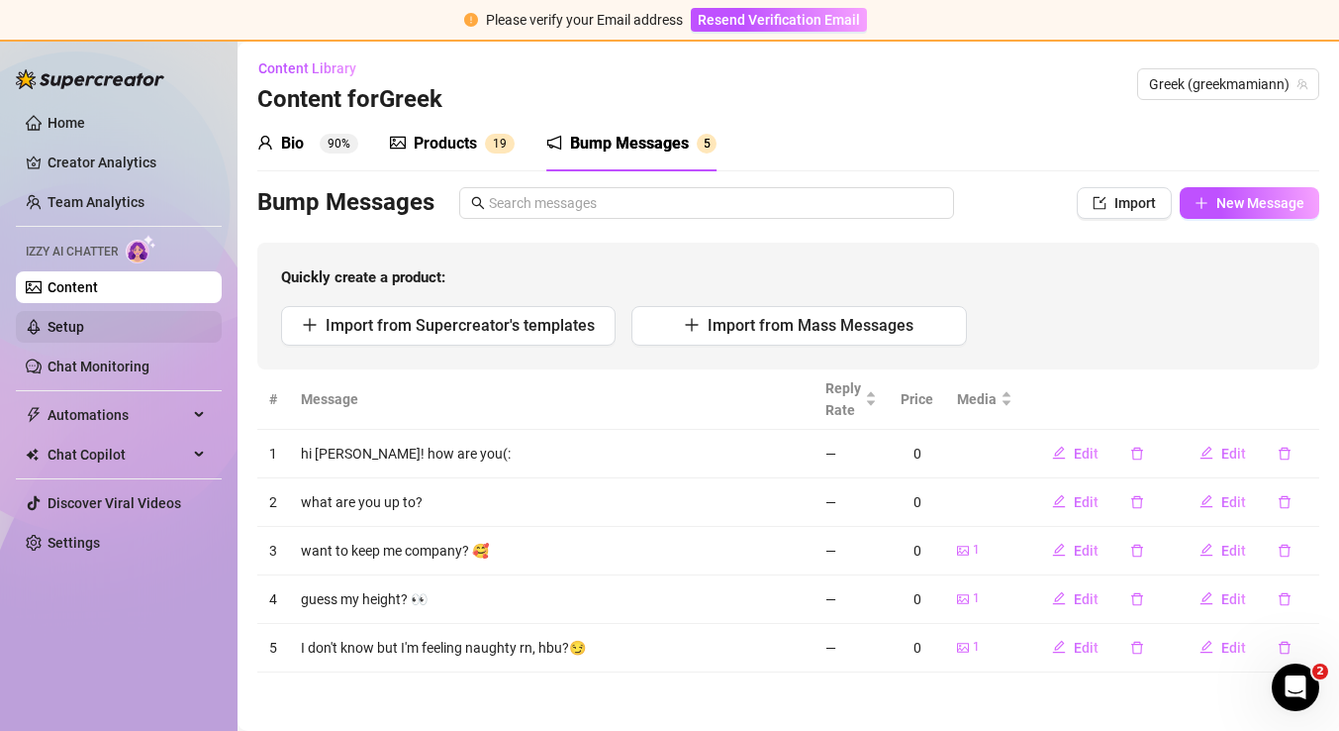
click at [84, 335] on link "Setup" at bounding box center [66, 327] width 37 height 16
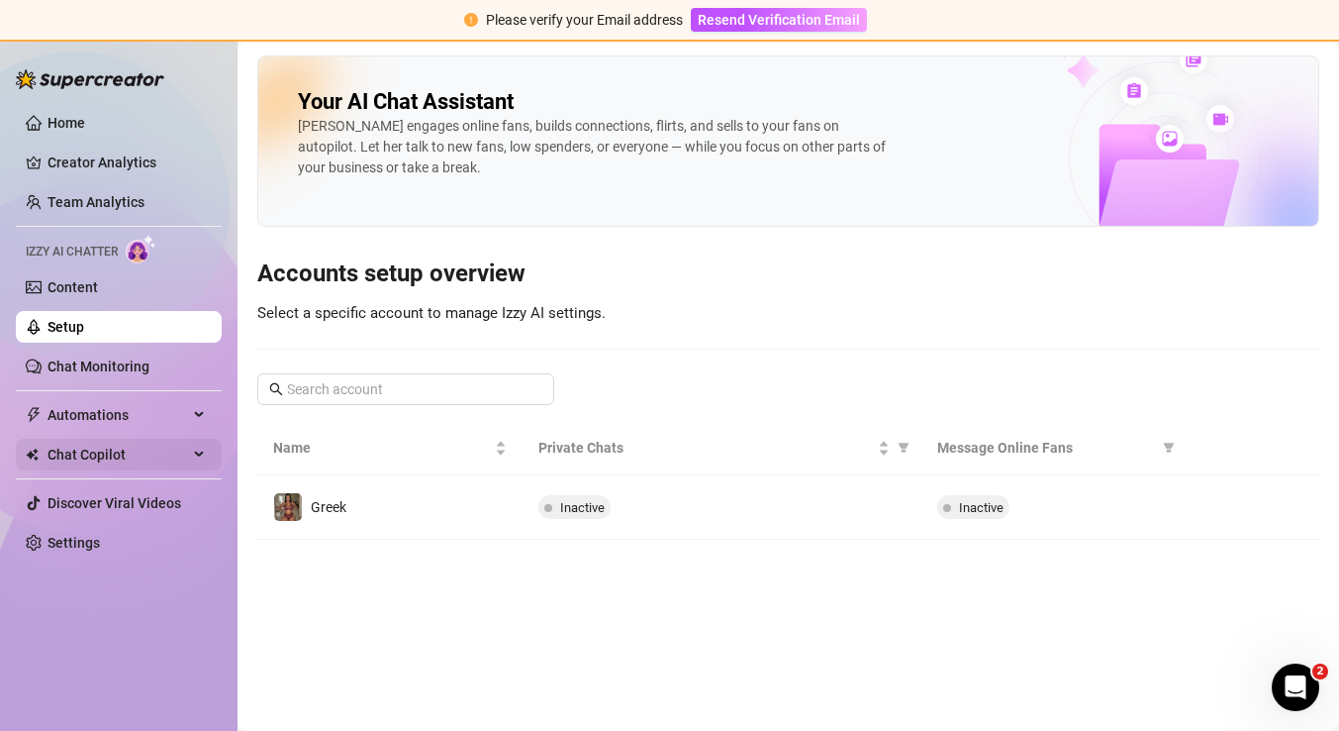
click at [129, 446] on span "Chat Copilot" at bounding box center [118, 455] width 141 height 32
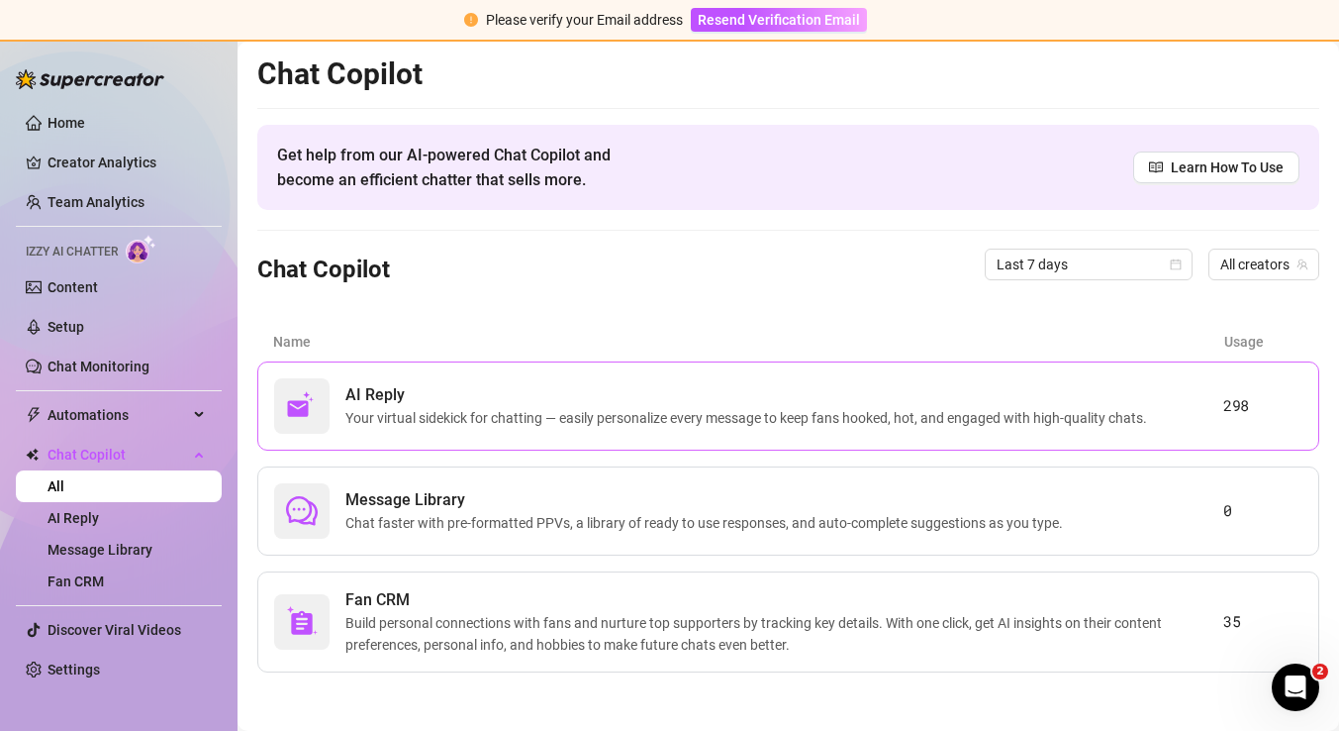
click at [342, 410] on div "AI Reply Your virtual sidekick for chatting — easily personalize every message …" at bounding box center [748, 405] width 949 height 55
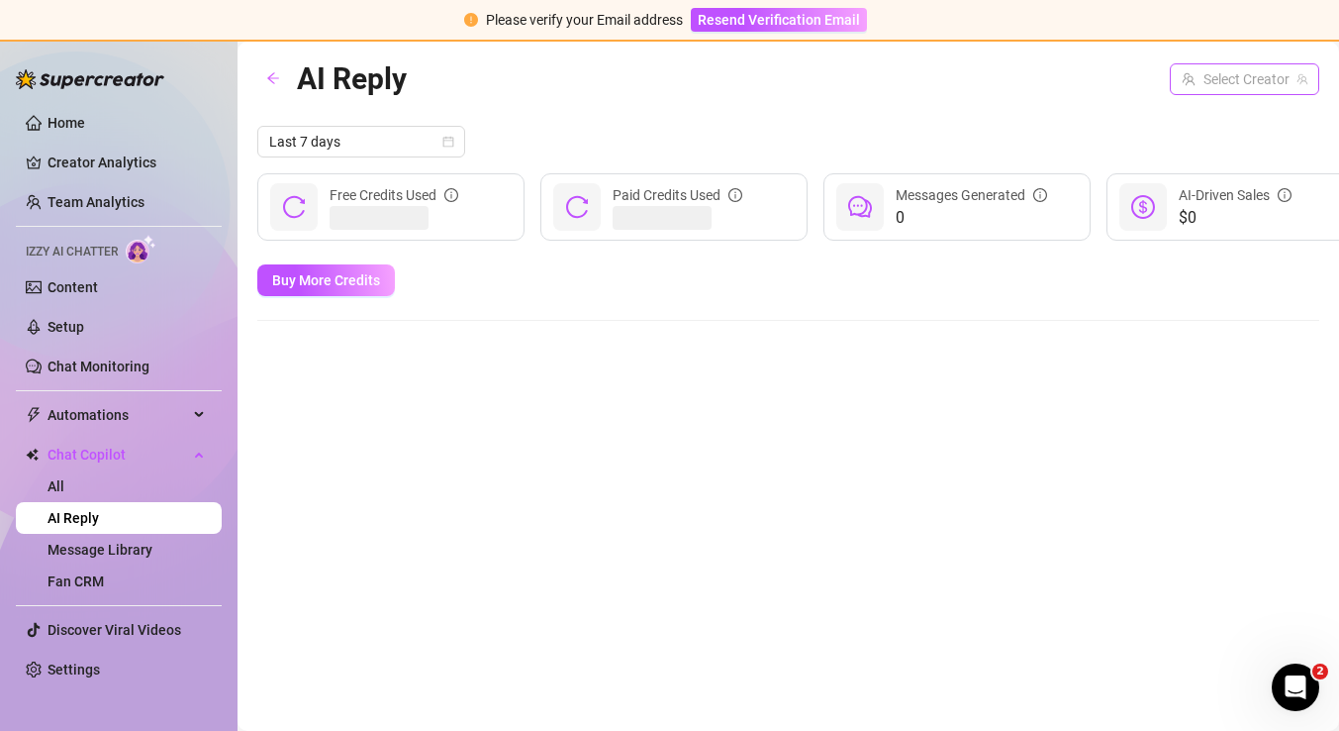
click at [1254, 85] on input "search" at bounding box center [1236, 79] width 108 height 30
click at [1226, 129] on span "( [DEMOGRAPHIC_DATA] )" at bounding box center [1226, 120] width 154 height 22
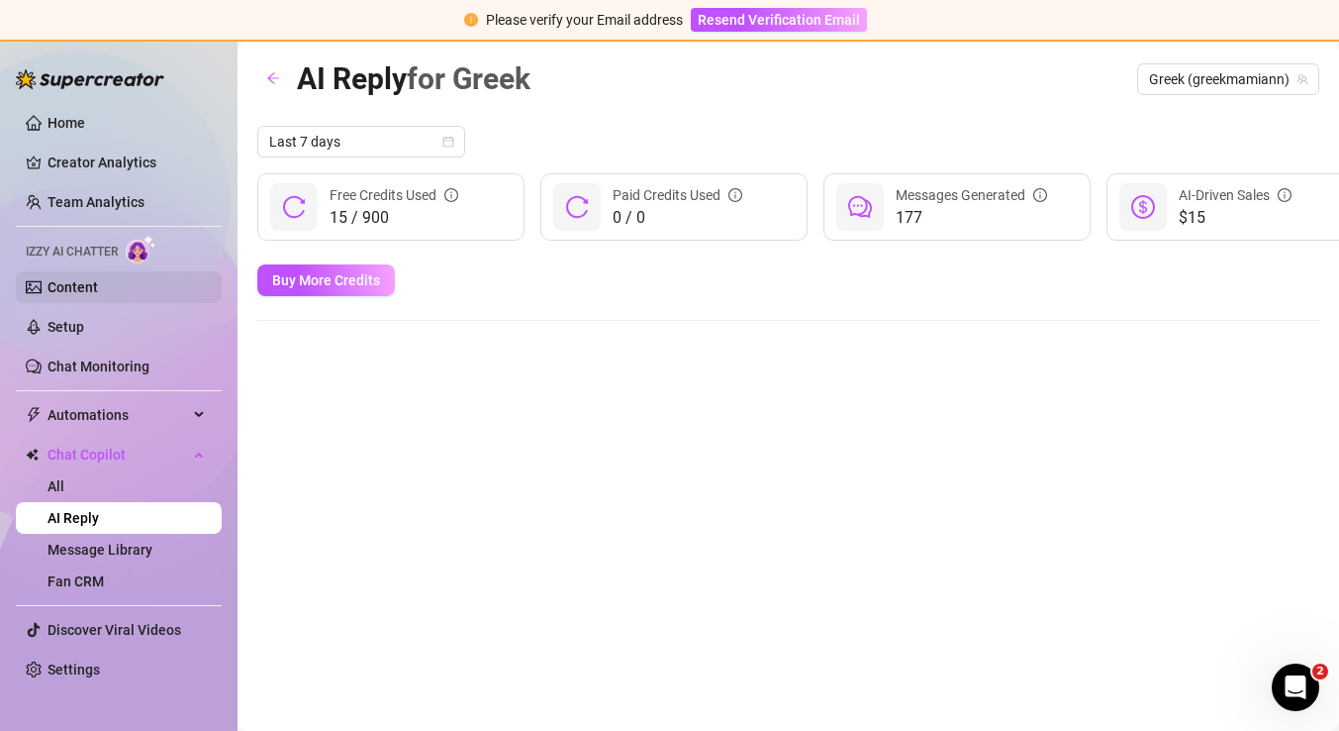
click at [98, 279] on link "Content" at bounding box center [73, 287] width 50 height 16
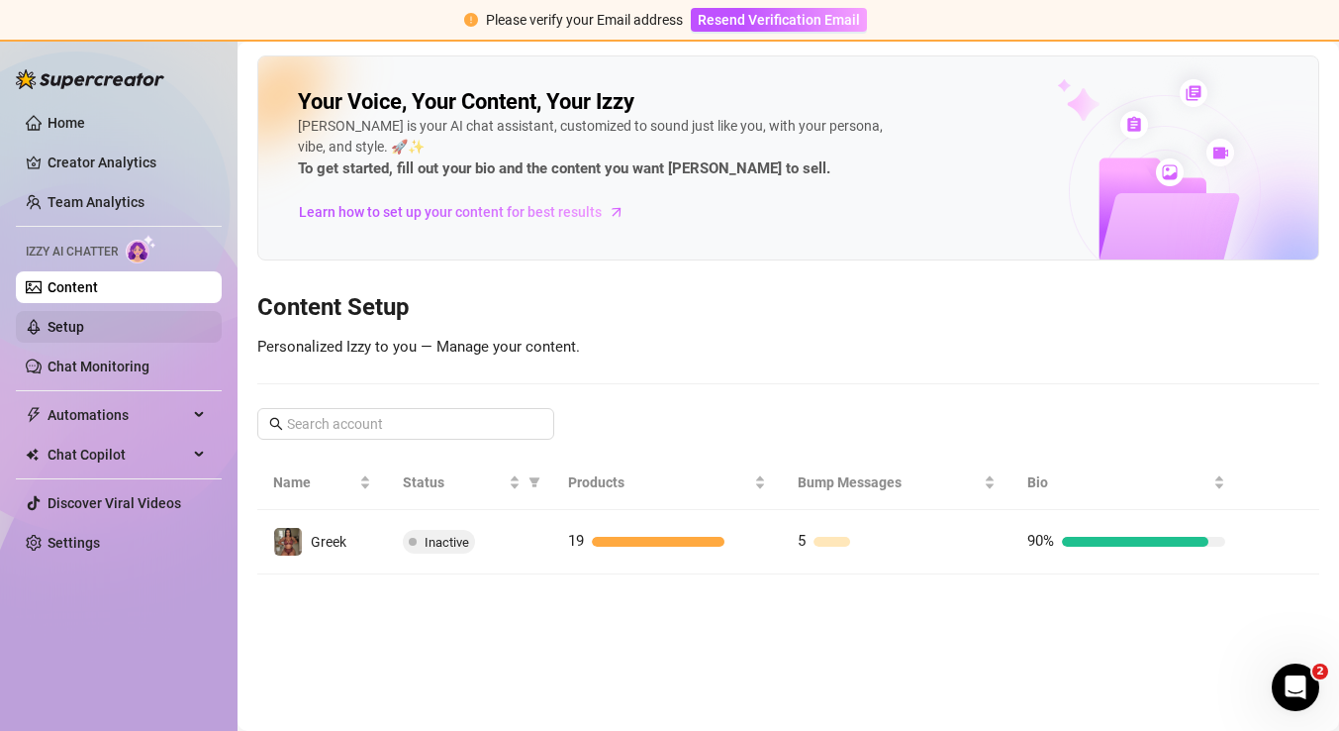
click at [84, 330] on link "Setup" at bounding box center [66, 327] width 37 height 16
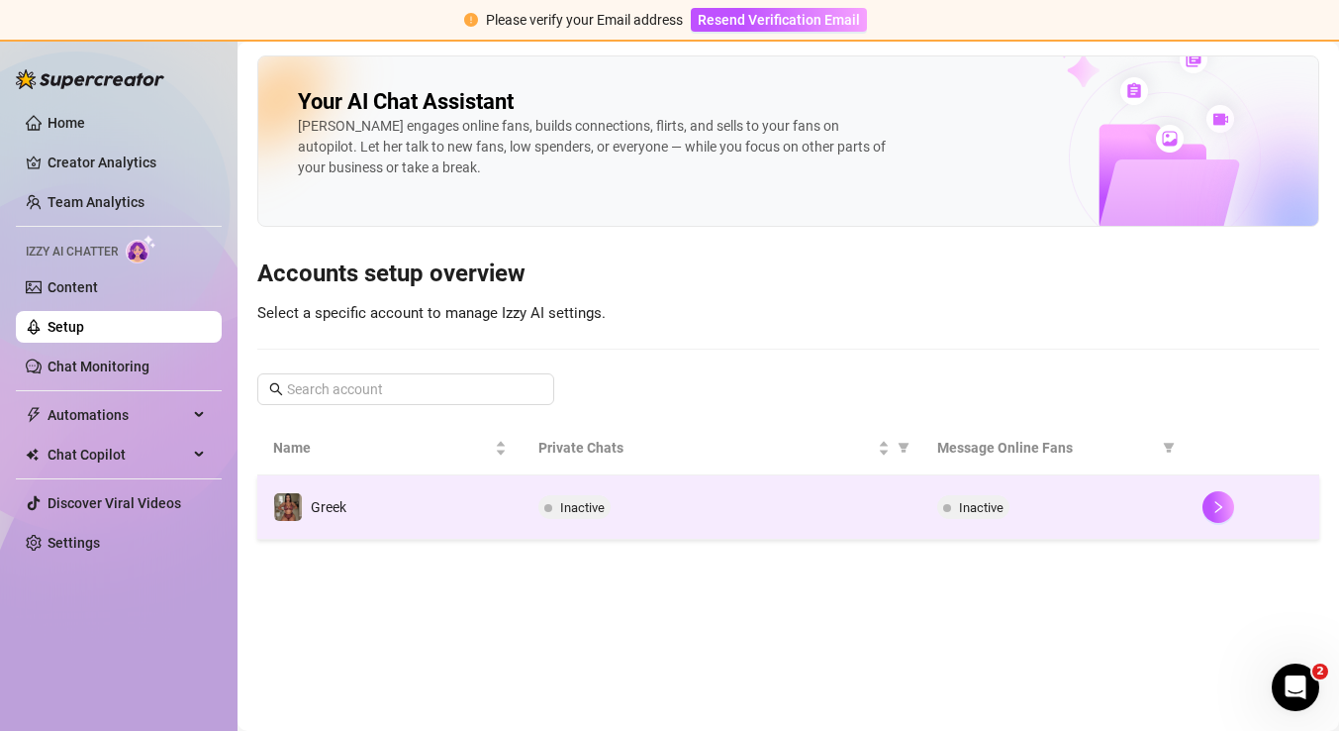
click at [788, 511] on div "Inactive" at bounding box center [722, 507] width 366 height 24
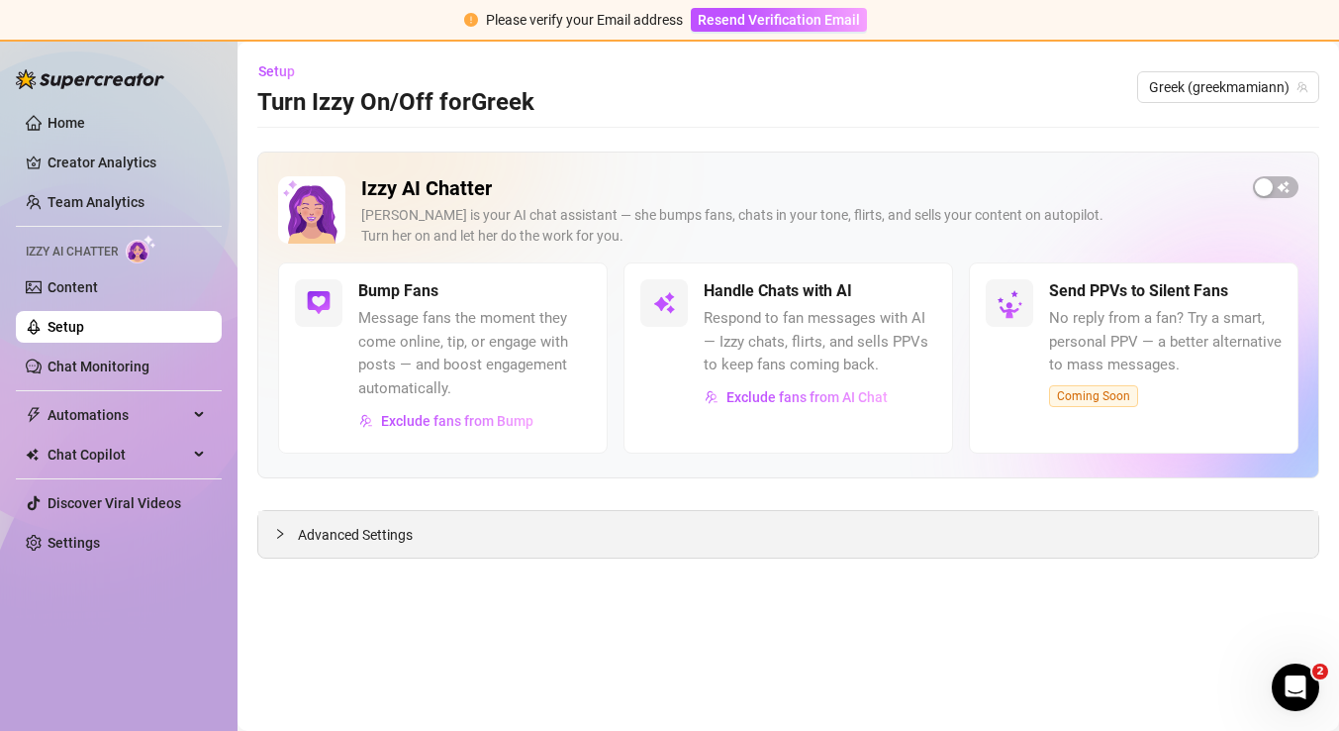
click at [998, 526] on div "Advanced Settings" at bounding box center [788, 534] width 1060 height 47
click at [311, 537] on span "Advanced Settings" at bounding box center [355, 535] width 115 height 22
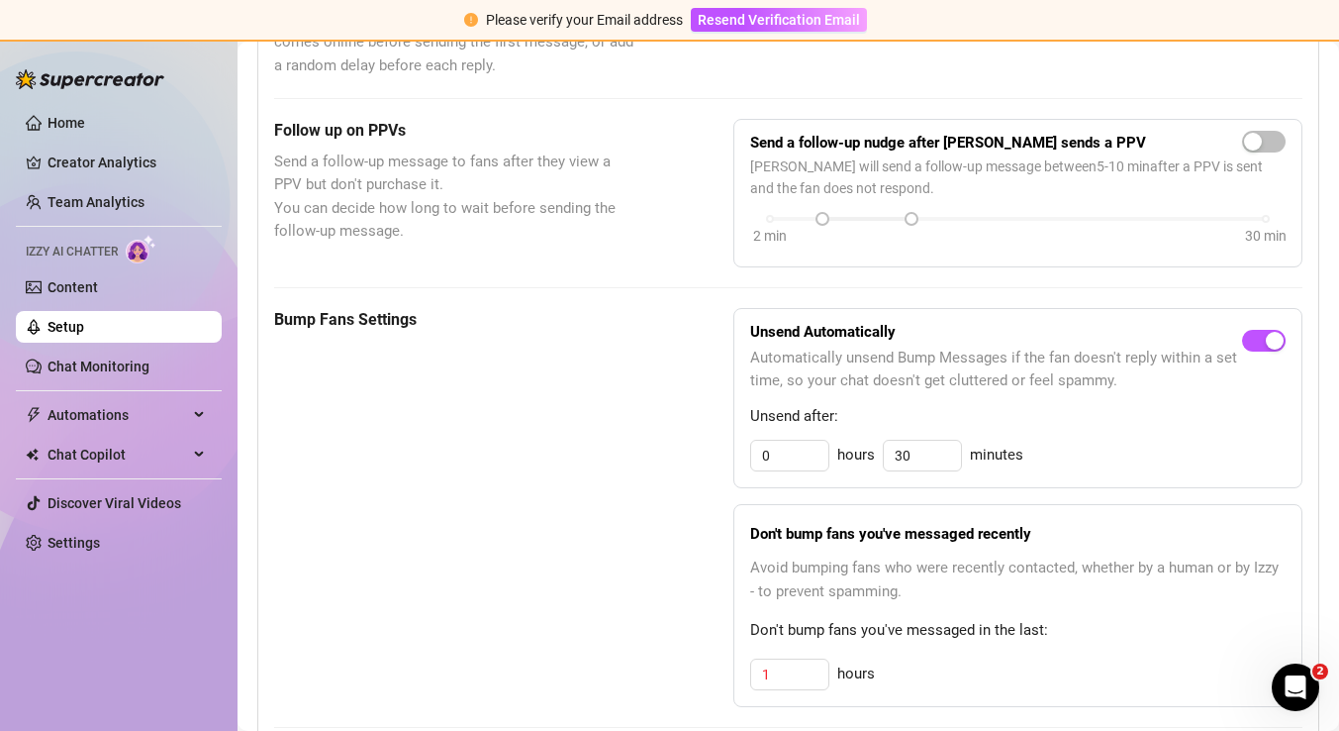
scroll to position [784, 0]
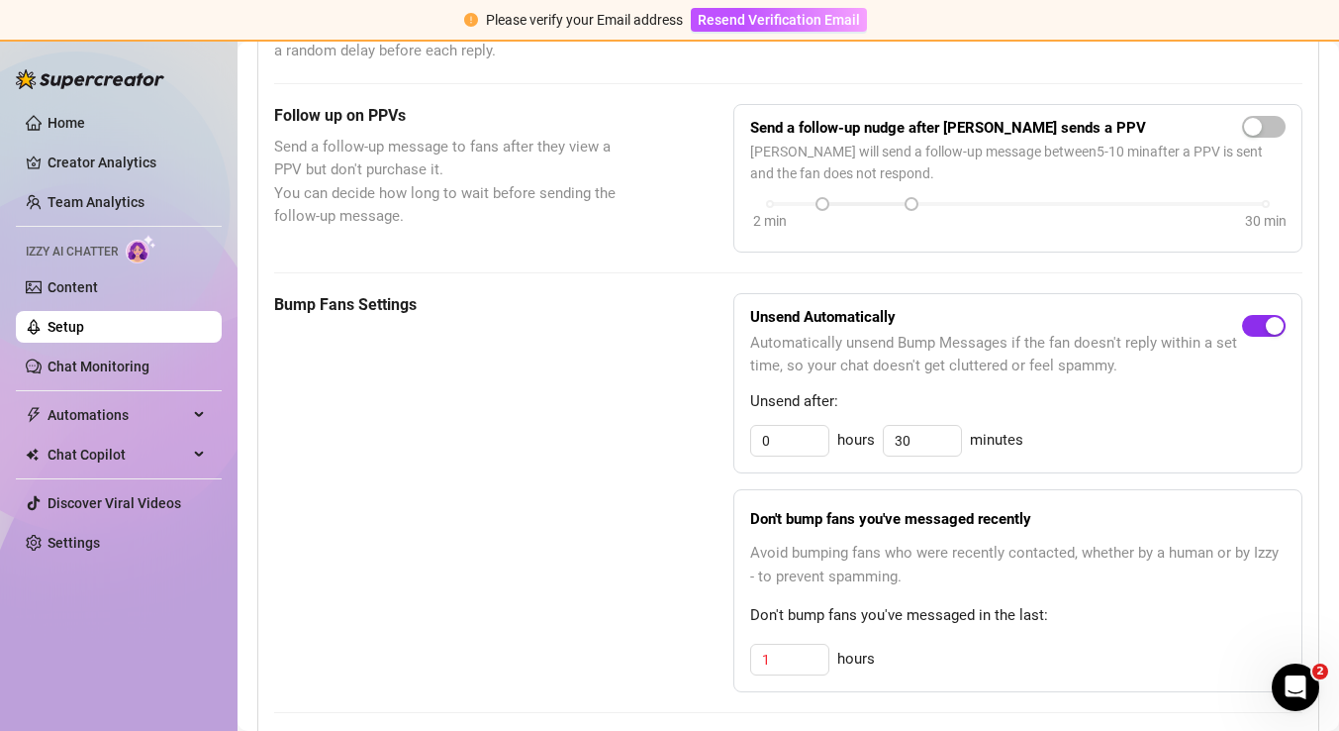
click at [1279, 325] on div "button" at bounding box center [1275, 326] width 18 height 18
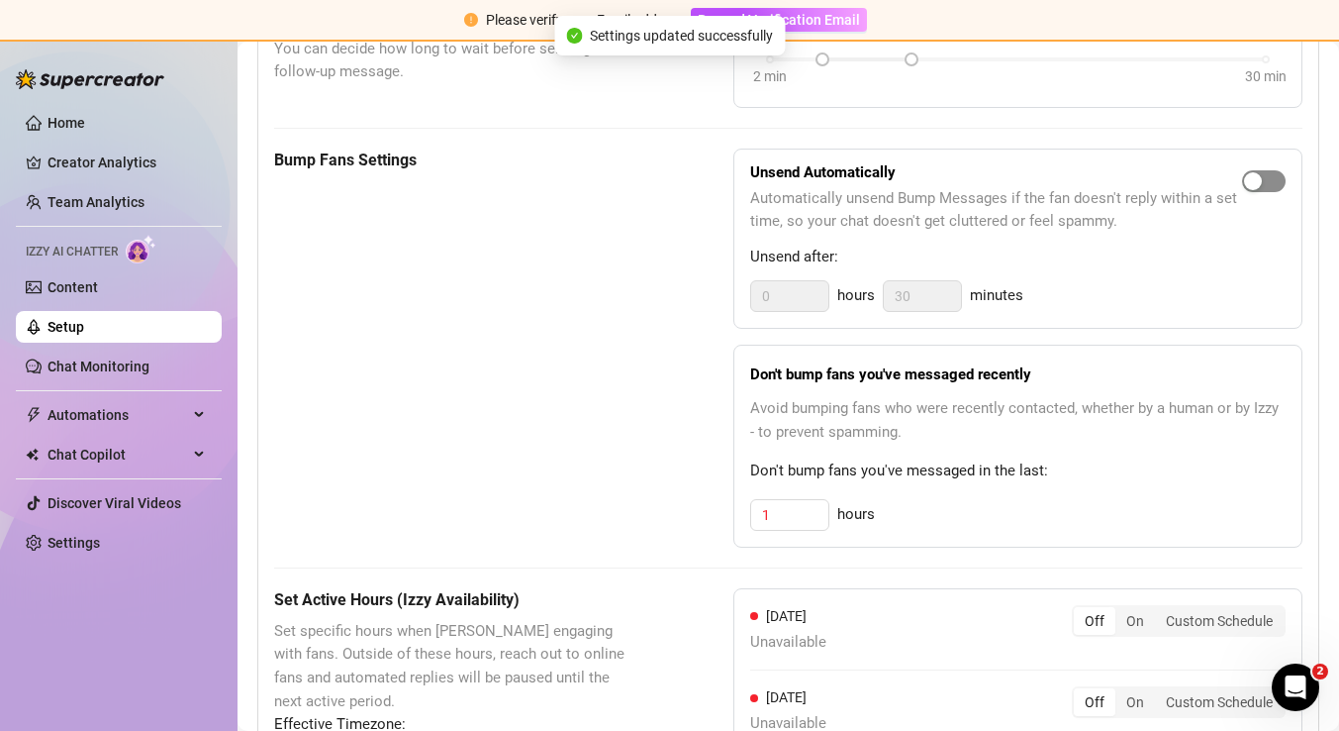
scroll to position [934, 0]
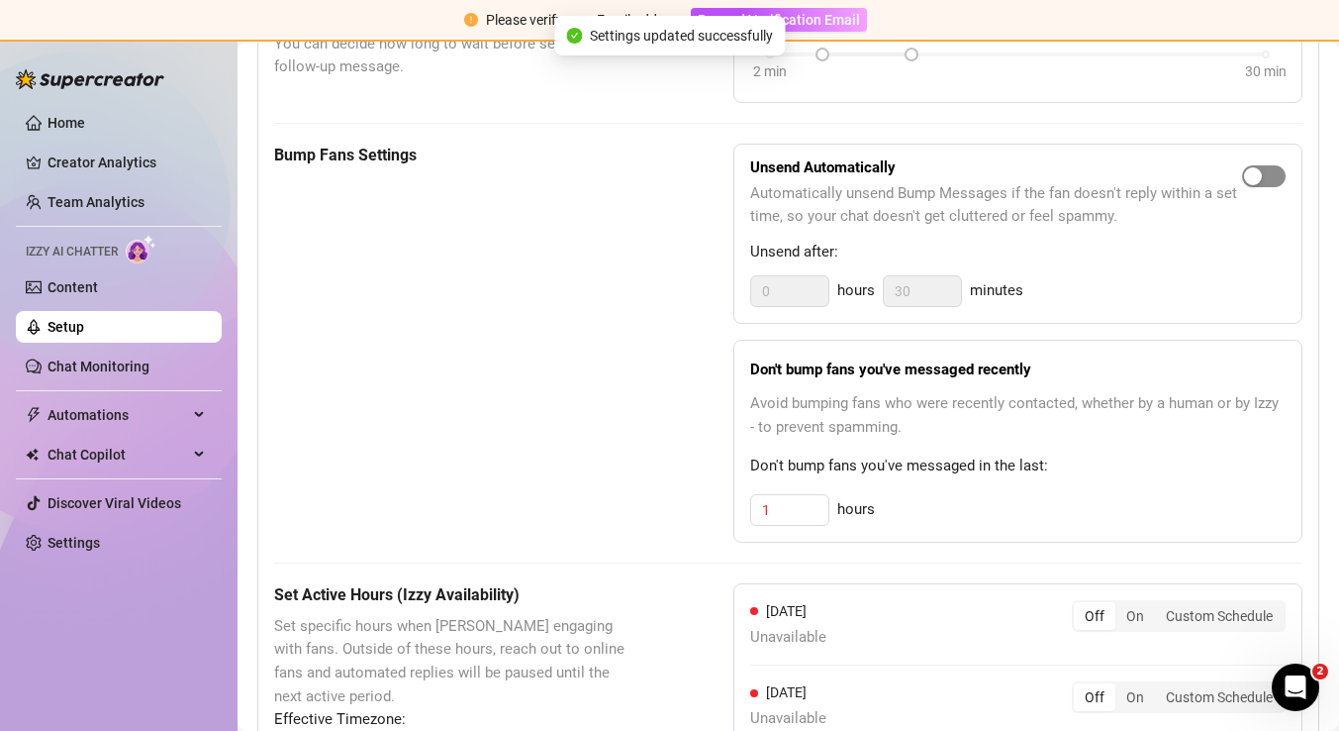
click at [1269, 179] on span "button" at bounding box center [1264, 176] width 44 height 22
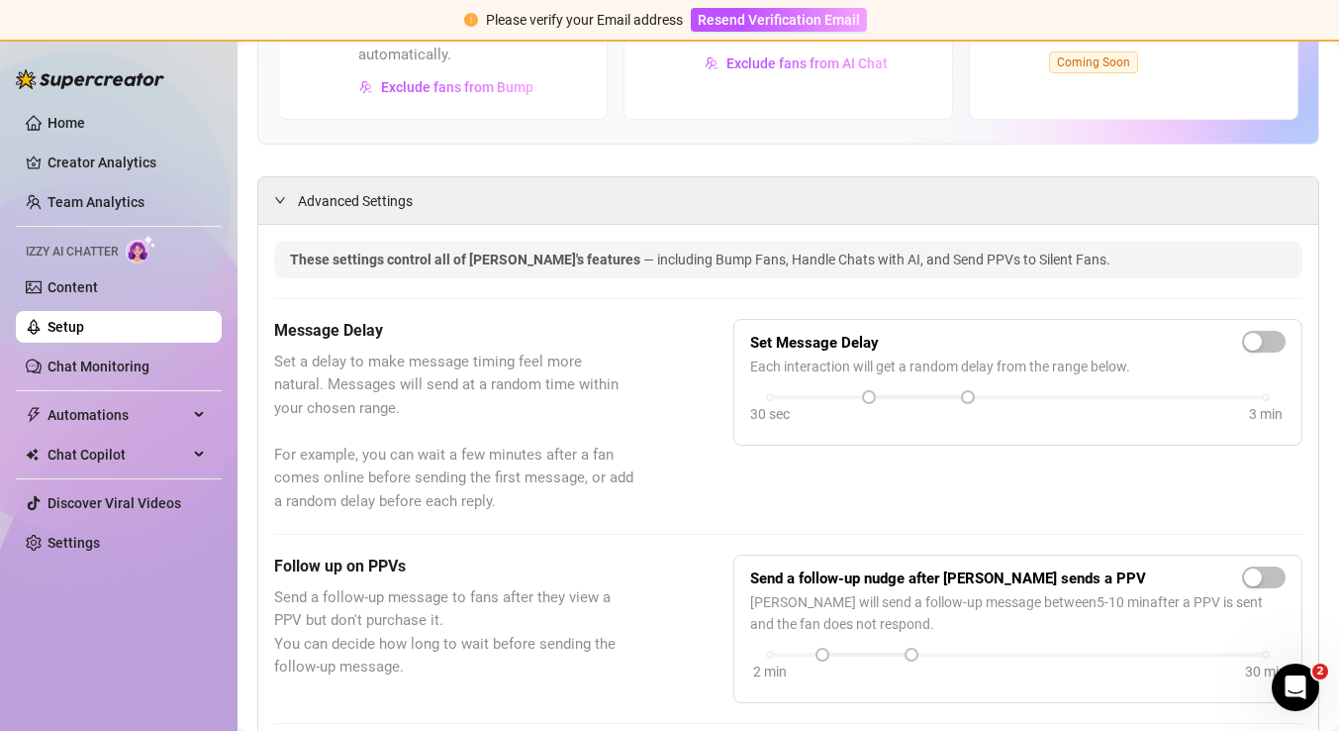
scroll to position [0, 0]
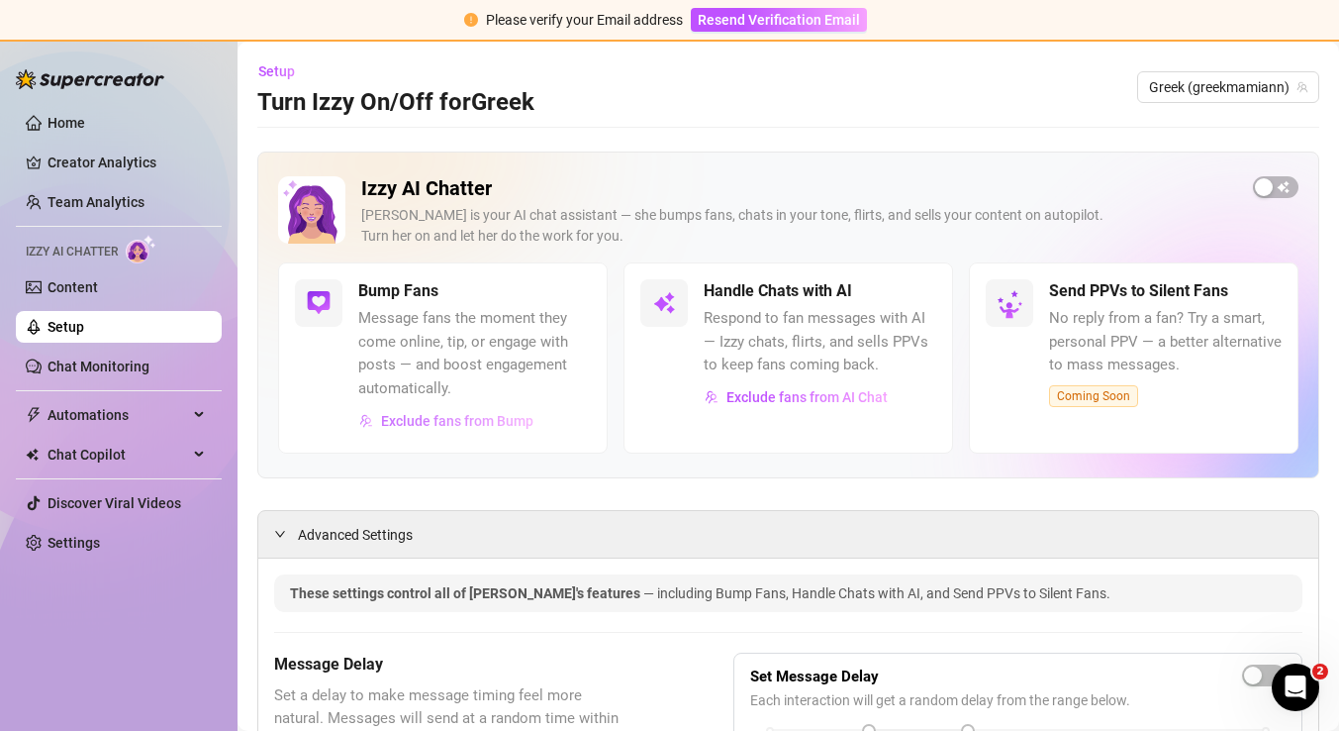
click at [514, 419] on span "Exclude fans from Bump" at bounding box center [457, 421] width 152 height 16
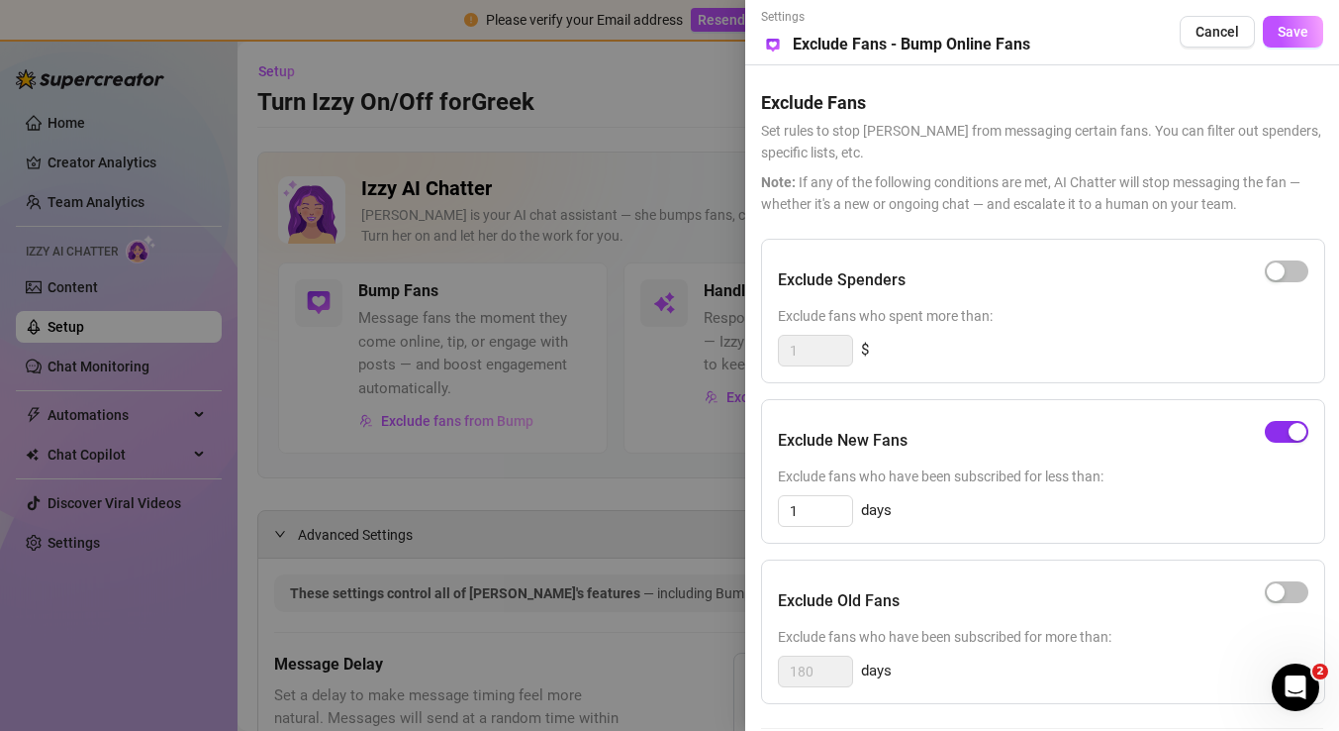
click at [1290, 432] on div "button" at bounding box center [1298, 432] width 18 height 18
click at [1299, 30] on span "Save" at bounding box center [1293, 32] width 31 height 16
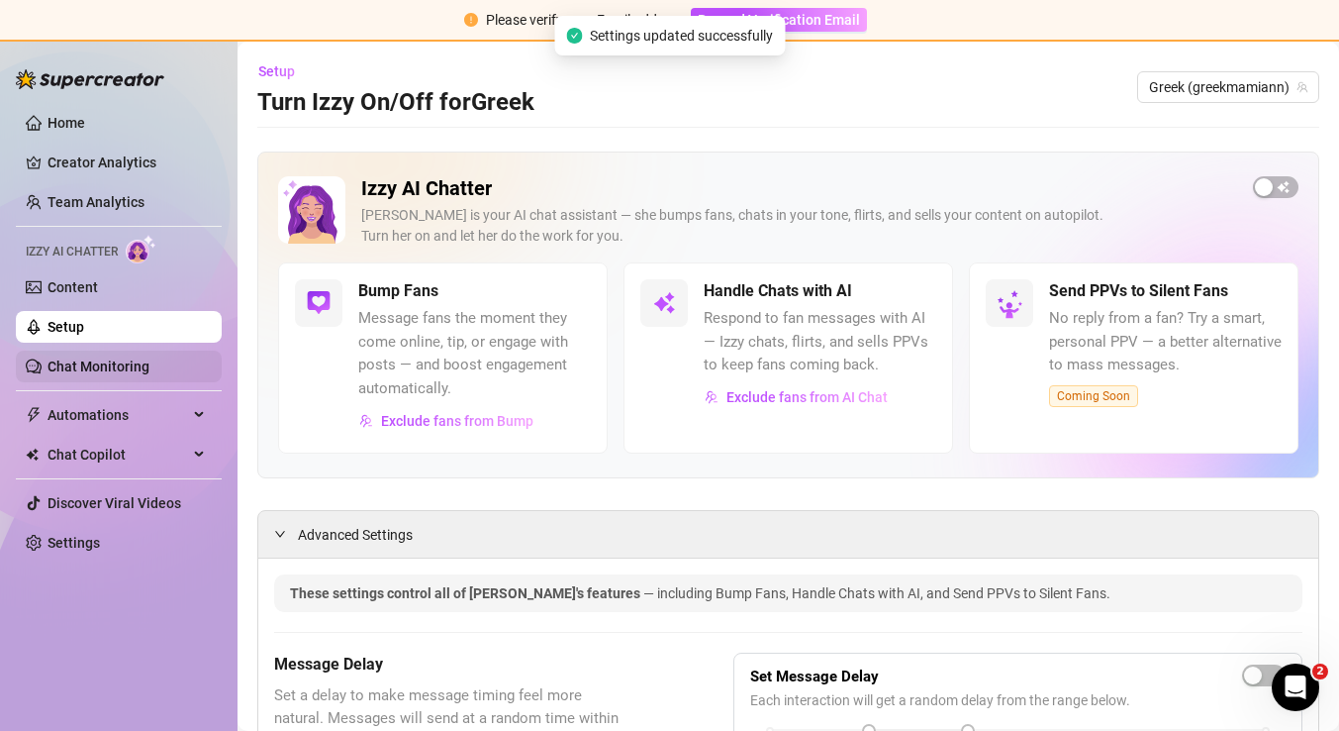
click at [142, 362] on link "Chat Monitoring" at bounding box center [99, 366] width 102 height 16
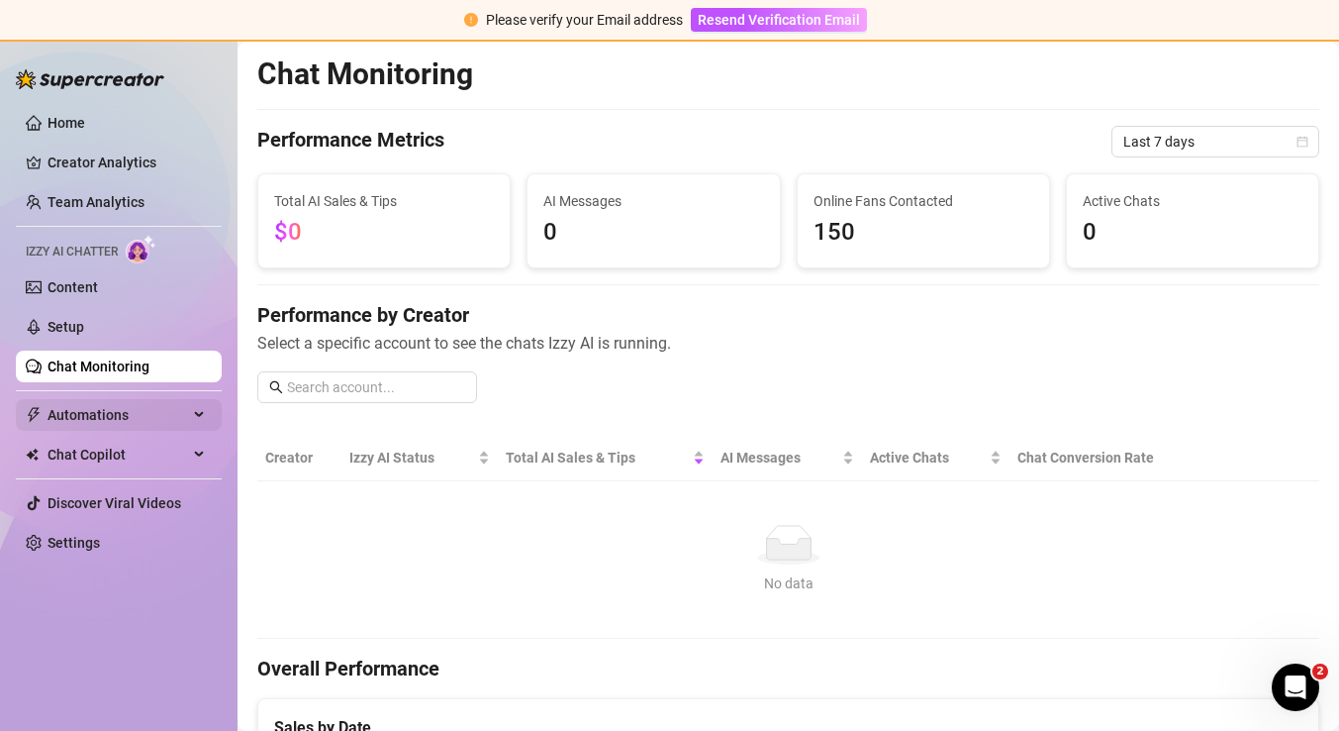
click at [110, 414] on span "Automations" at bounding box center [118, 415] width 141 height 32
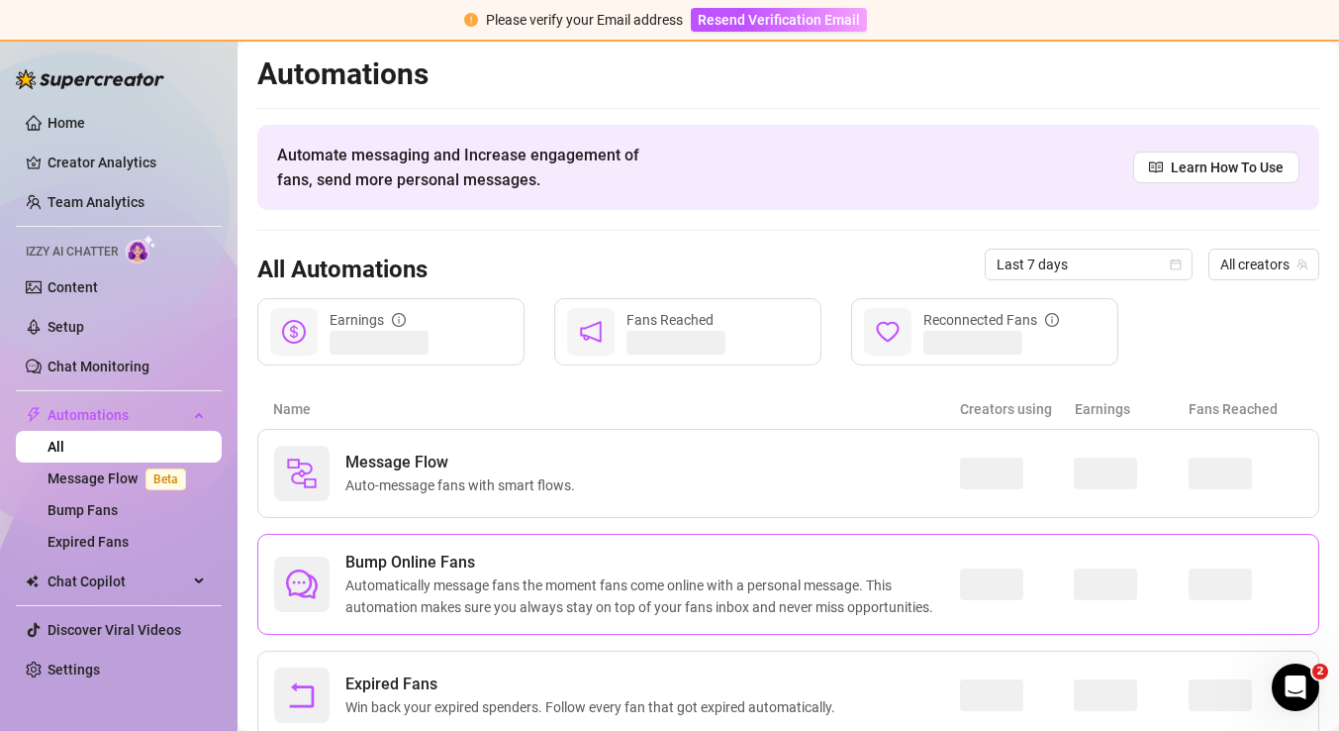
scroll to position [68, 0]
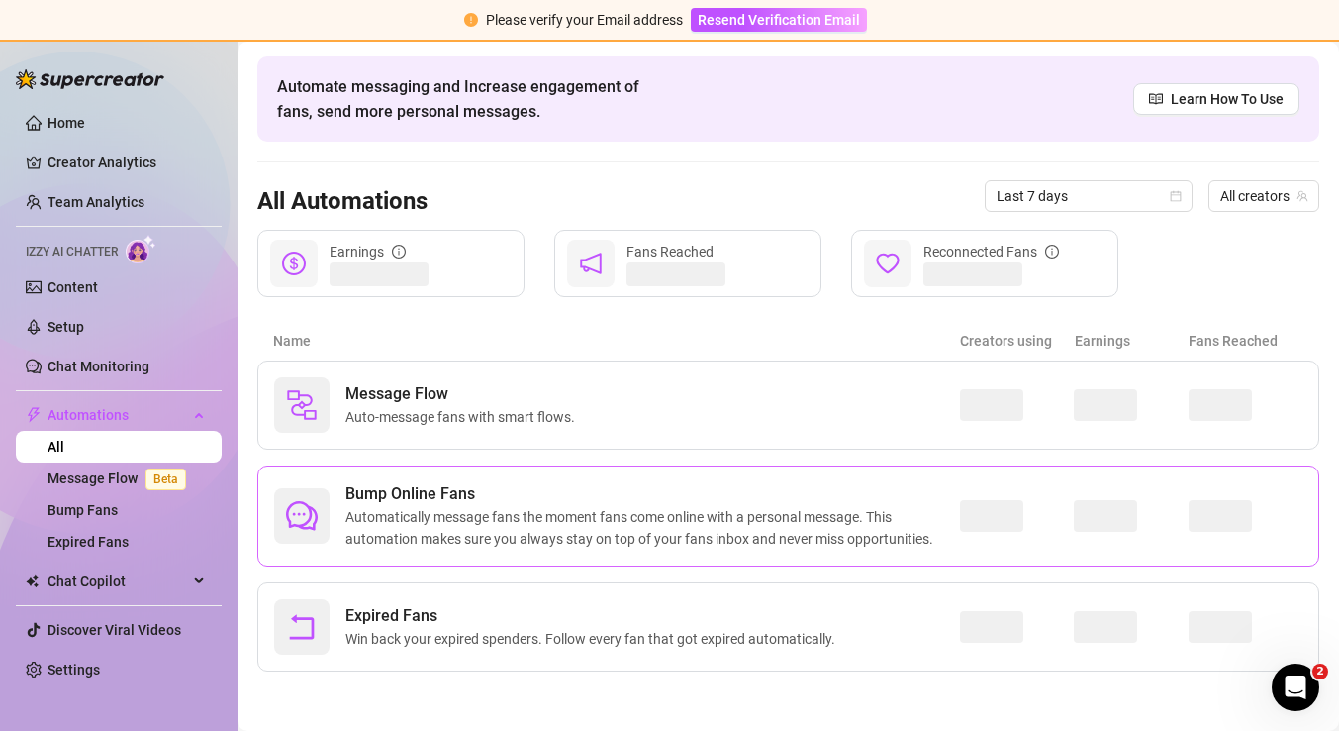
click at [765, 528] on span "Automatically message fans the moment fans come online with a personal message.…" at bounding box center [652, 528] width 615 height 44
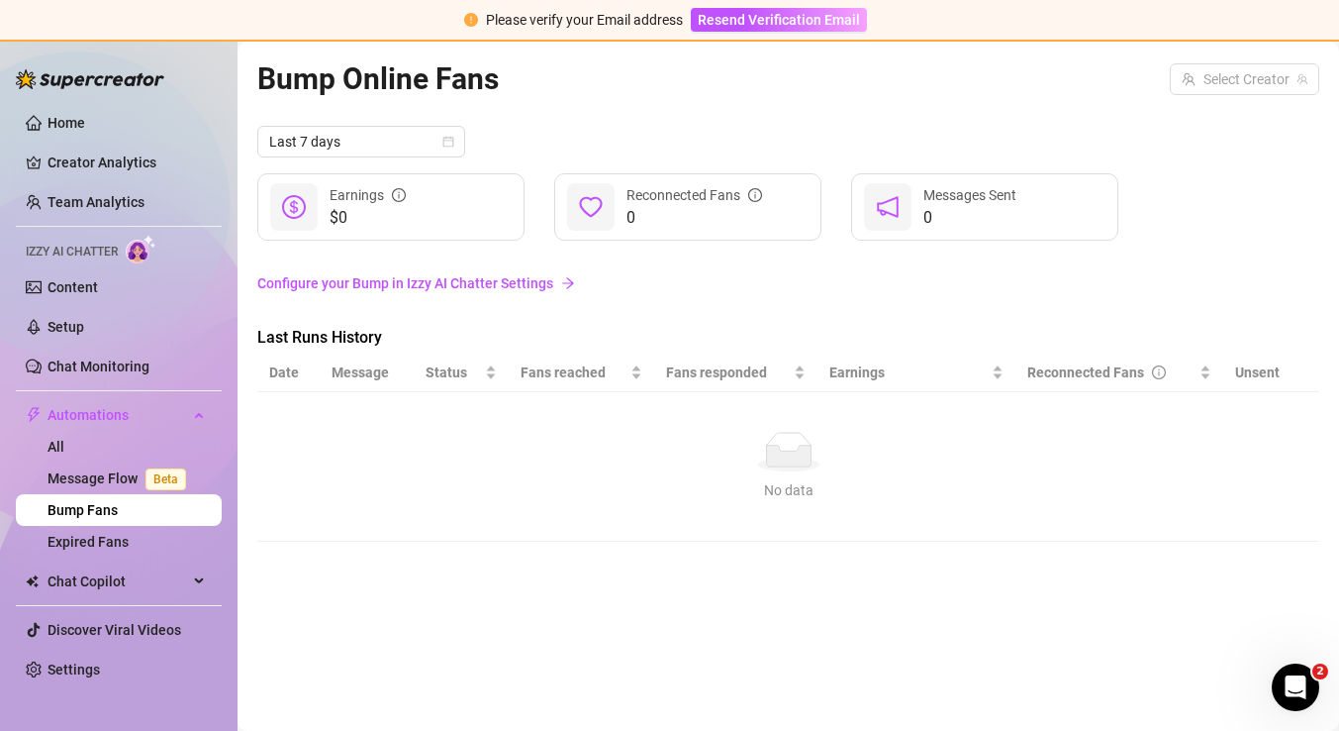
click at [396, 287] on link "Configure your Bump in Izzy AI Chatter Settings" at bounding box center [788, 283] width 1062 height 22
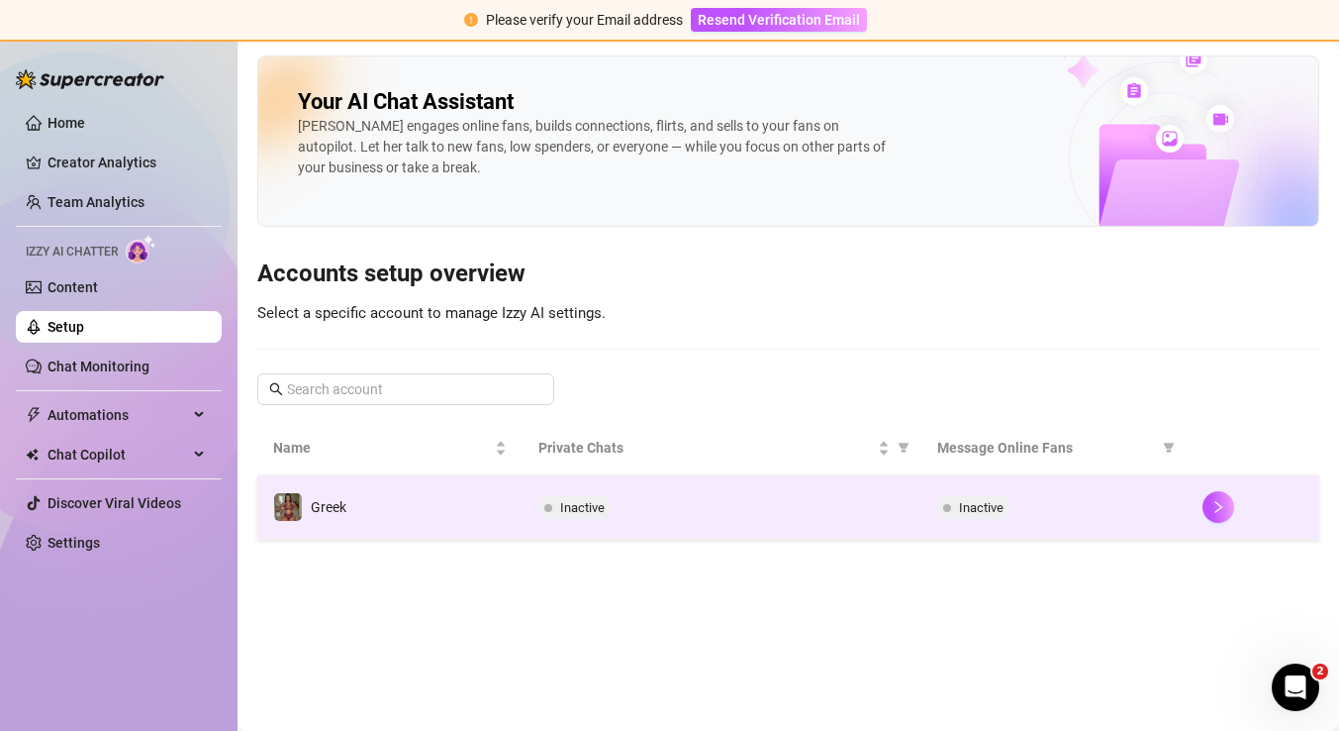
click at [463, 500] on td "Greek" at bounding box center [389, 507] width 265 height 64
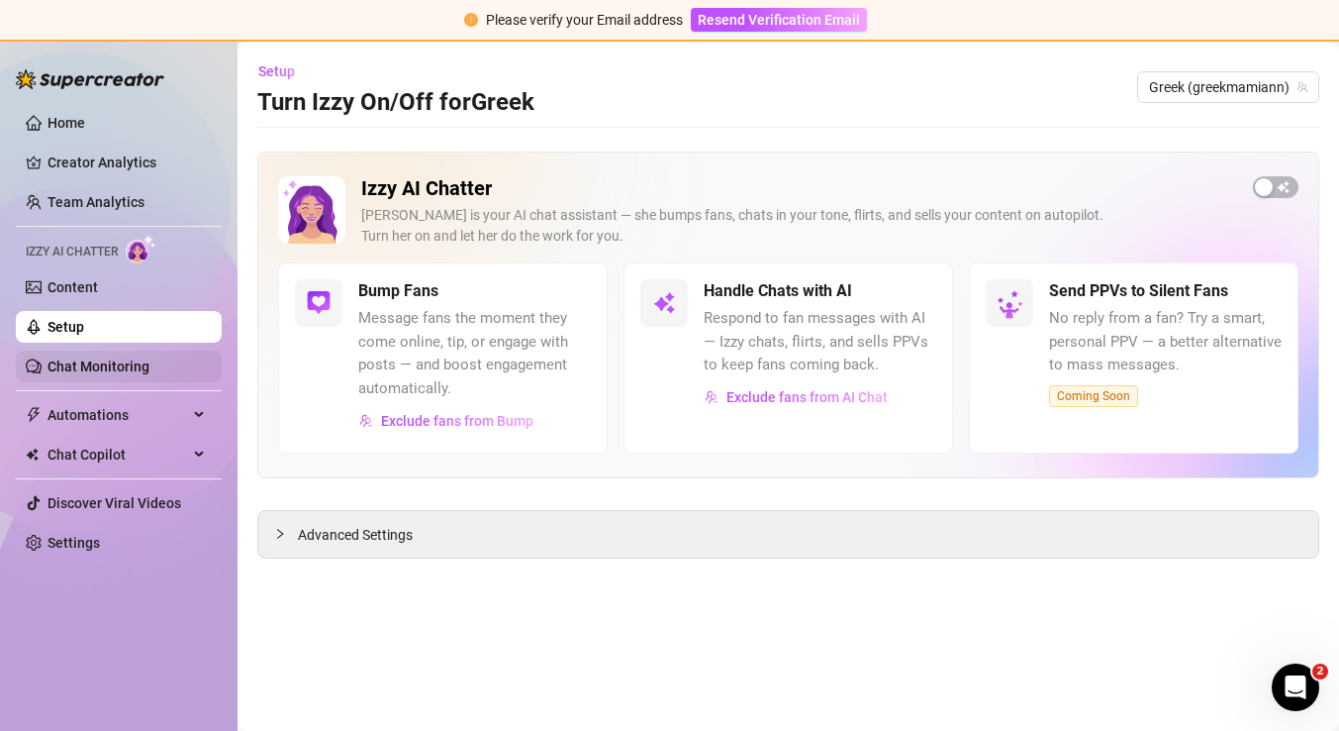
click at [120, 369] on link "Chat Monitoring" at bounding box center [99, 366] width 102 height 16
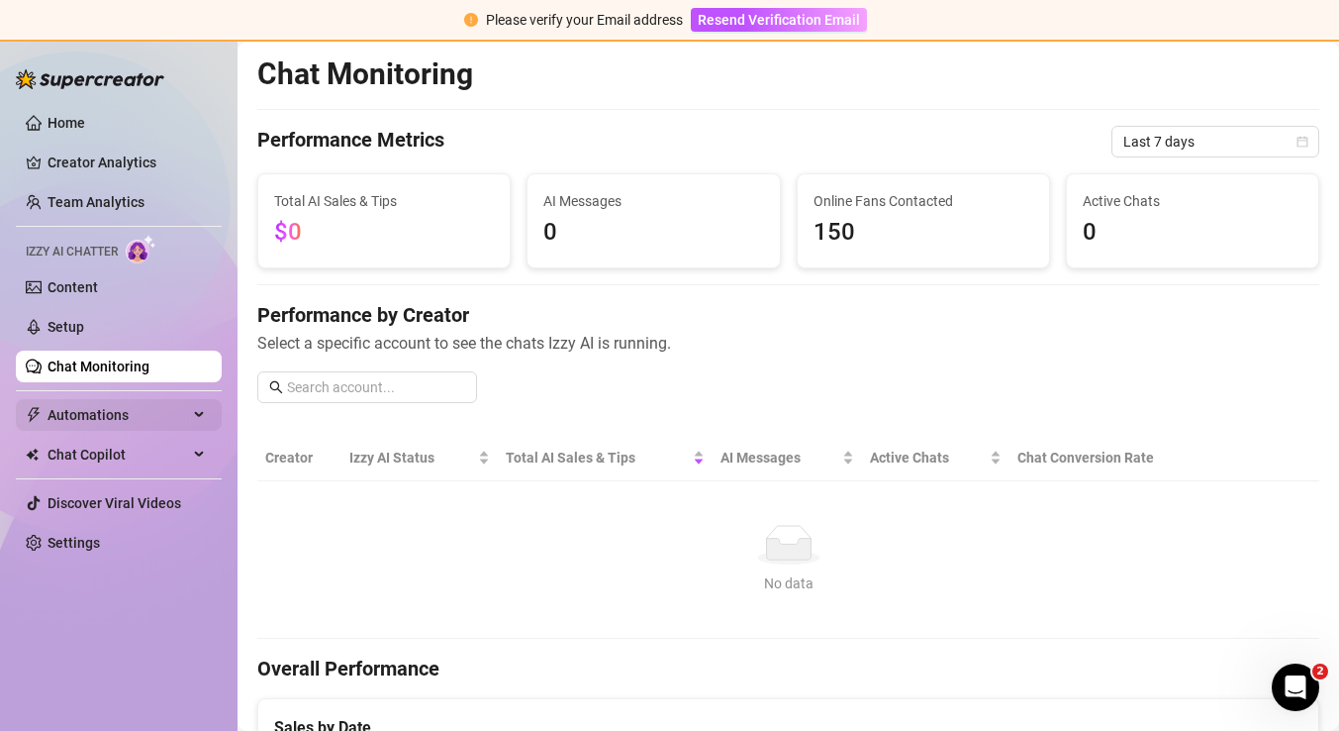
click at [161, 417] on span "Automations" at bounding box center [118, 415] width 141 height 32
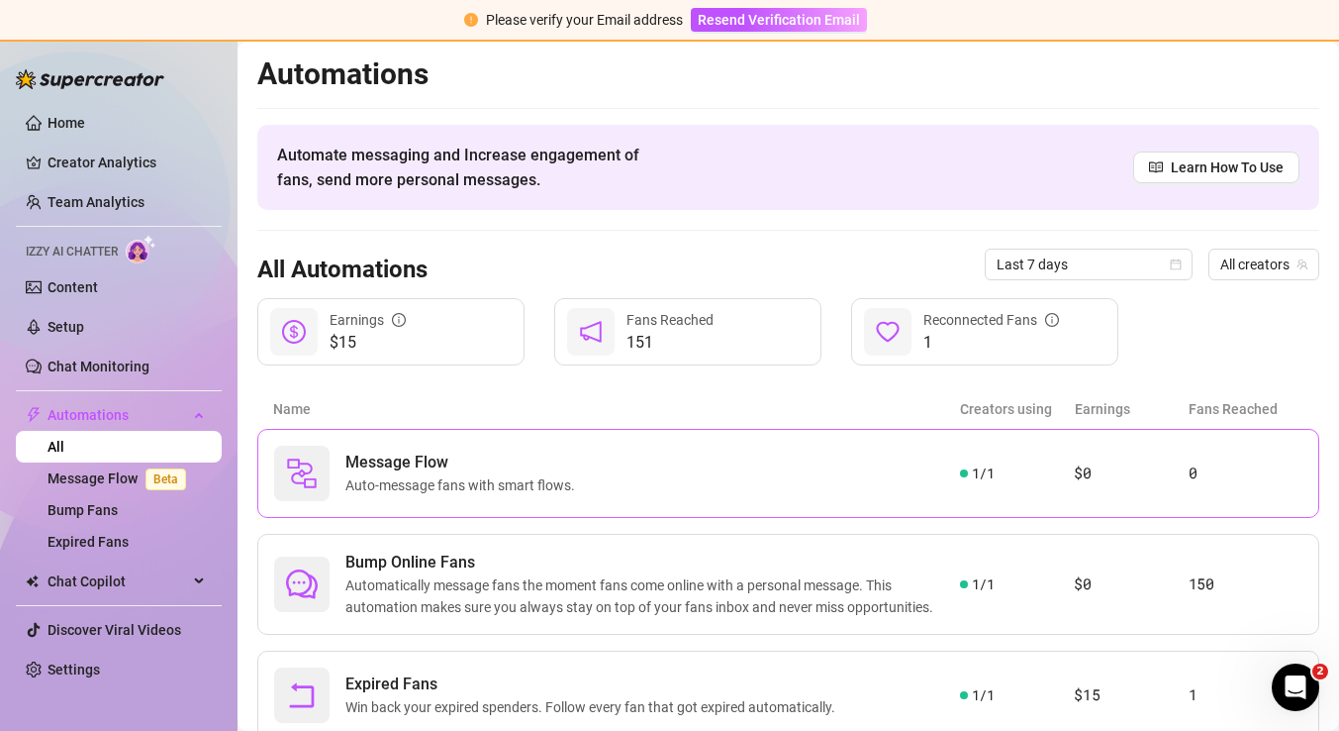
scroll to position [68, 0]
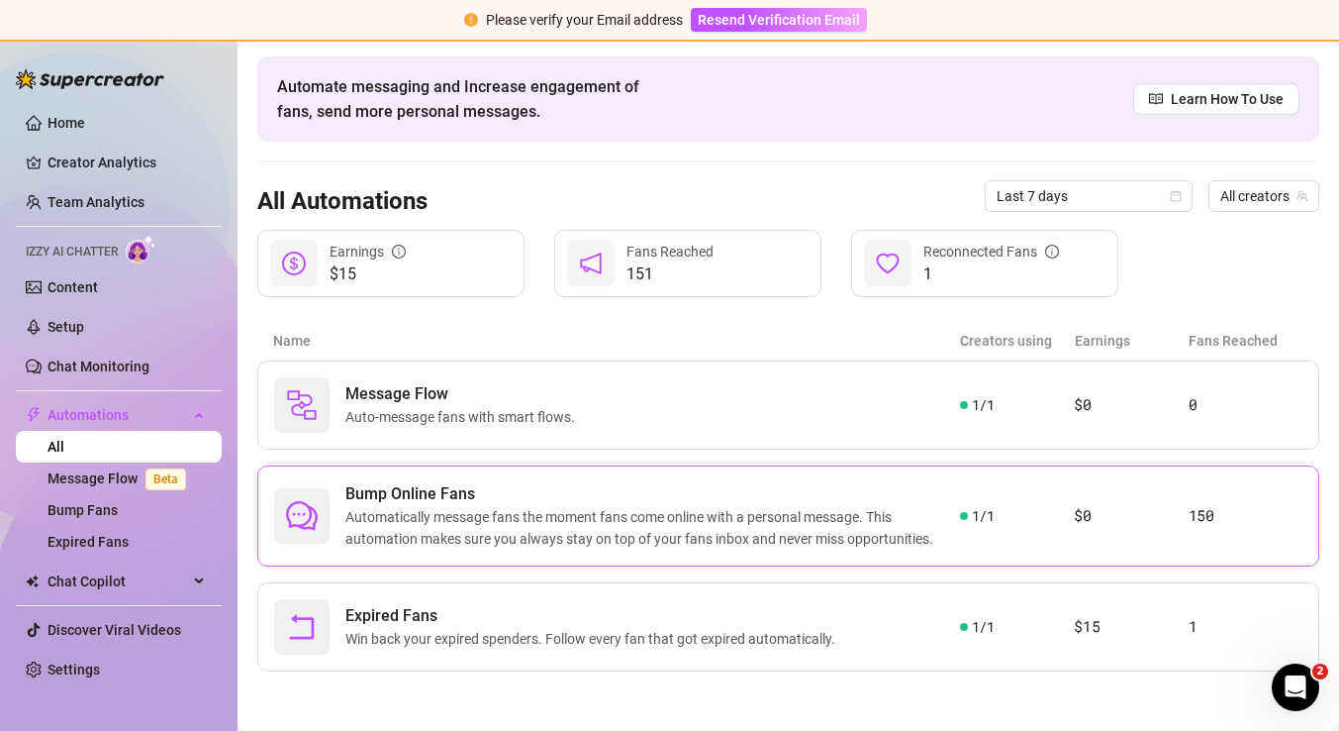
click at [937, 508] on span "Automatically message fans the moment fans come online with a personal message.…" at bounding box center [652, 528] width 615 height 44
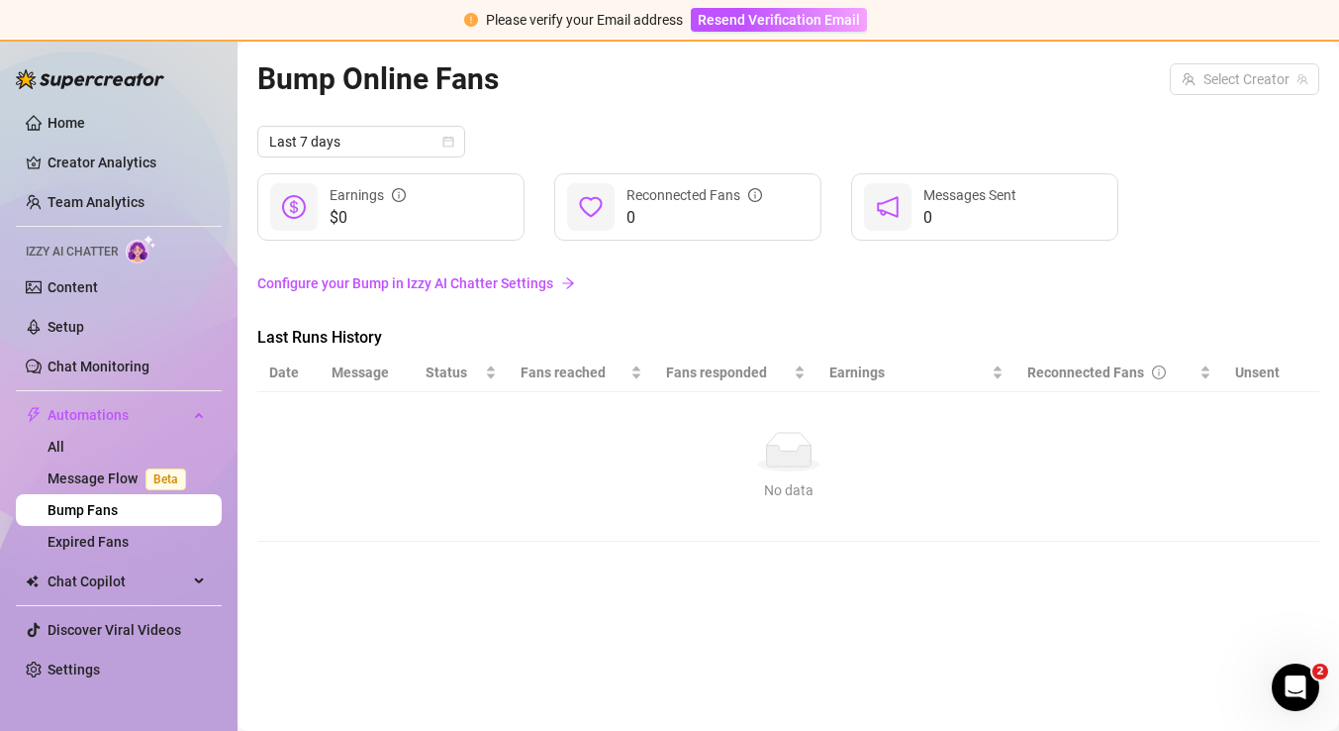
click at [1223, 96] on div "Bump Online Fans Select Creator" at bounding box center [788, 78] width 1062 height 47
click at [1229, 75] on input "search" at bounding box center [1236, 79] width 108 height 30
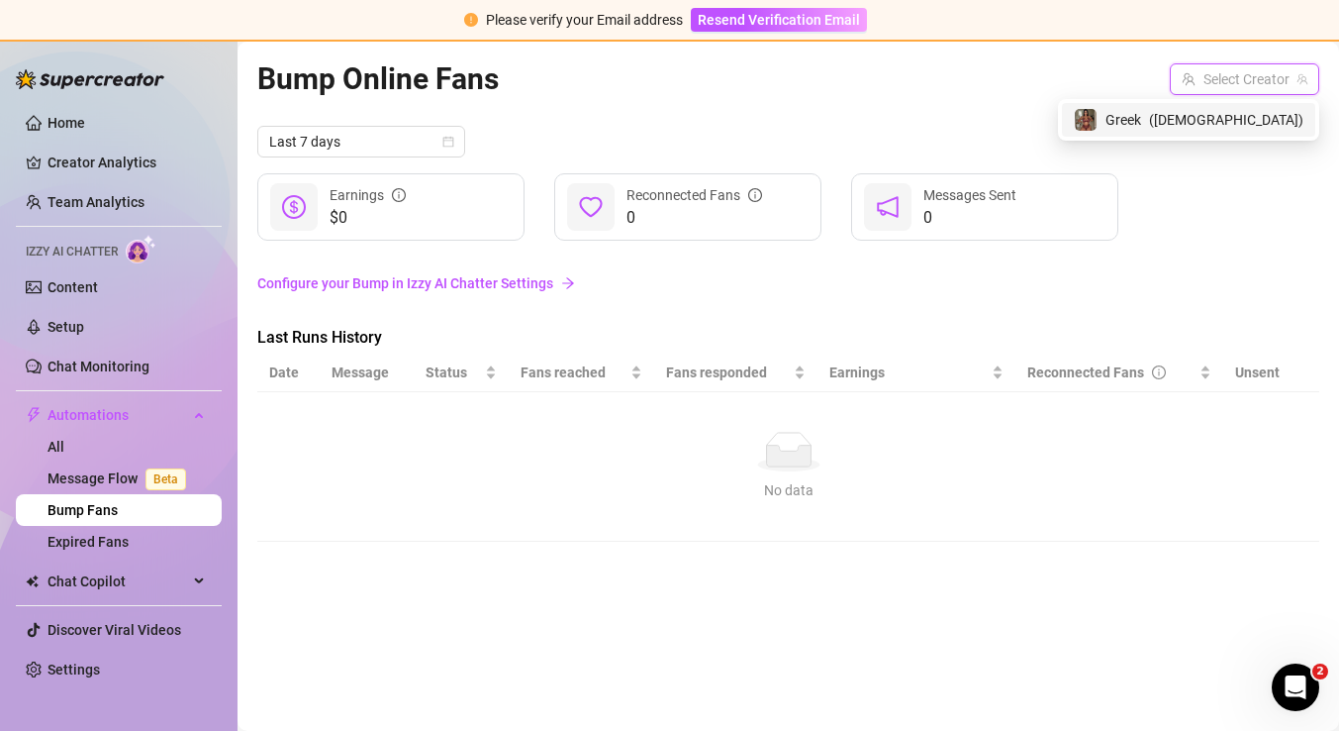
click at [1259, 123] on span "( [DEMOGRAPHIC_DATA] )" at bounding box center [1226, 120] width 154 height 22
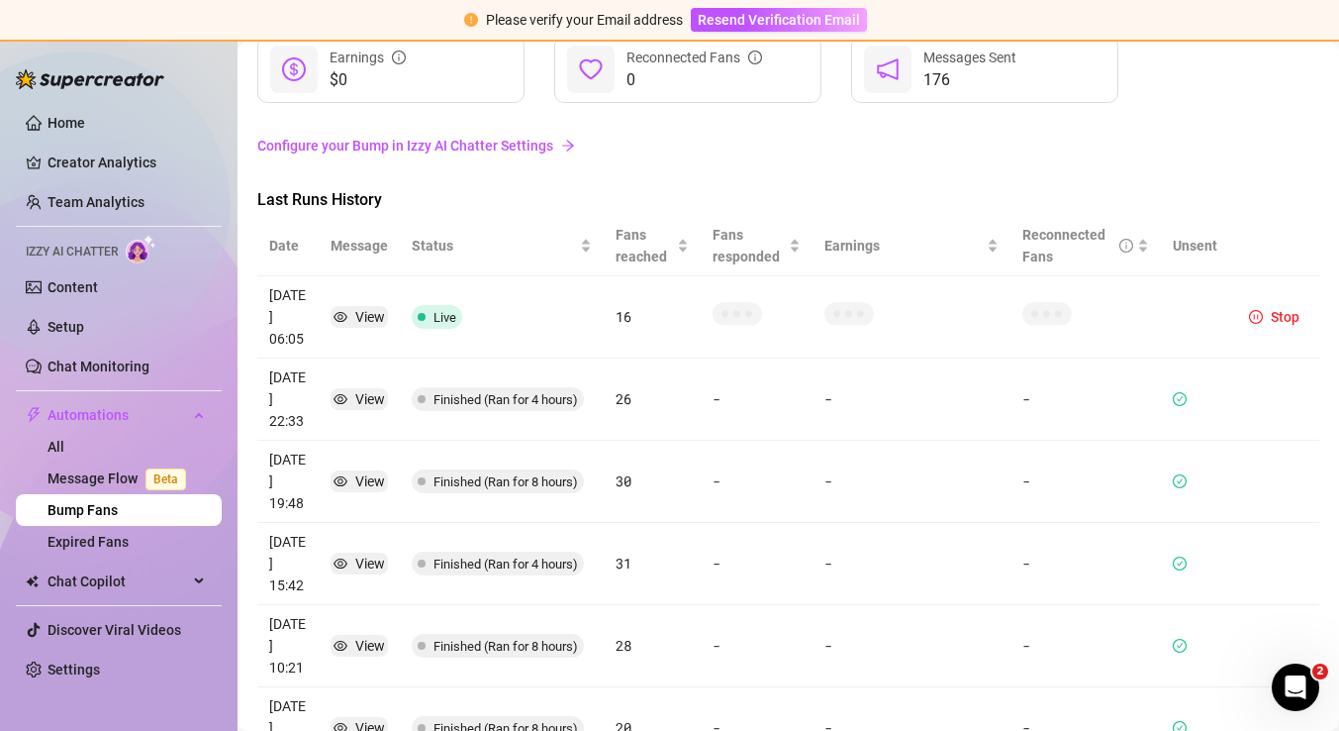
scroll to position [148, 0]
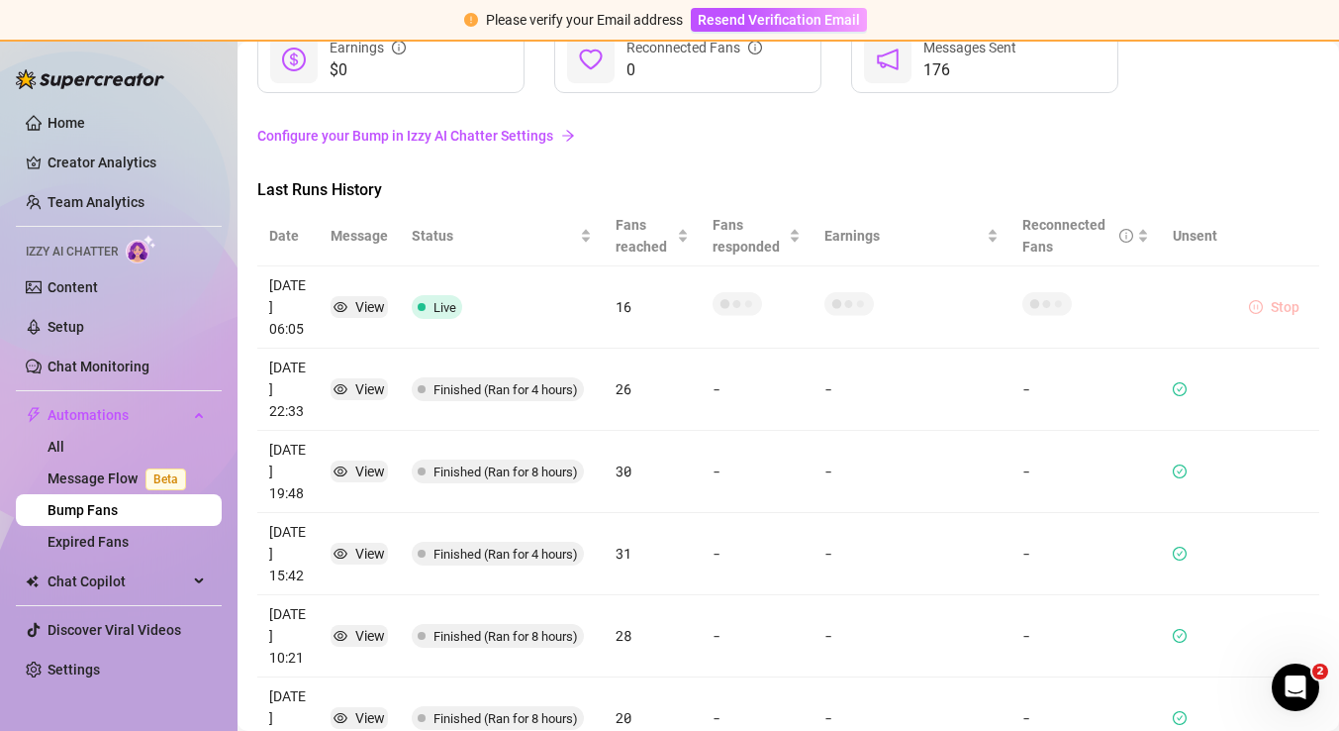
click at [1274, 299] on span "Stop" at bounding box center [1285, 307] width 29 height 16
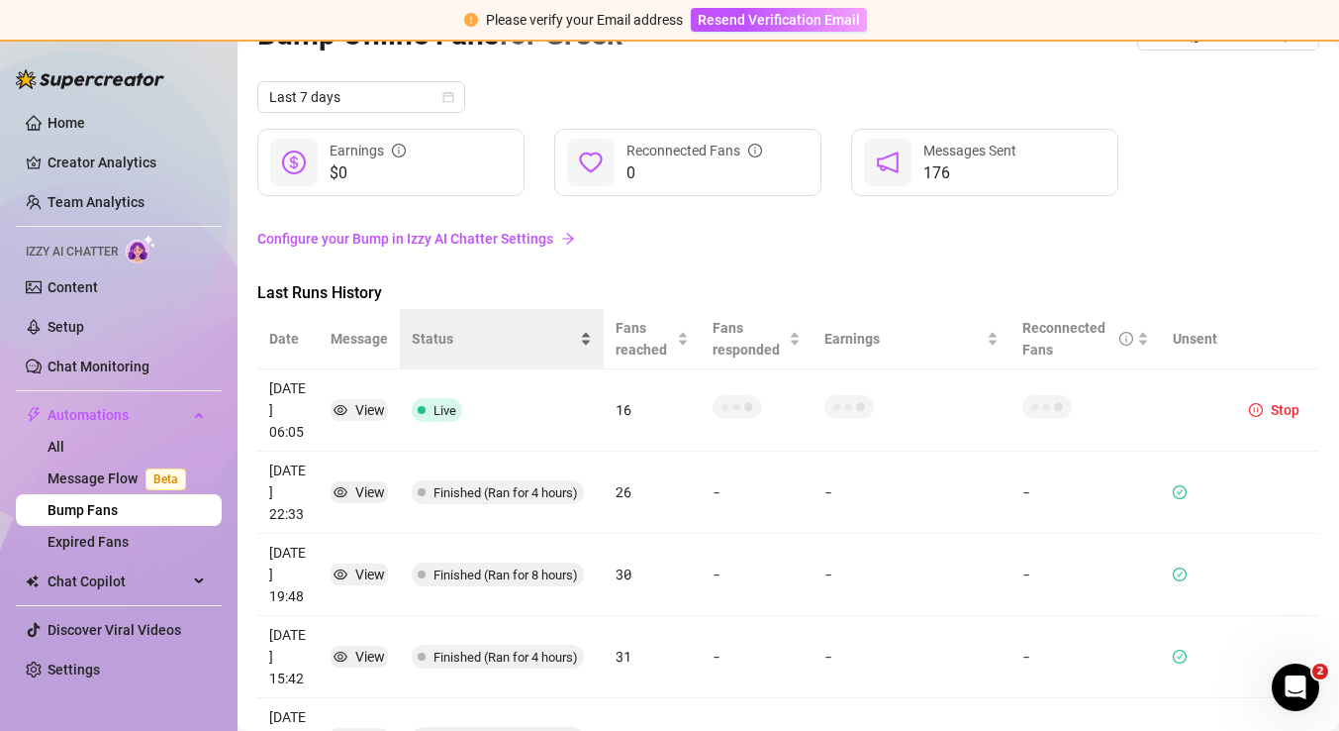
scroll to position [0, 0]
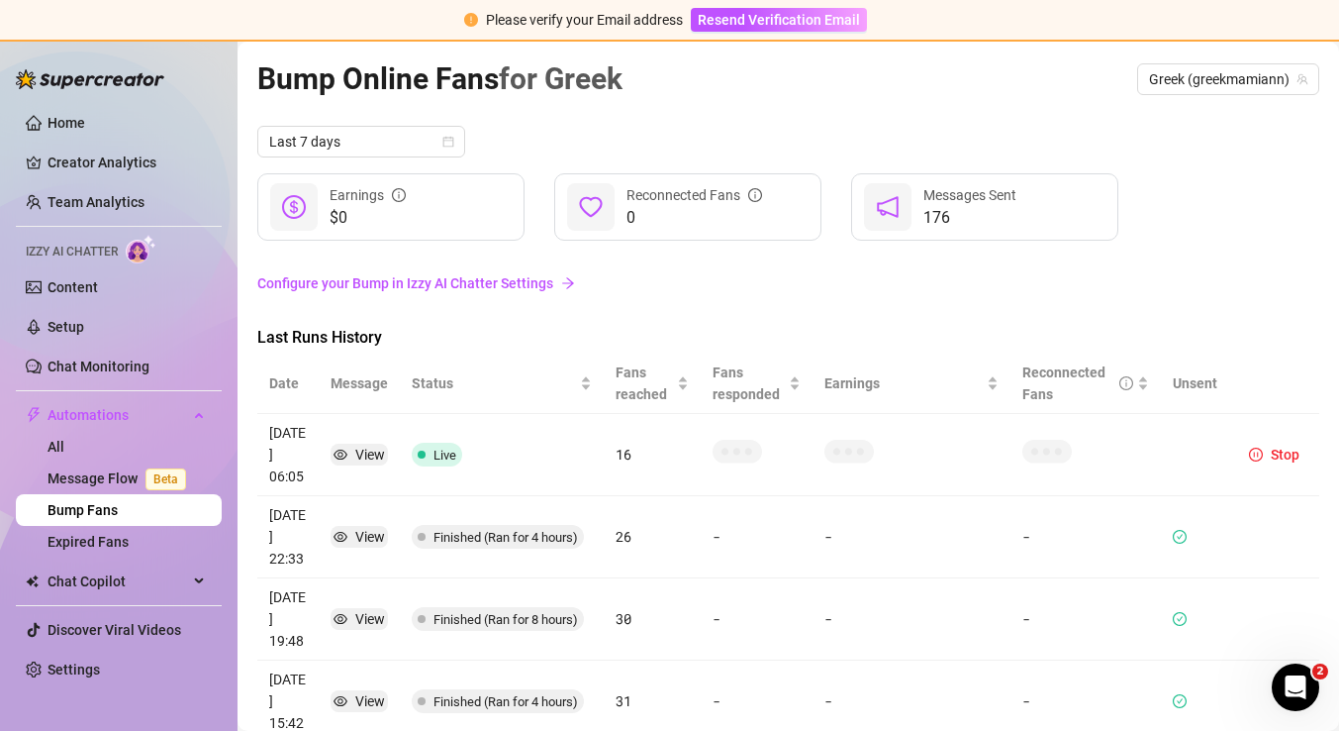
click at [489, 285] on link "Configure your Bump in Izzy AI Chatter Settings" at bounding box center [788, 283] width 1062 height 22
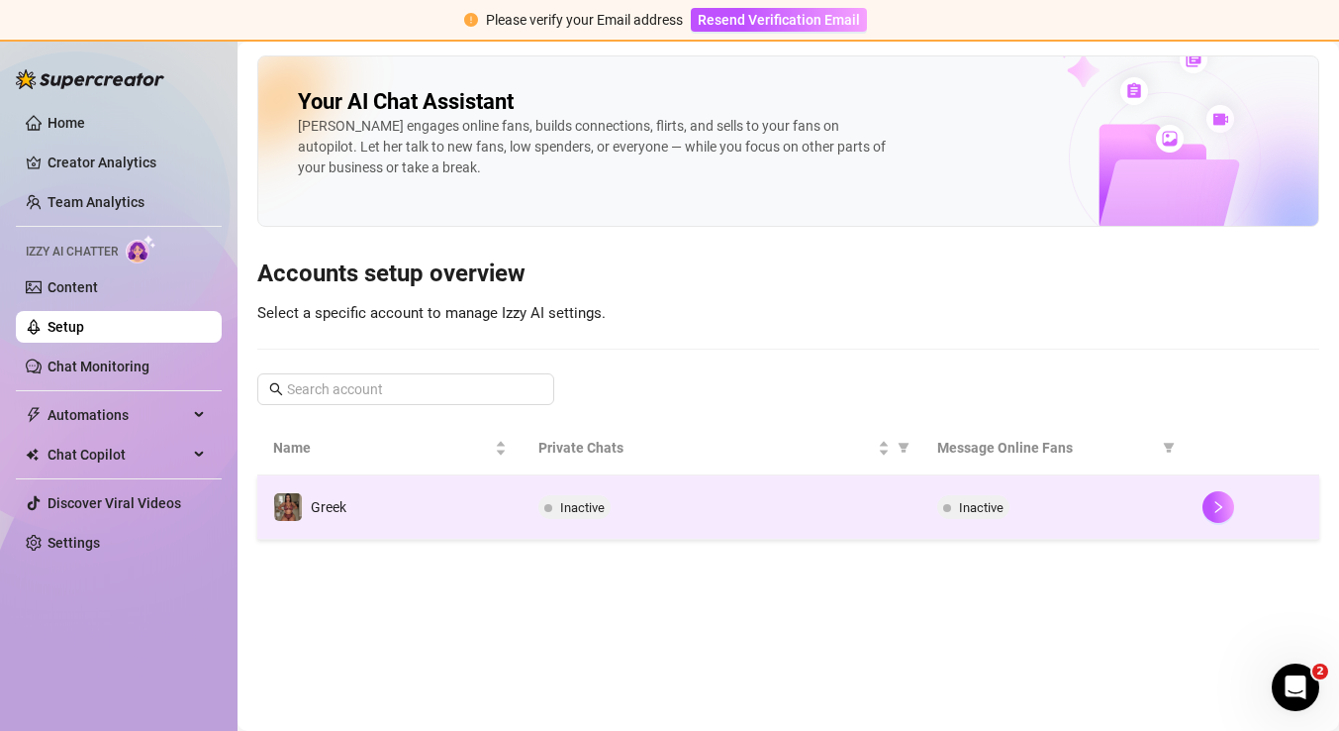
click at [424, 490] on td "Greek" at bounding box center [389, 507] width 265 height 64
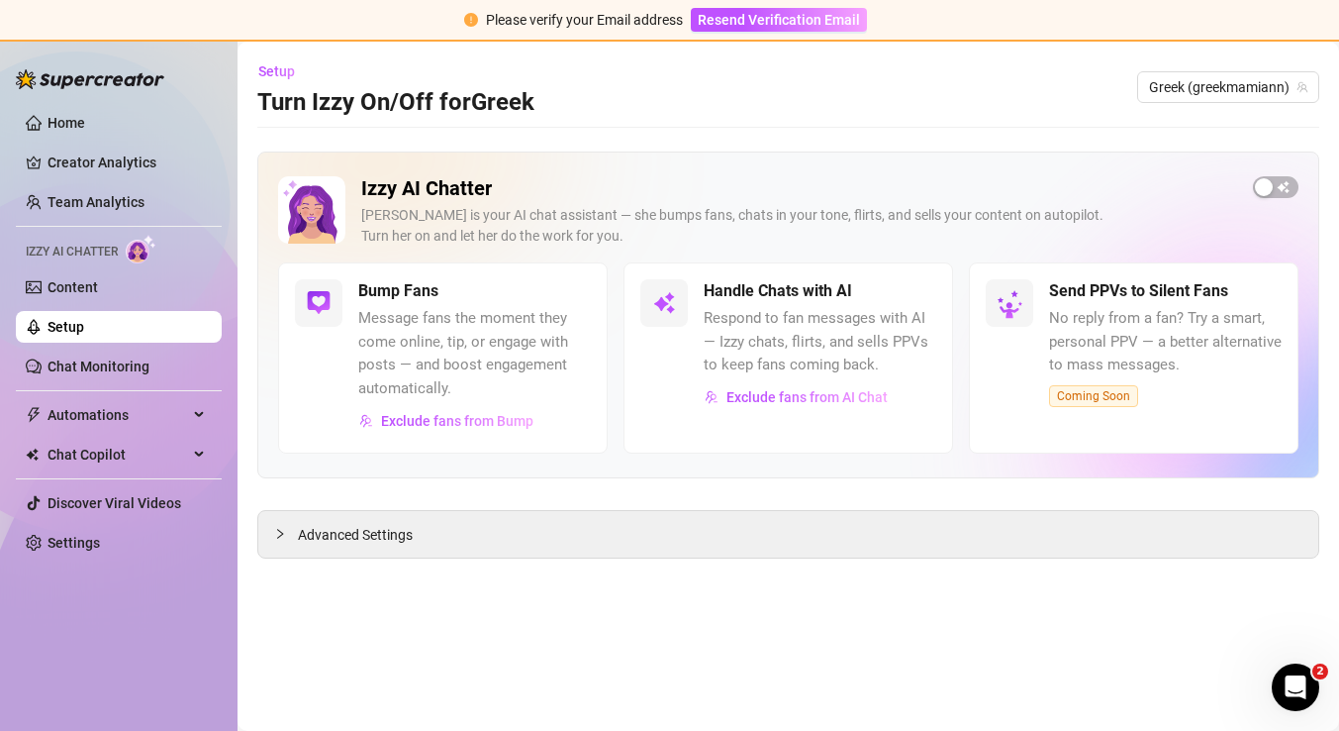
drag, startPoint x: 1274, startPoint y: 674, endPoint x: 4, endPoint y: 12, distance: 1432.4
click at [1274, 674] on div "2" at bounding box center [1296, 687] width 48 height 48
click at [1293, 686] on icon "Open Intercom Messenger" at bounding box center [1296, 687] width 33 height 33
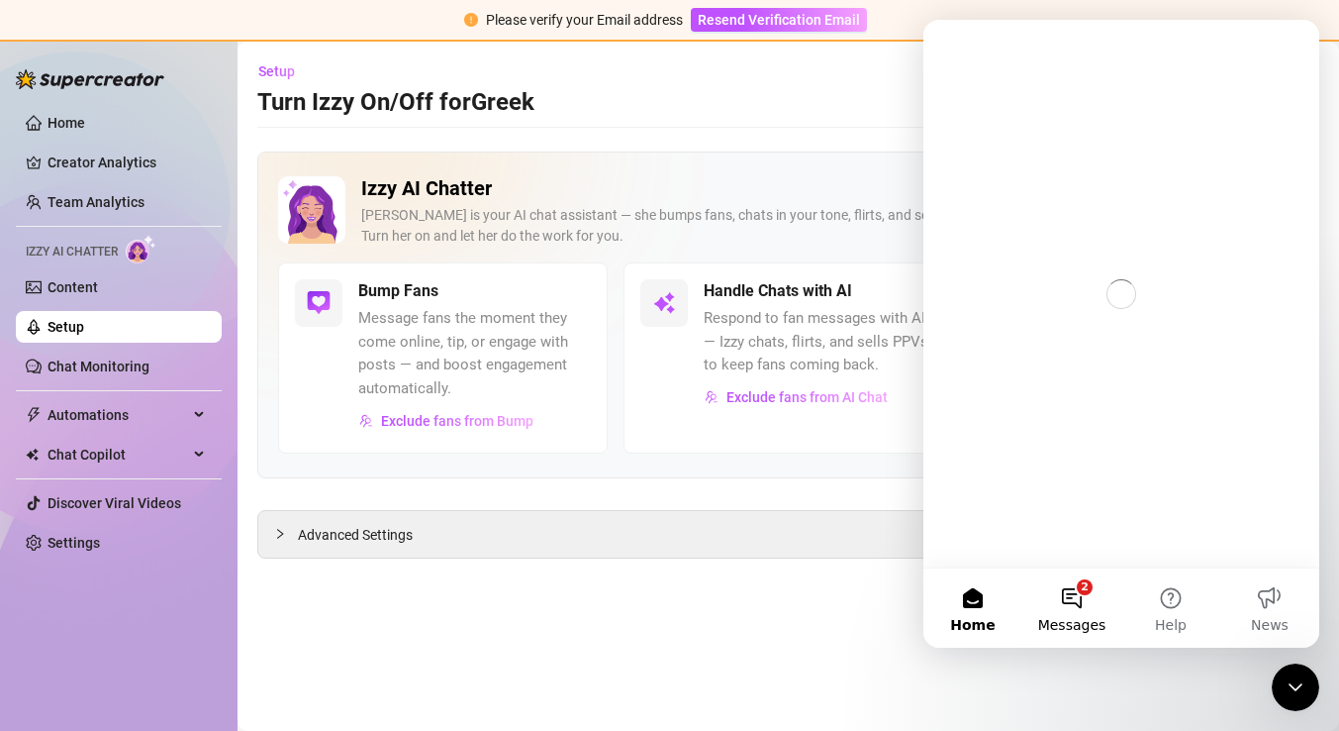
click at [1073, 600] on button "2 Messages" at bounding box center [1072, 607] width 99 height 79
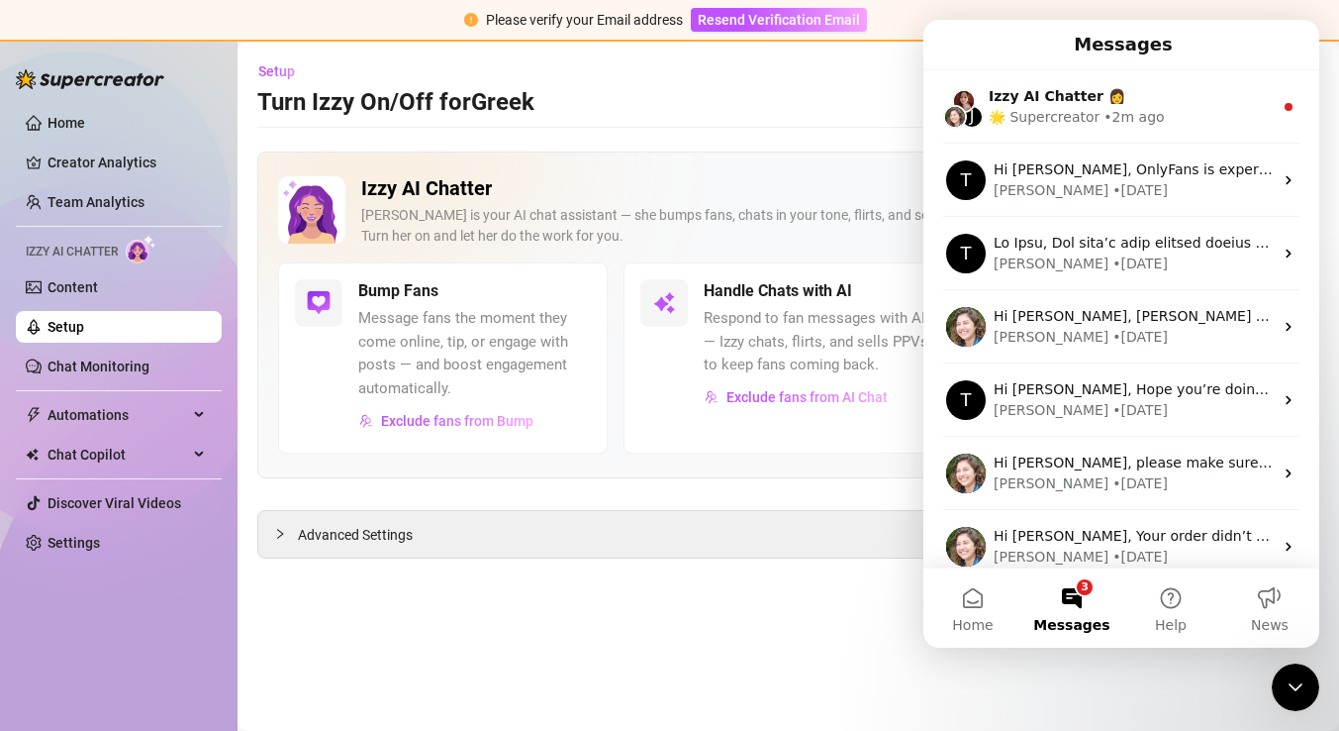
click at [1223, 103] on div "Izzy AI Chatter 👩" at bounding box center [1131, 96] width 284 height 21
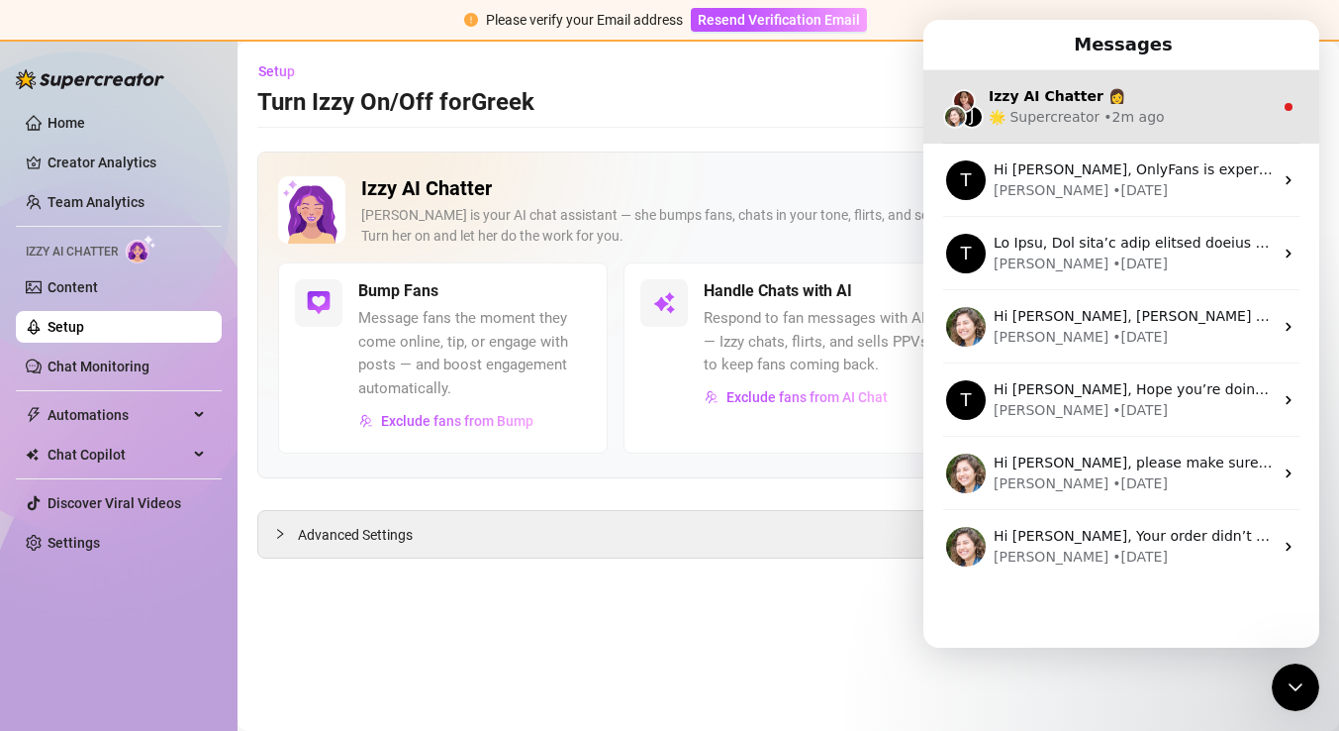
click at [1281, 113] on icon "Intercom messenger" at bounding box center [1289, 107] width 16 height 16
click at [1281, 114] on icon "Intercom messenger" at bounding box center [1289, 107] width 16 height 16
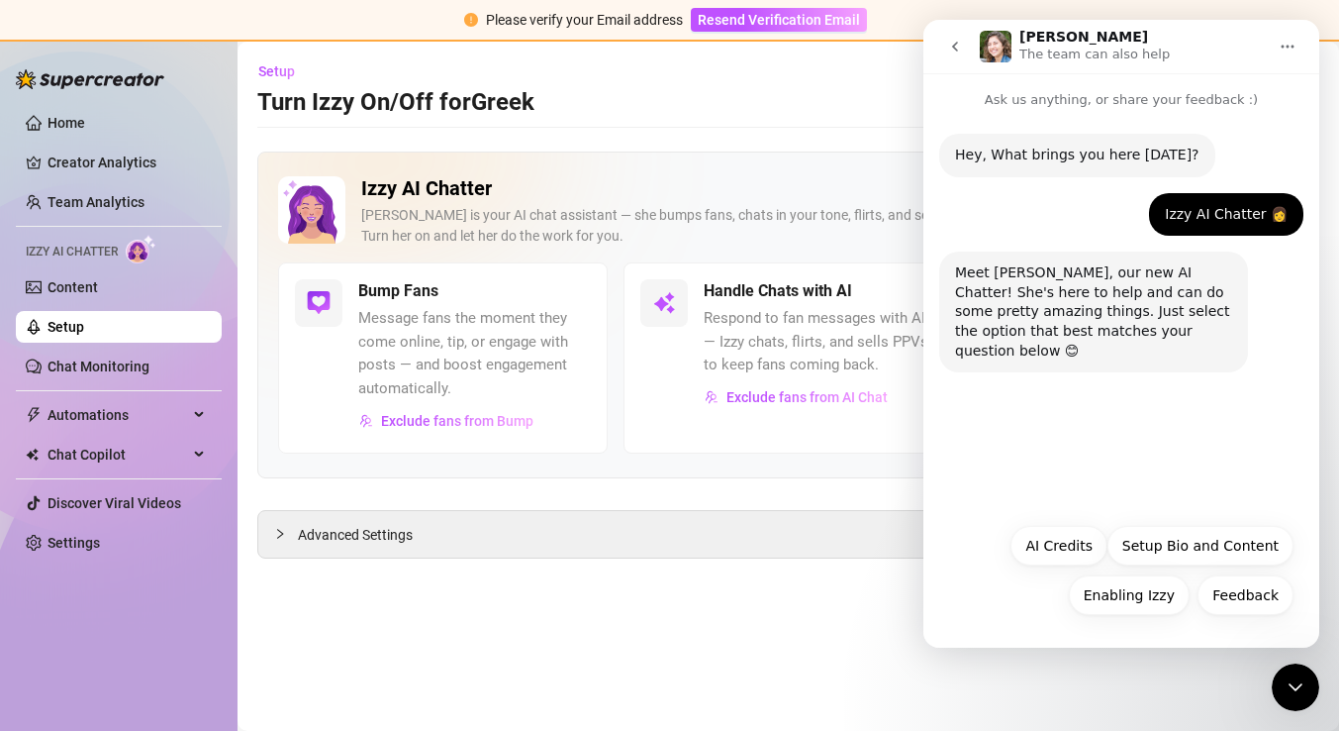
click at [1232, 463] on div "Hey, What brings you here [DATE]? [PERSON_NAME] • 2m ago Izzy AI Chatter 👩 [PER…" at bounding box center [1122, 311] width 396 height 403
click at [1231, 604] on button "Feedback" at bounding box center [1246, 595] width 96 height 40
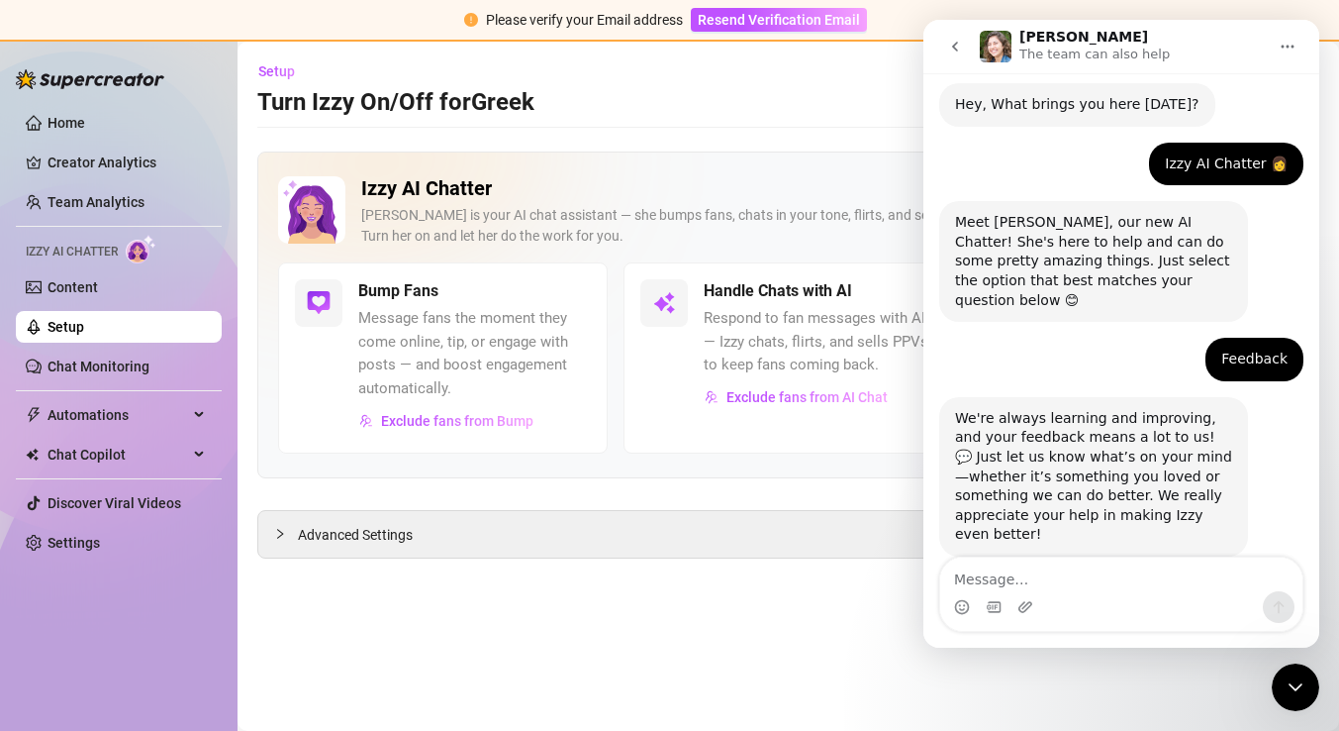
scroll to position [51, 0]
click at [1135, 587] on textarea "Message…" at bounding box center [1121, 574] width 362 height 34
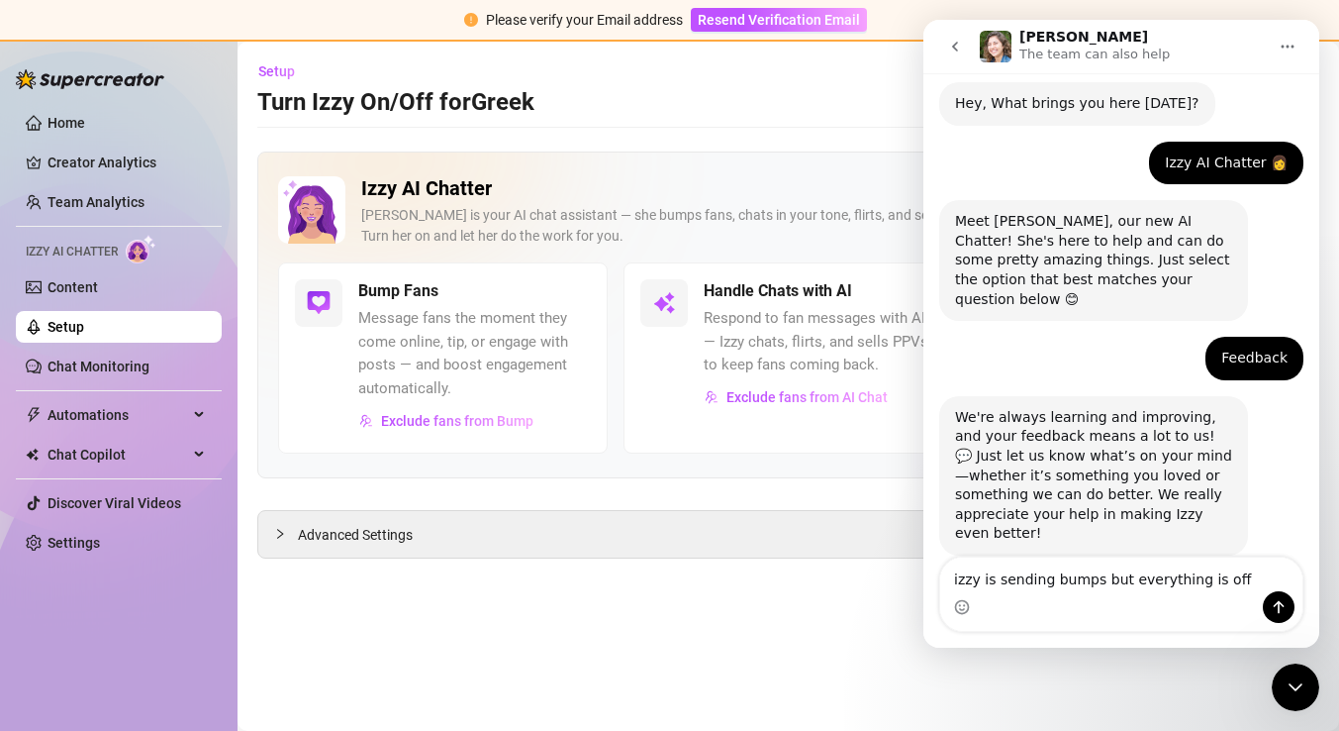
type textarea "izzy is sending bumps but everything is off"
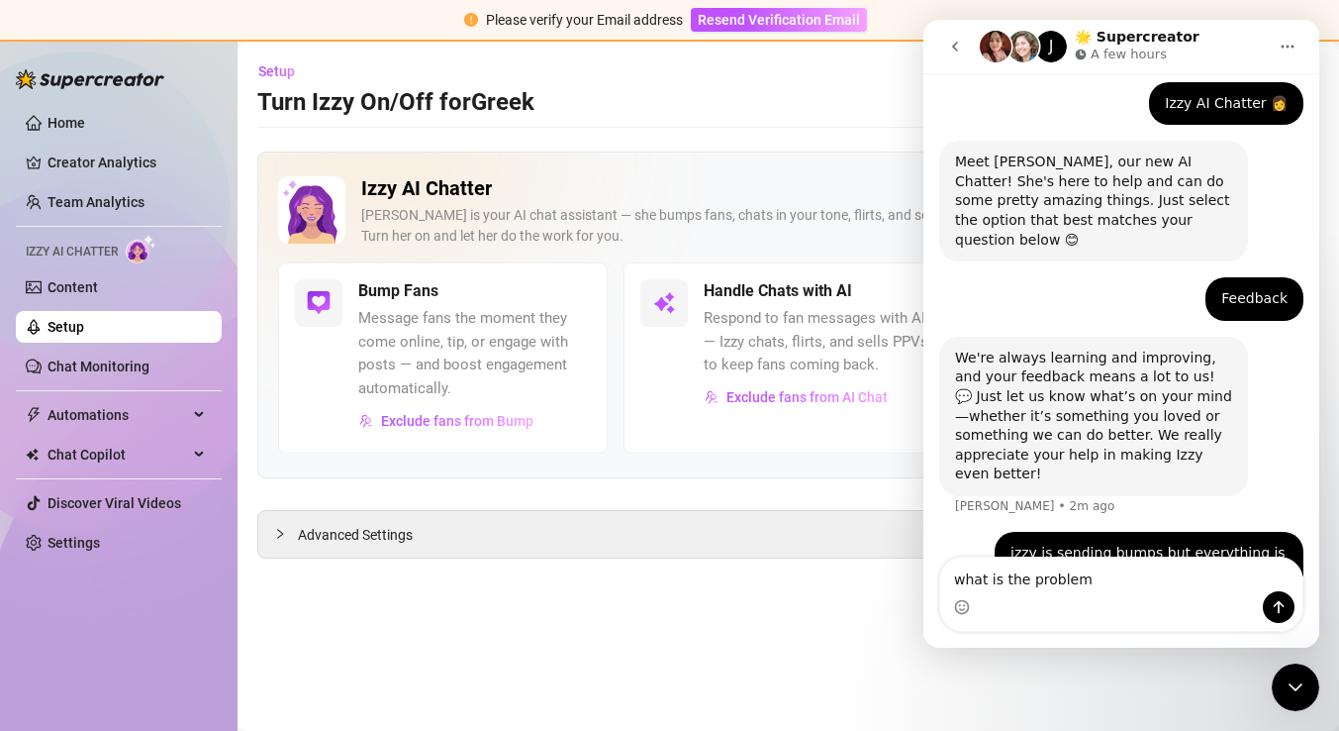
type textarea "what is the problem?"
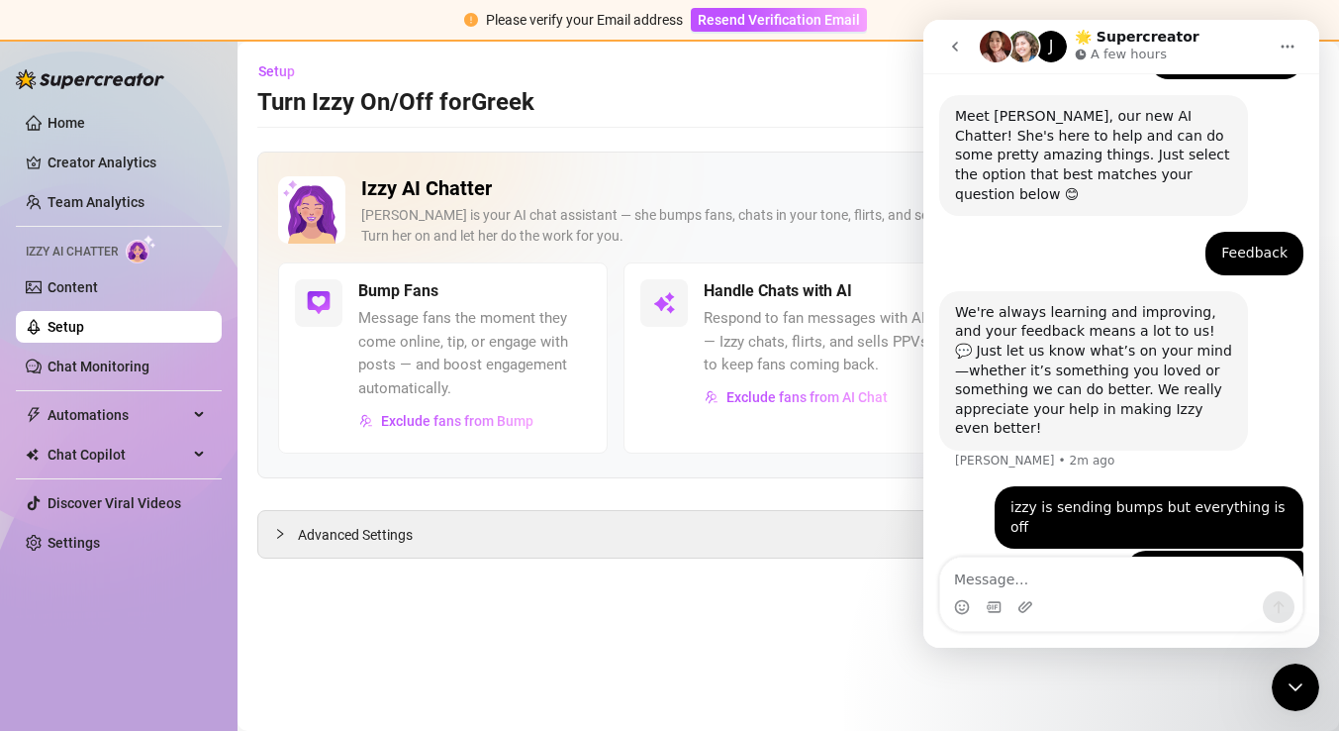
click at [1286, 691] on icon "Close Intercom Messenger" at bounding box center [1296, 687] width 24 height 24
